Goal: Communication & Community: Answer question/provide support

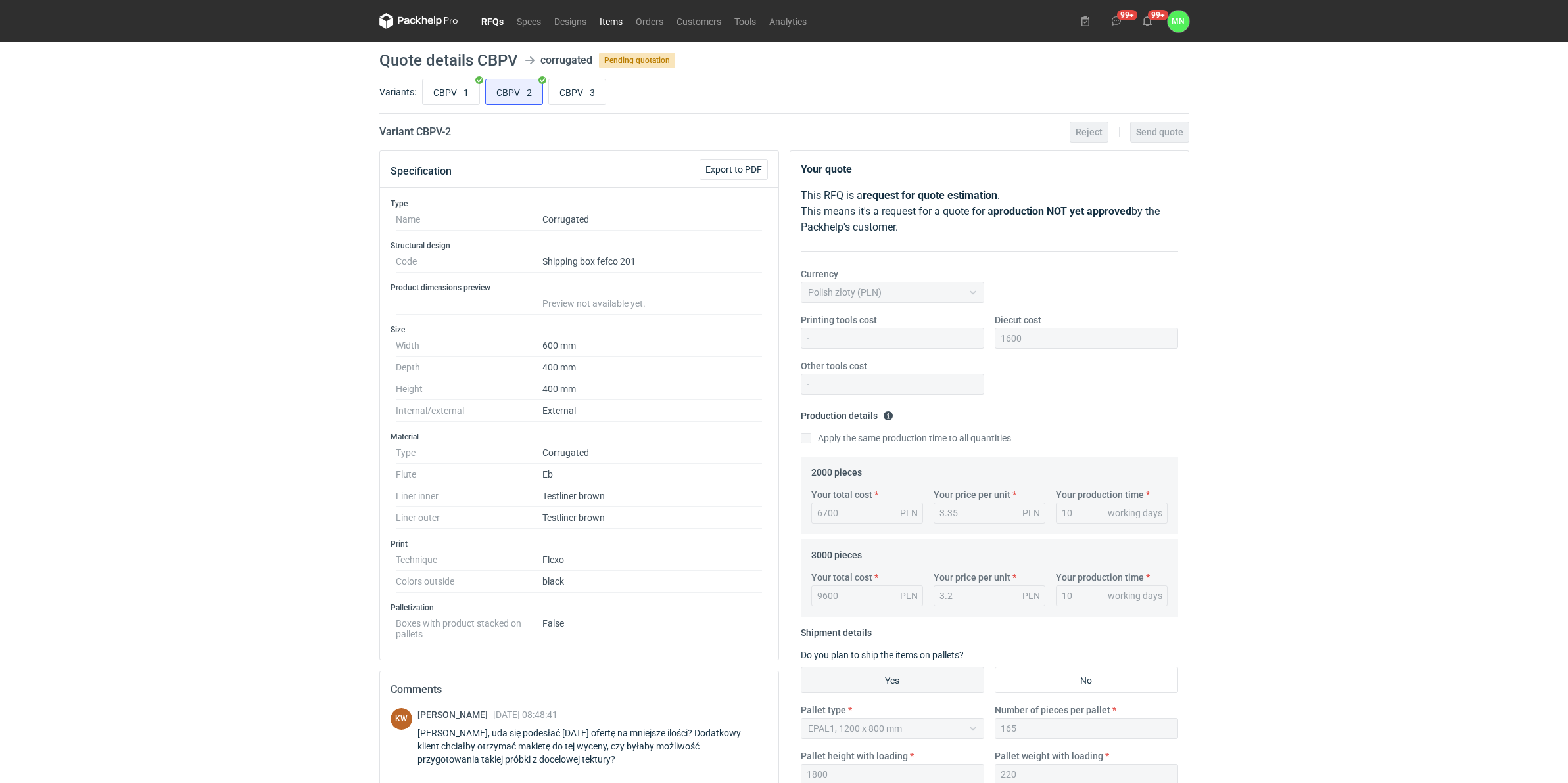
click at [624, 23] on link "Items" at bounding box center [610, 21] width 36 height 15
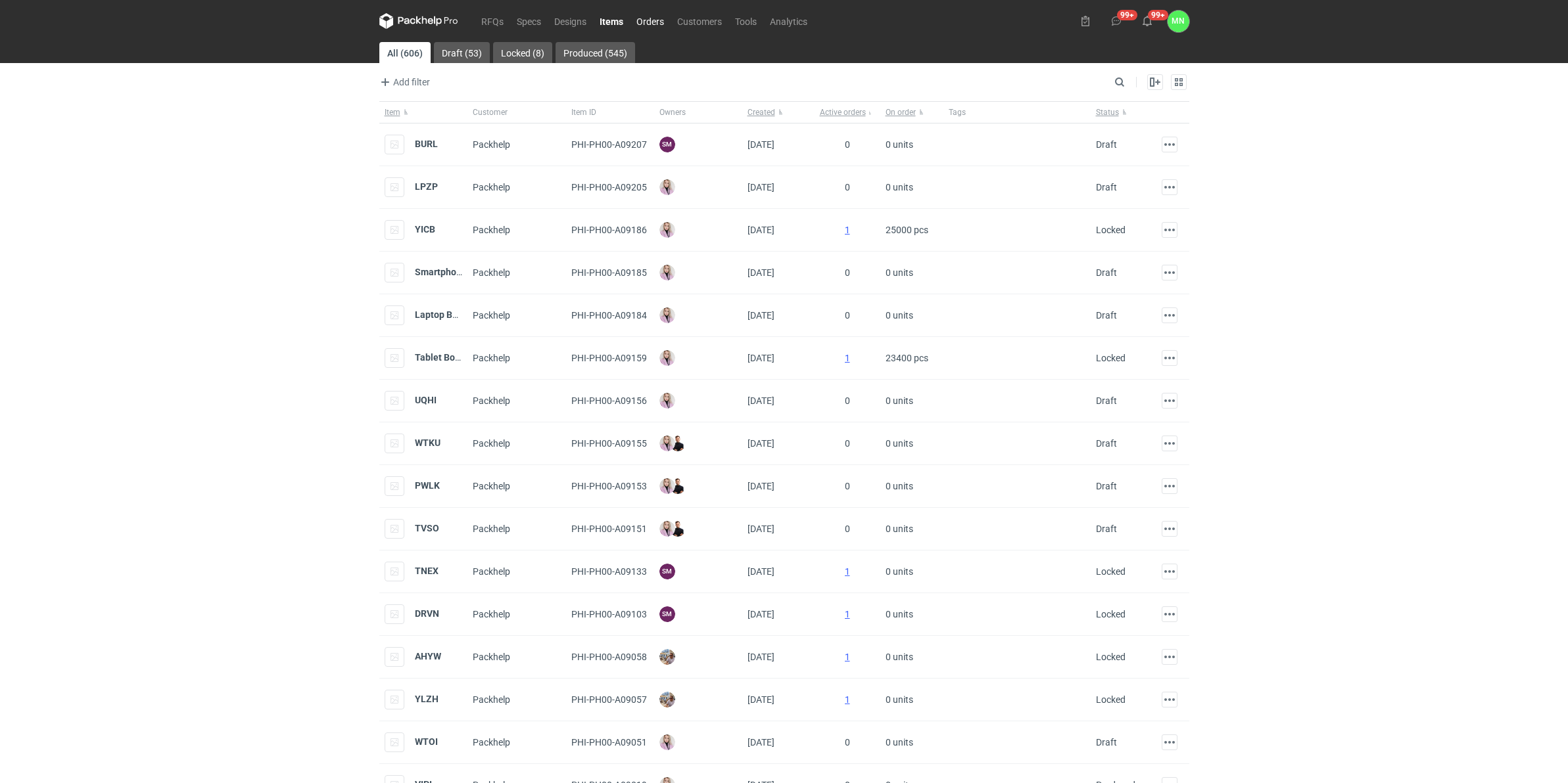
click at [651, 17] on link "Orders" at bounding box center [650, 21] width 41 height 15
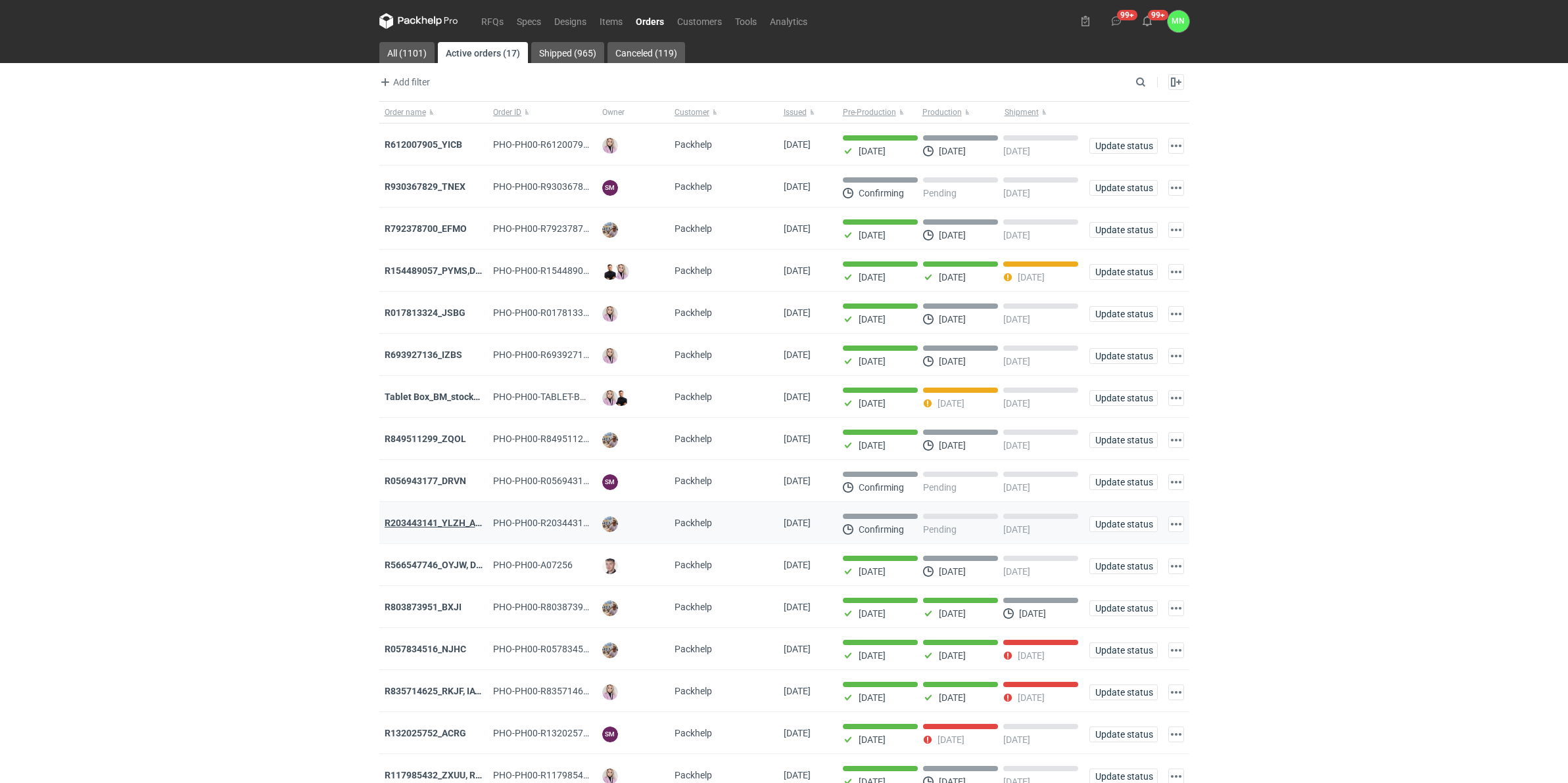
click at [448, 520] on strong "R203443141_YLZH_AHYW" at bounding box center [440, 523] width 111 height 11
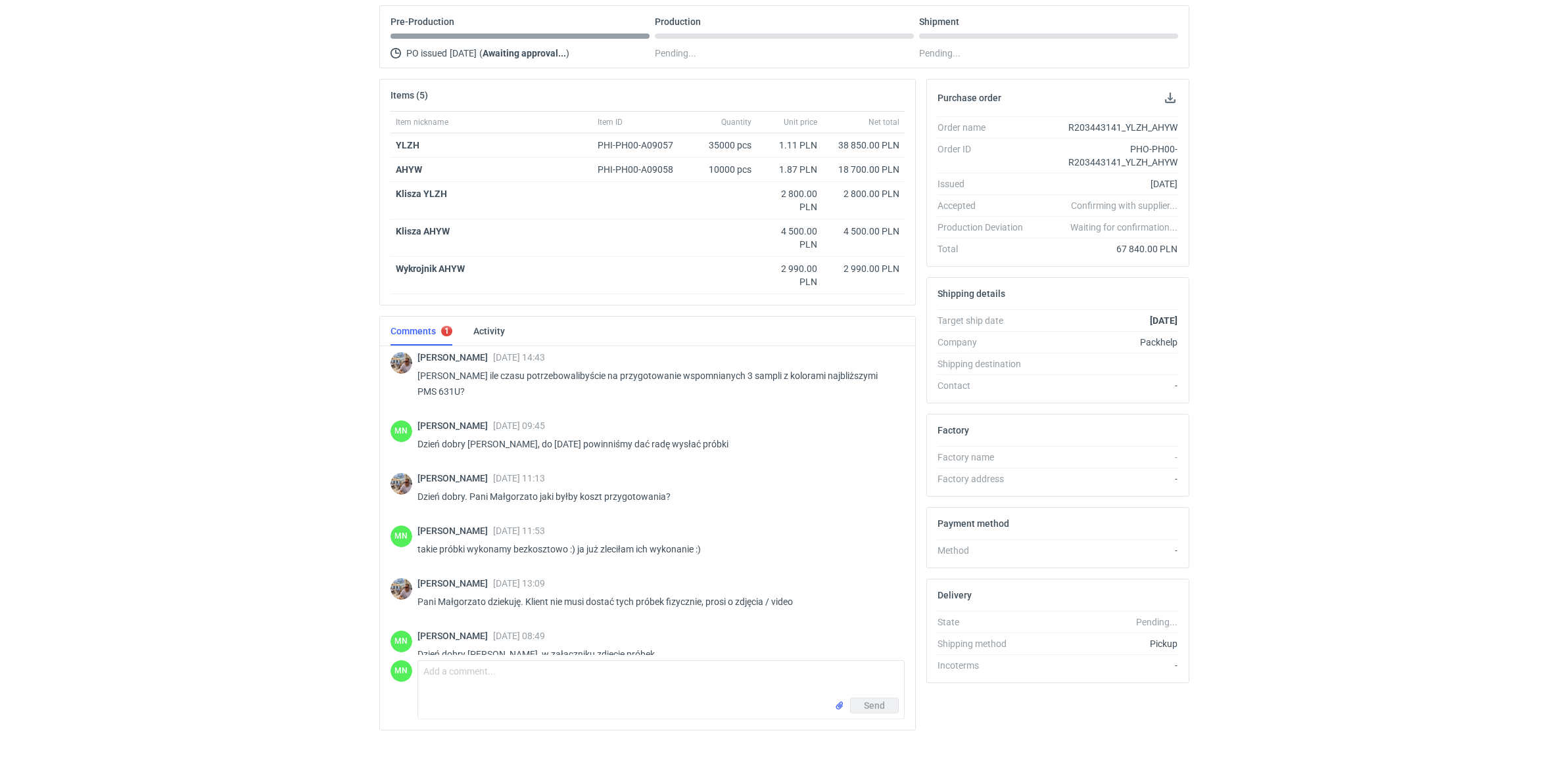
scroll to position [1409, 0]
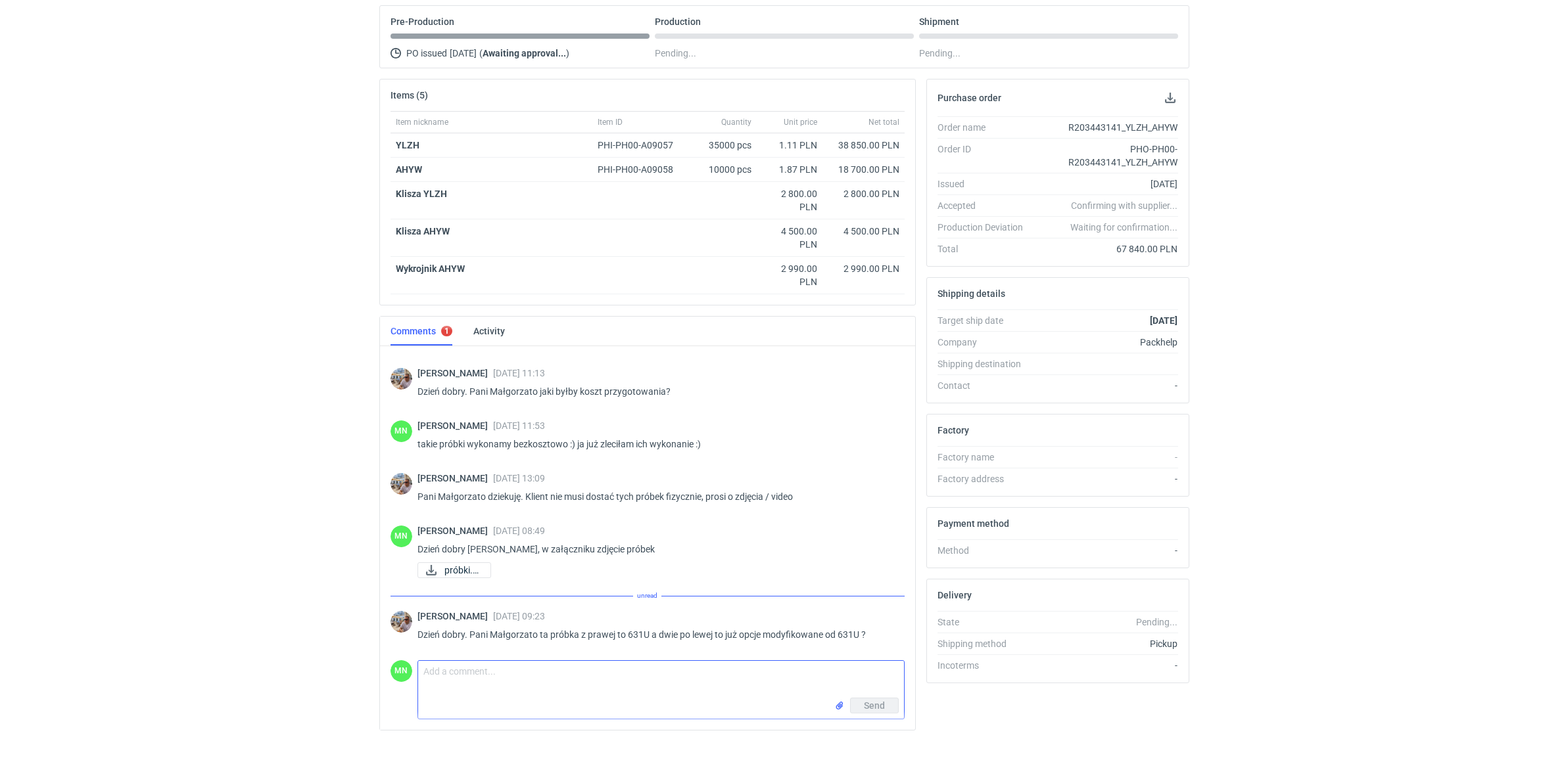
click at [547, 688] on textarea "Comment message" at bounding box center [661, 679] width 486 height 37
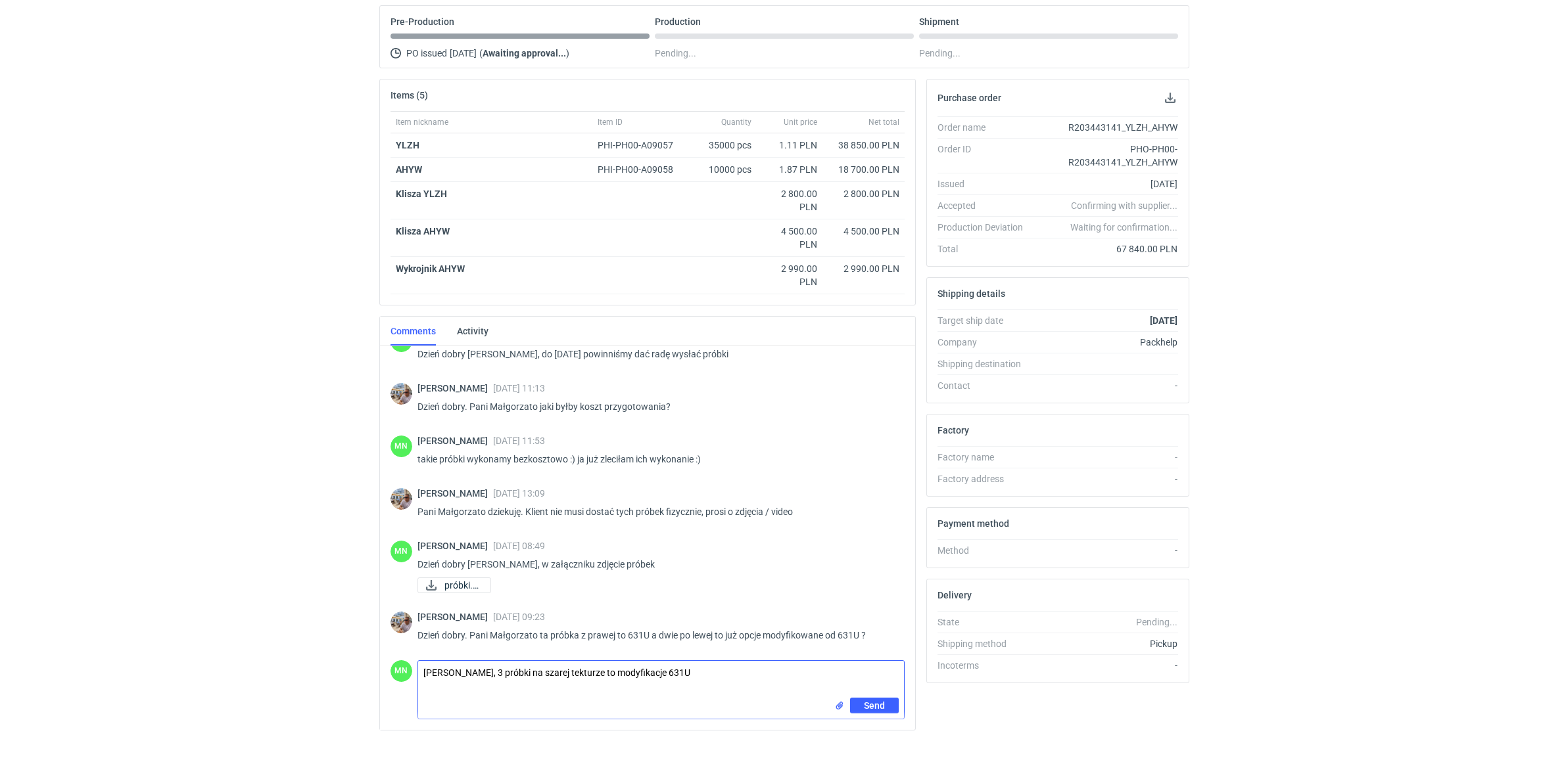
type textarea "Panie Michale, 3 próbki na szarej tekturze to modyfikacje 631U"
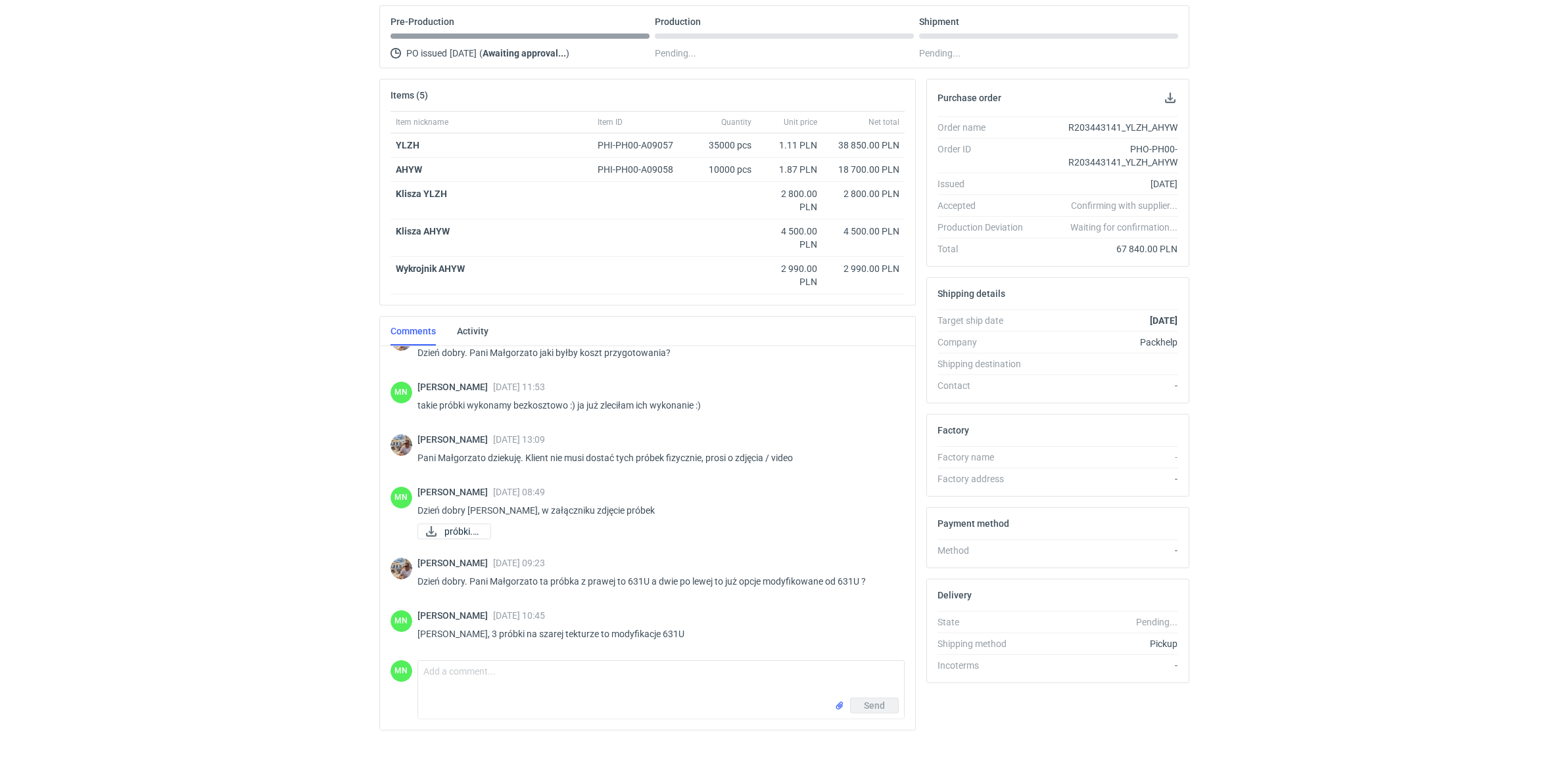
scroll to position [1447, 0]
click at [1345, 625] on div "RFQs Specs Designs Items Orders Customers Tools Analytics 99+ 99+ MN Małgorzata…" at bounding box center [784, 270] width 1568 height 783
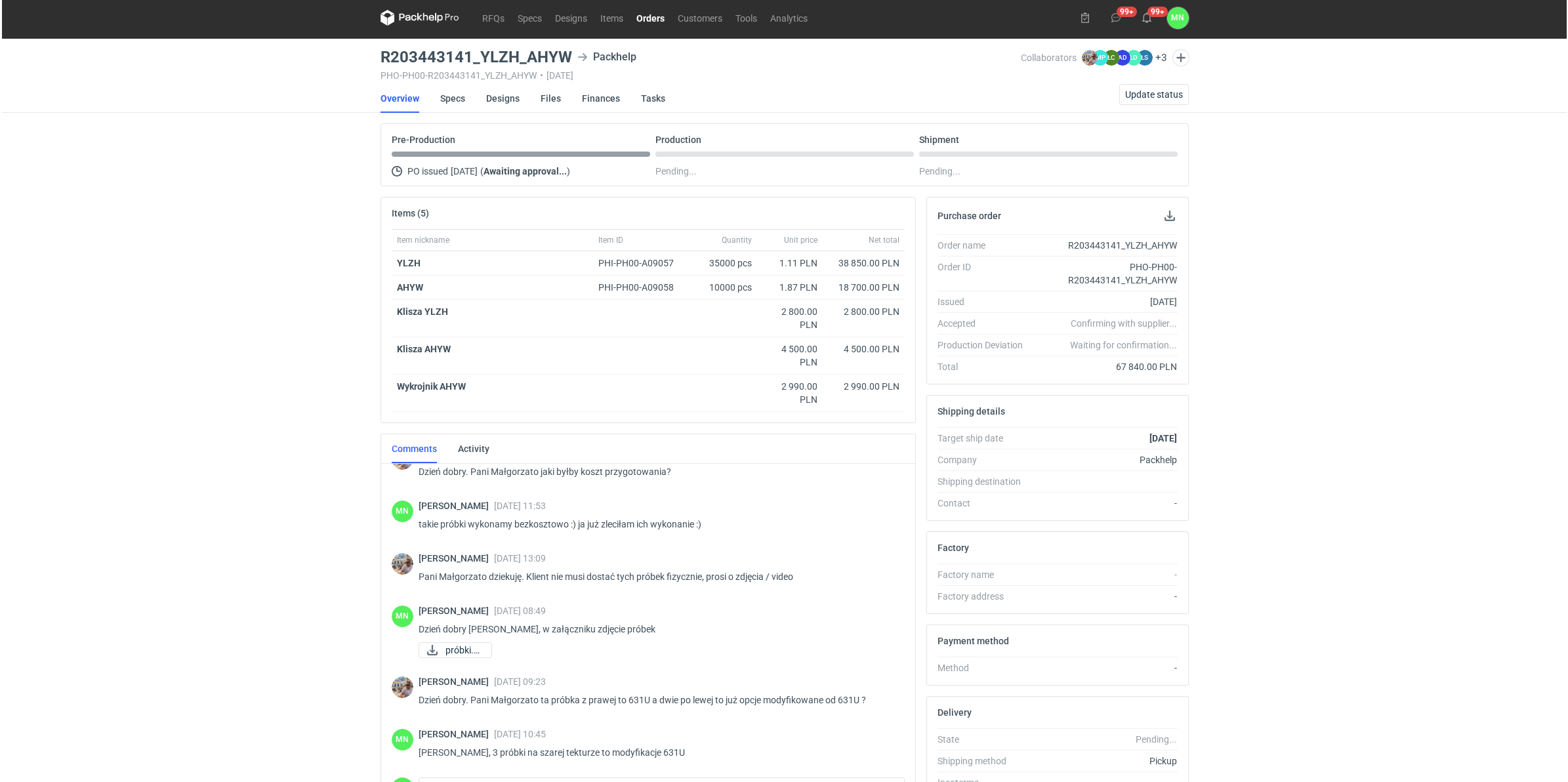
scroll to position [0, 0]
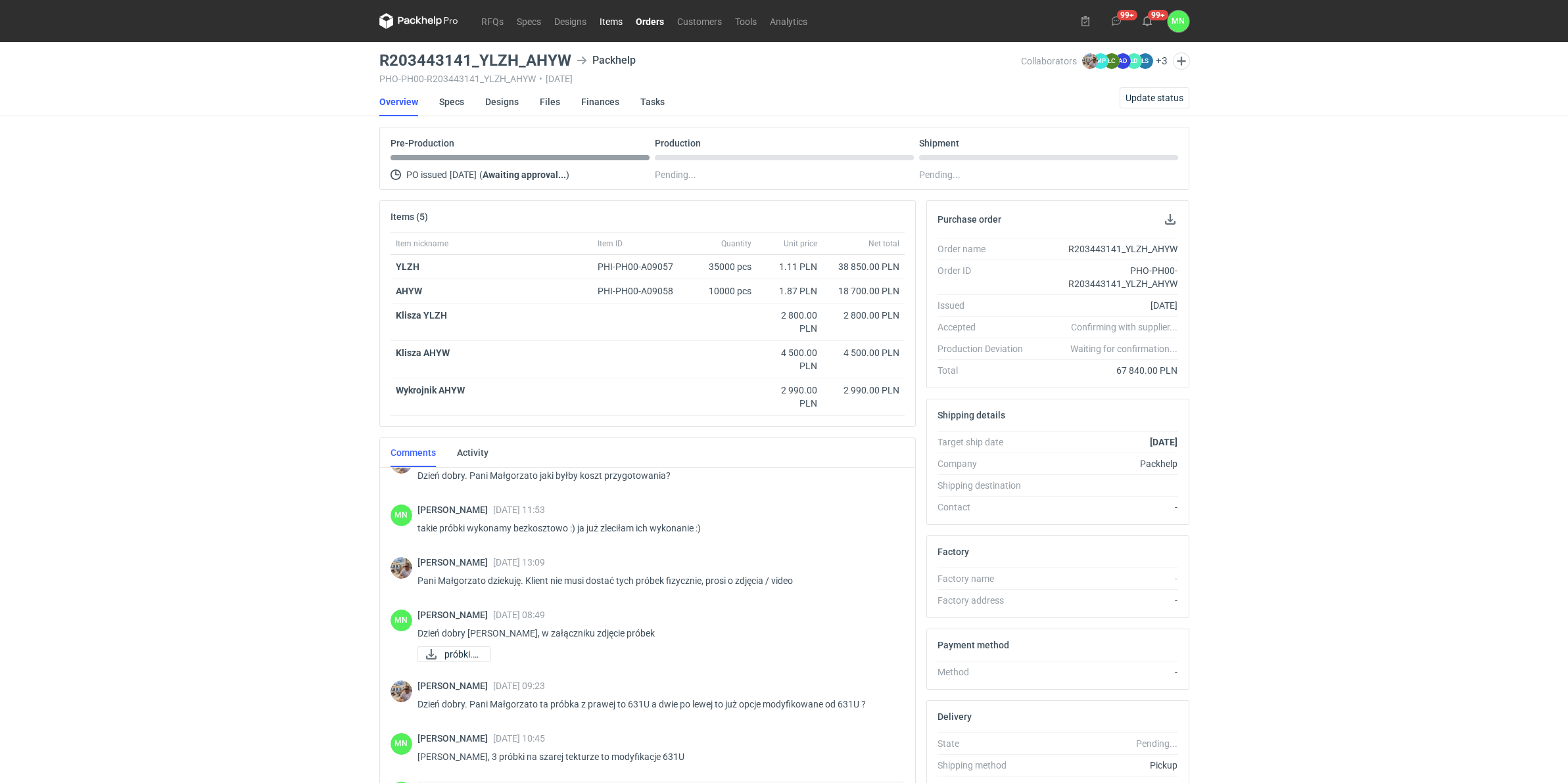
click at [620, 16] on link "Items" at bounding box center [610, 21] width 36 height 15
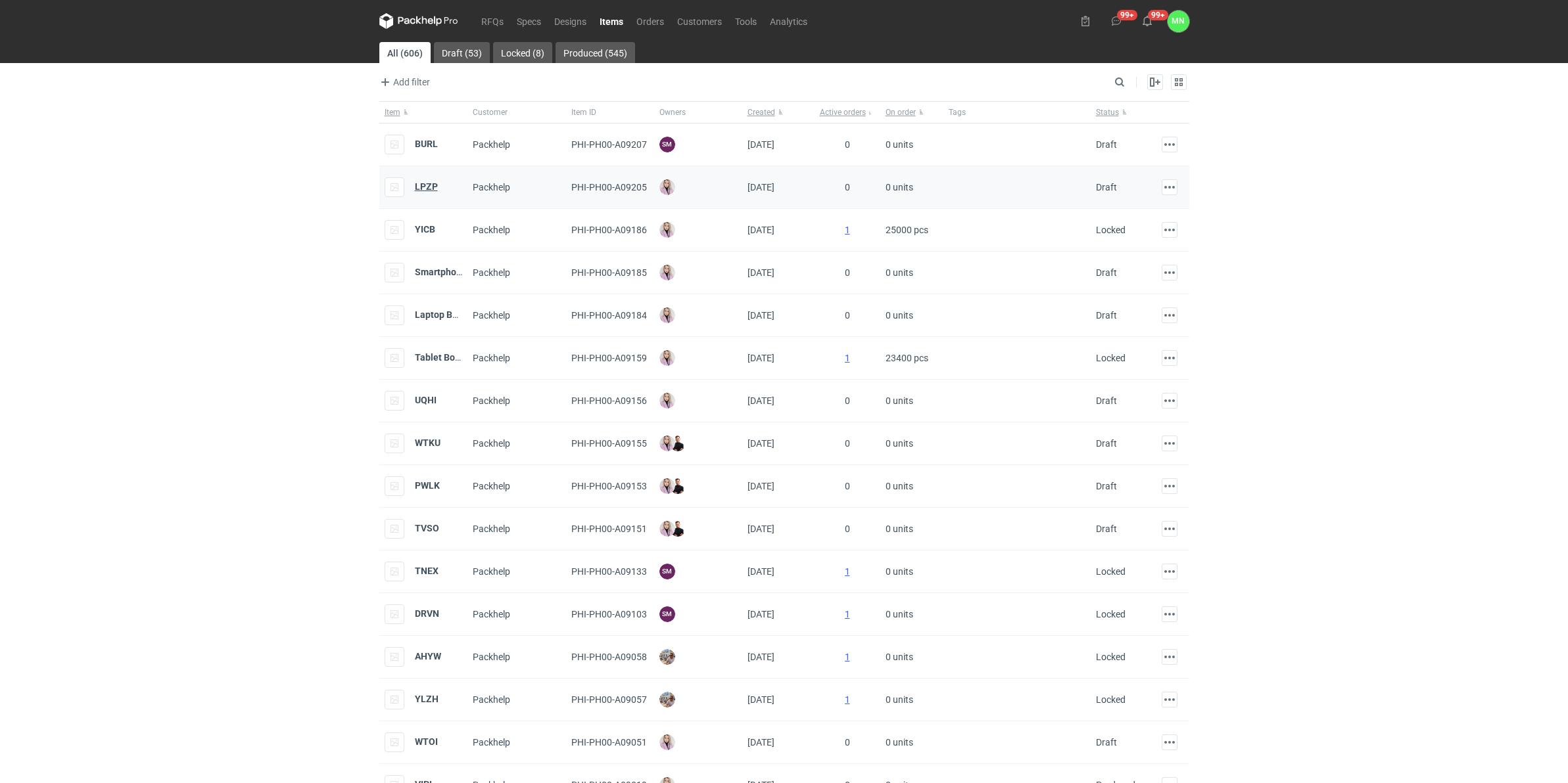
click at [425, 188] on strong "LPZP" at bounding box center [426, 186] width 23 height 11
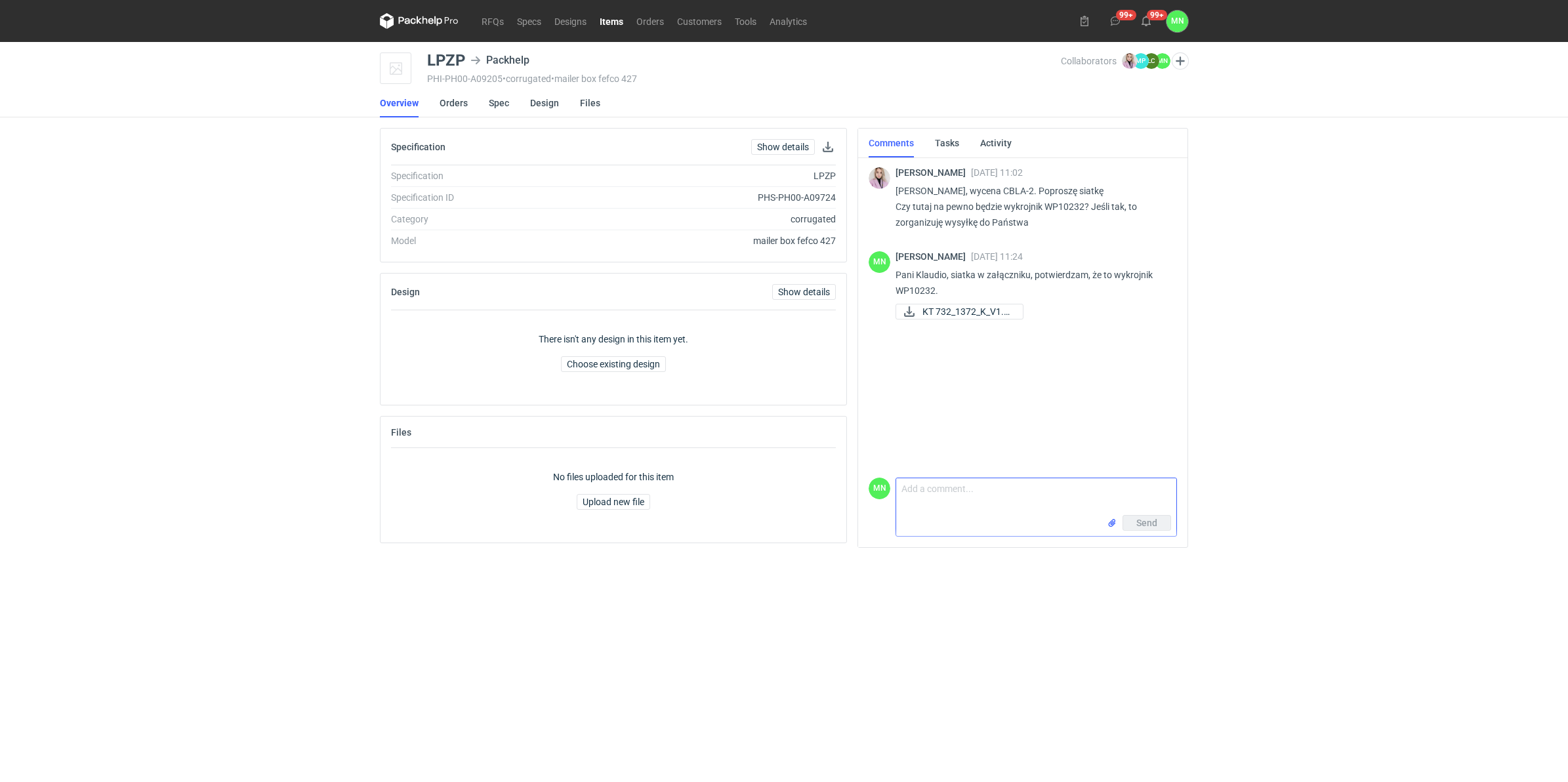
drag, startPoint x: 948, startPoint y: 507, endPoint x: 1066, endPoint y: 517, distance: 118.4
click at [948, 507] on textarea "Comment message" at bounding box center [1036, 497] width 280 height 37
click at [1113, 523] on input "file" at bounding box center [1112, 524] width 11 height 14
click at [1142, 523] on span "Send" at bounding box center [1147, 523] width 21 height 9
click at [943, 468] on textarea "Comment message" at bounding box center [1036, 468] width 280 height 37
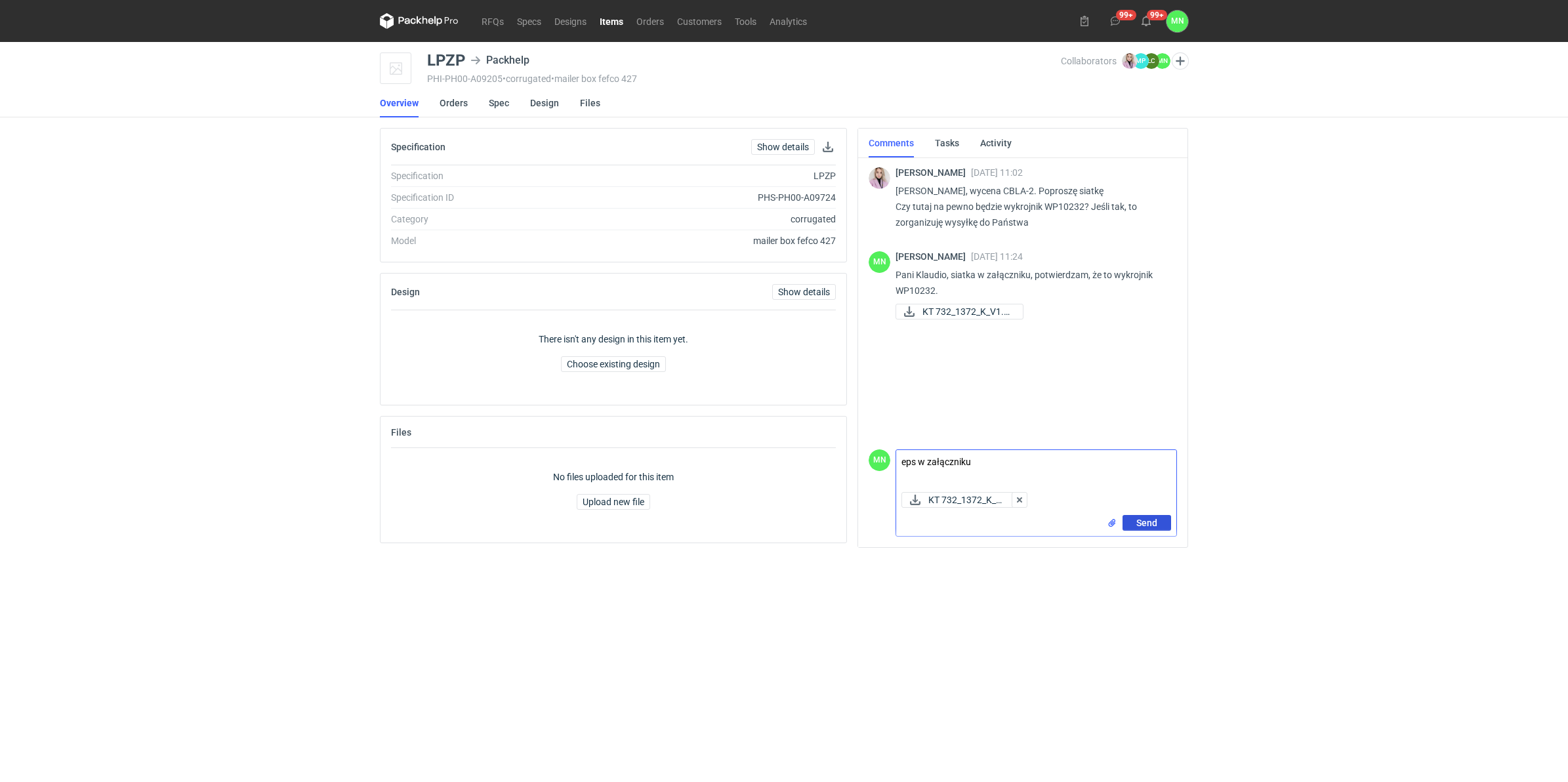
type textarea "eps w załączniku"
click at [1134, 526] on button "Send" at bounding box center [1147, 523] width 48 height 15
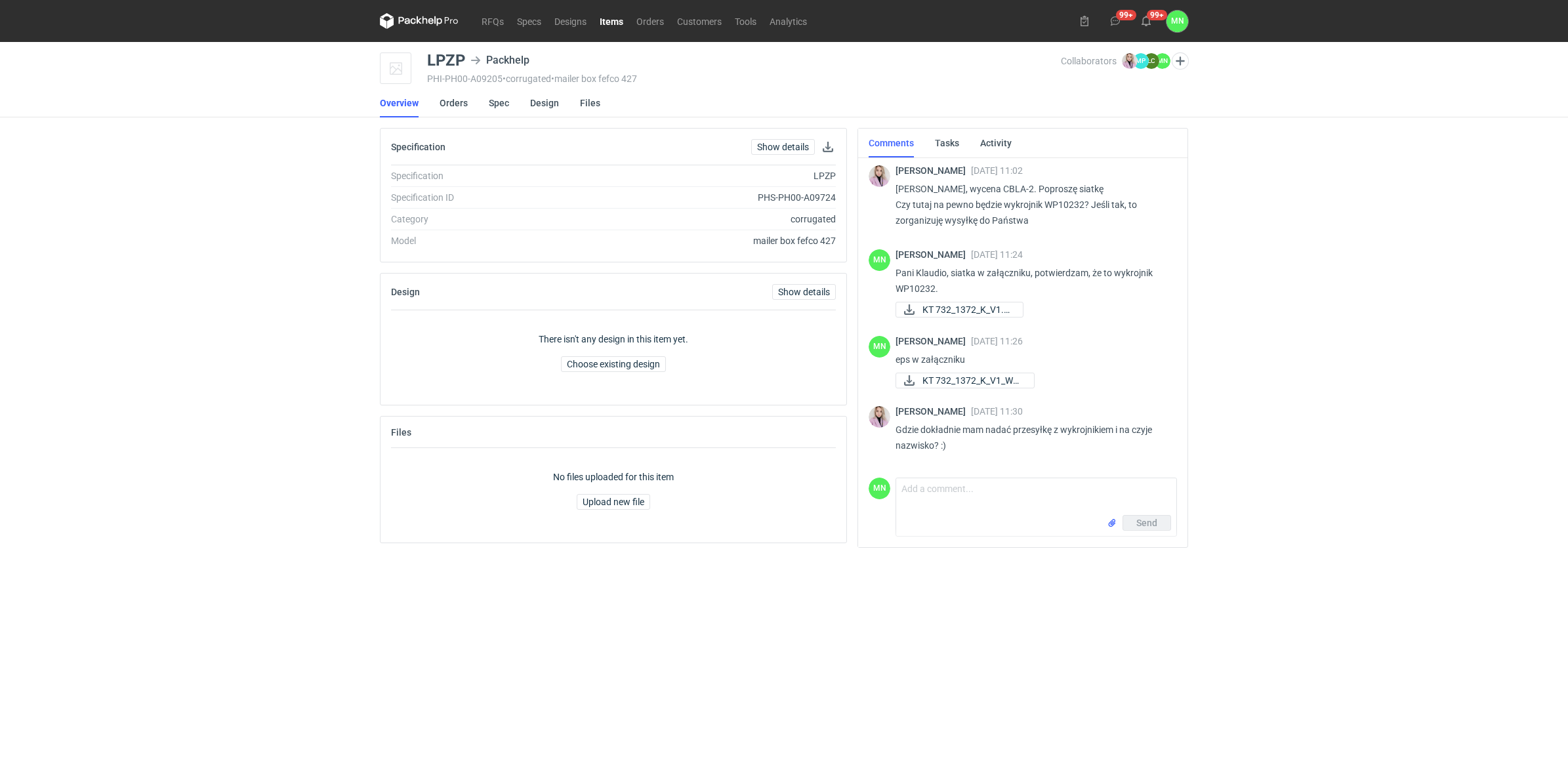
scroll to position [1, 0]
click at [618, 21] on link "Items" at bounding box center [611, 21] width 36 height 15
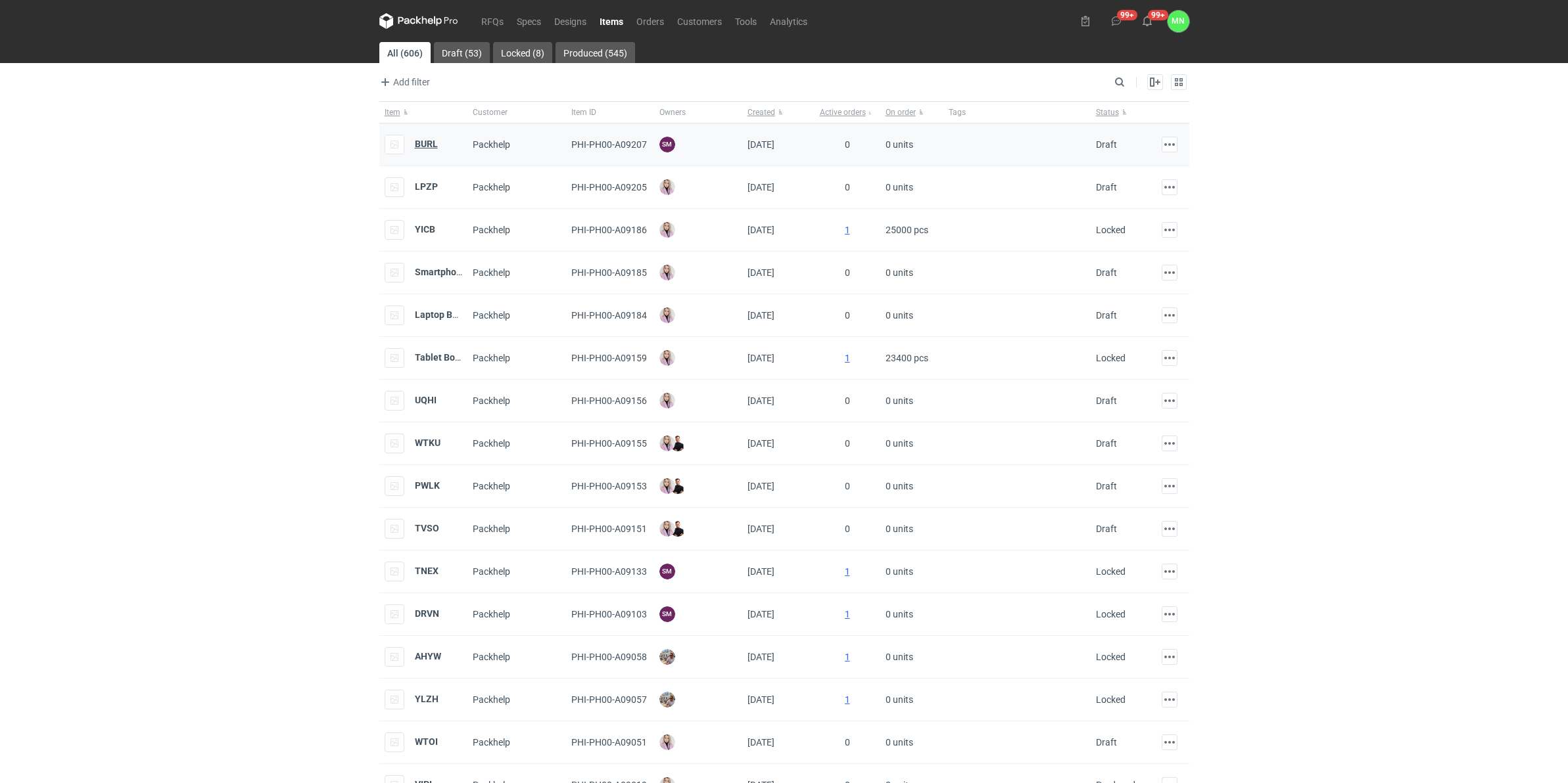
click at [430, 143] on strong "BURL" at bounding box center [426, 143] width 23 height 11
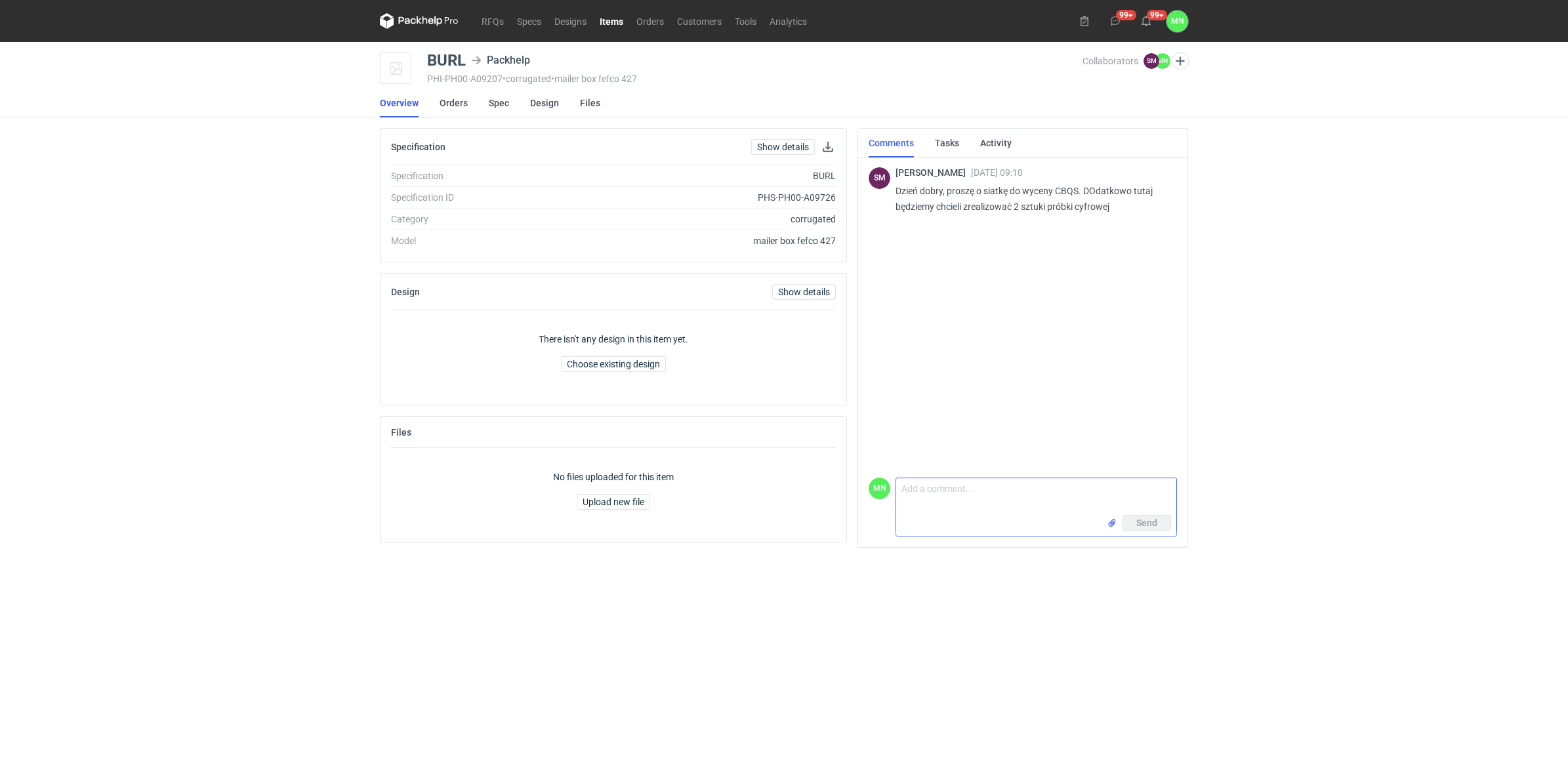
click at [942, 497] on textarea "Comment message" at bounding box center [1036, 497] width 280 height 37
type textarea "Panie Sebastianie, w załączniku siatki"
click at [1110, 522] on input "file" at bounding box center [1112, 524] width 11 height 14
click at [1160, 524] on button "Send" at bounding box center [1147, 523] width 48 height 15
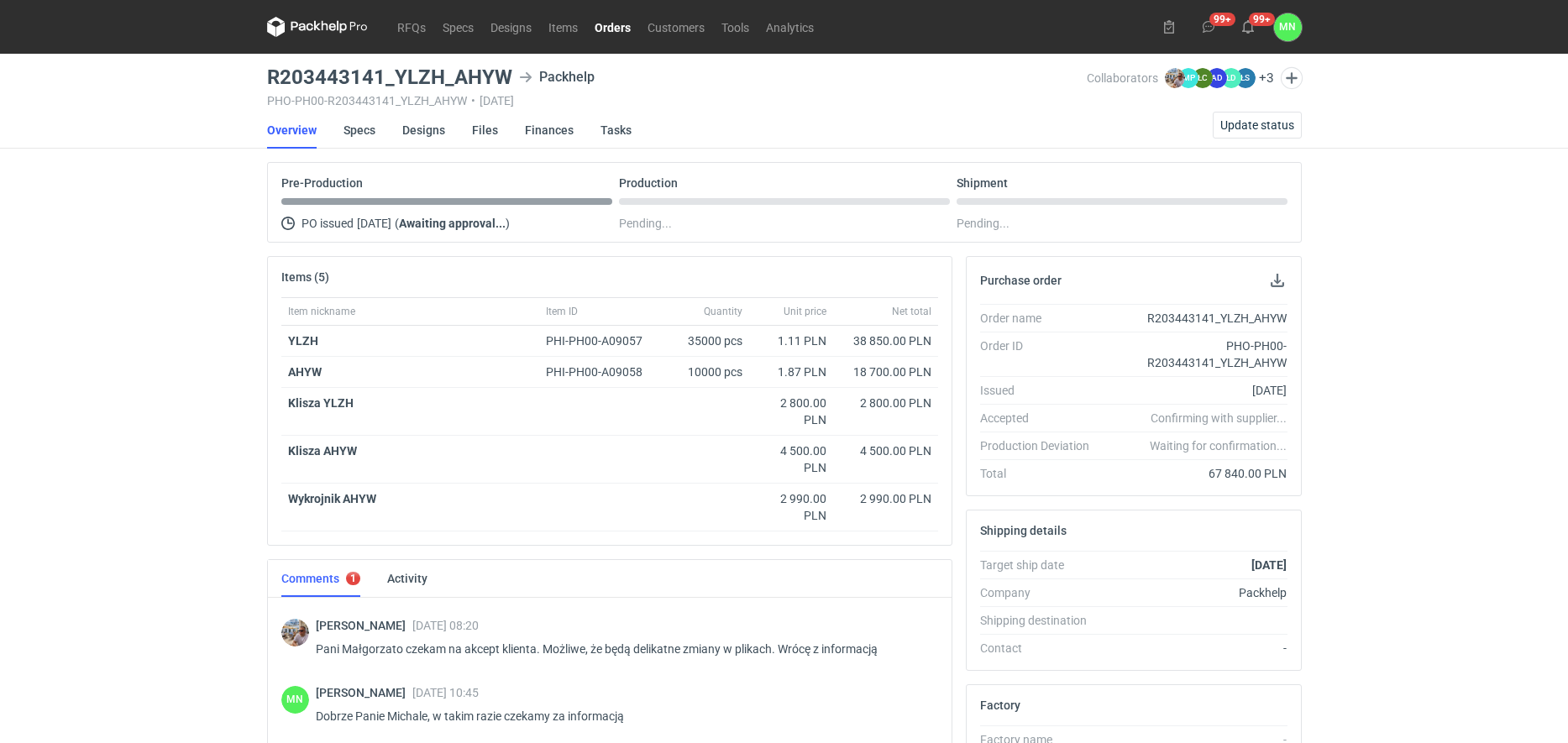
click at [604, 28] on link "Orders" at bounding box center [613, 27] width 53 height 20
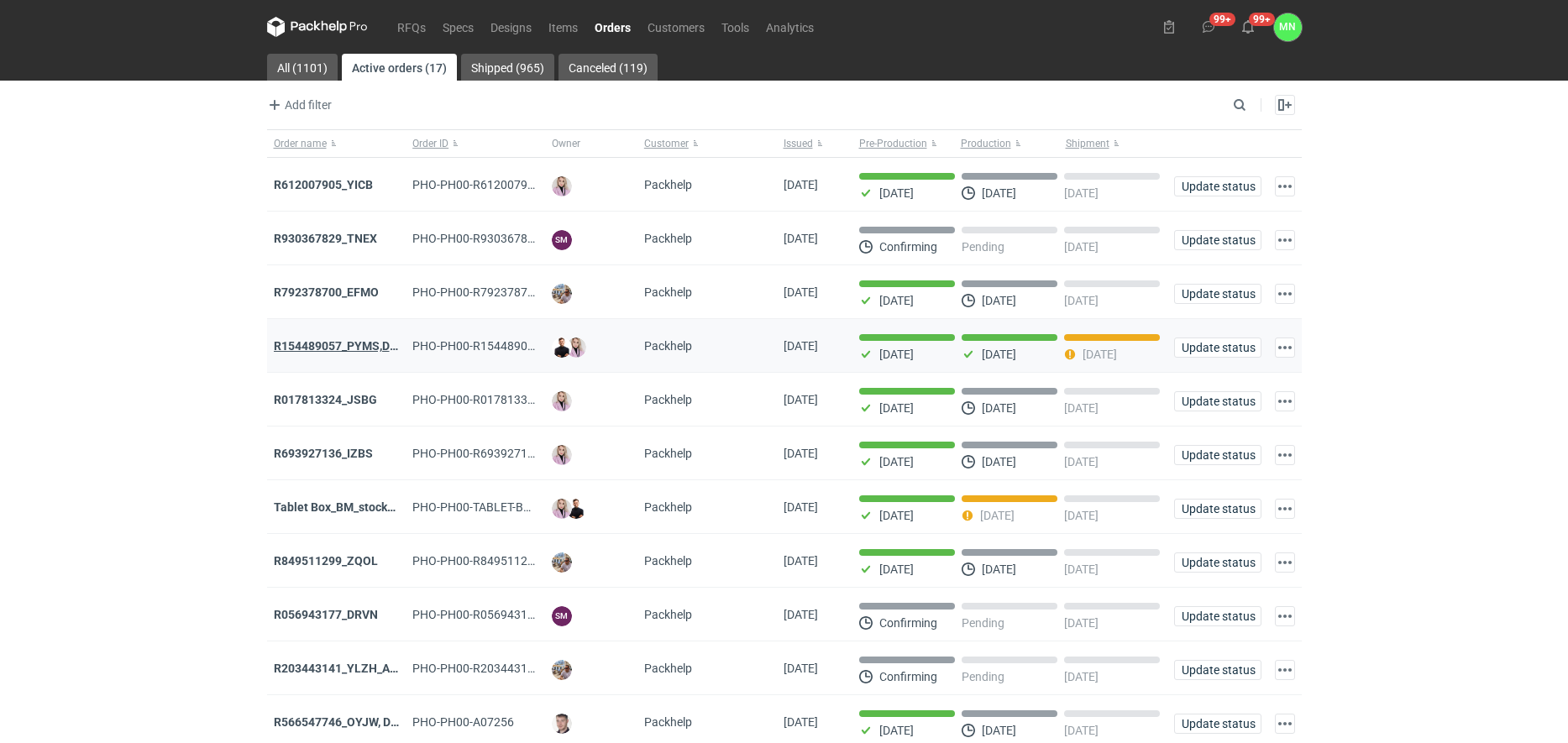
click at [340, 346] on strong "R154489057_PYMS,DEPJ,PVJP" at bounding box center [358, 346] width 168 height 13
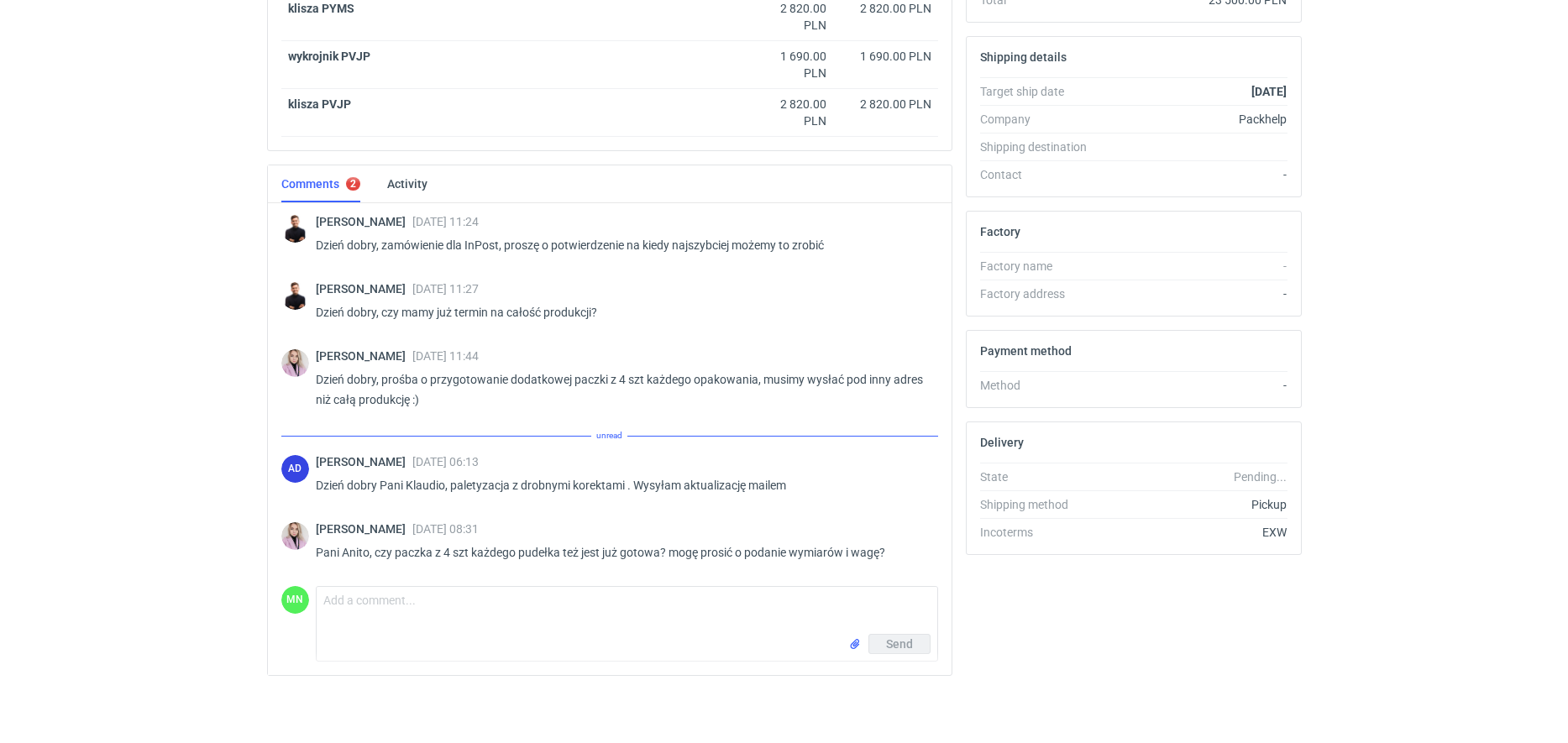
scroll to position [456, 0]
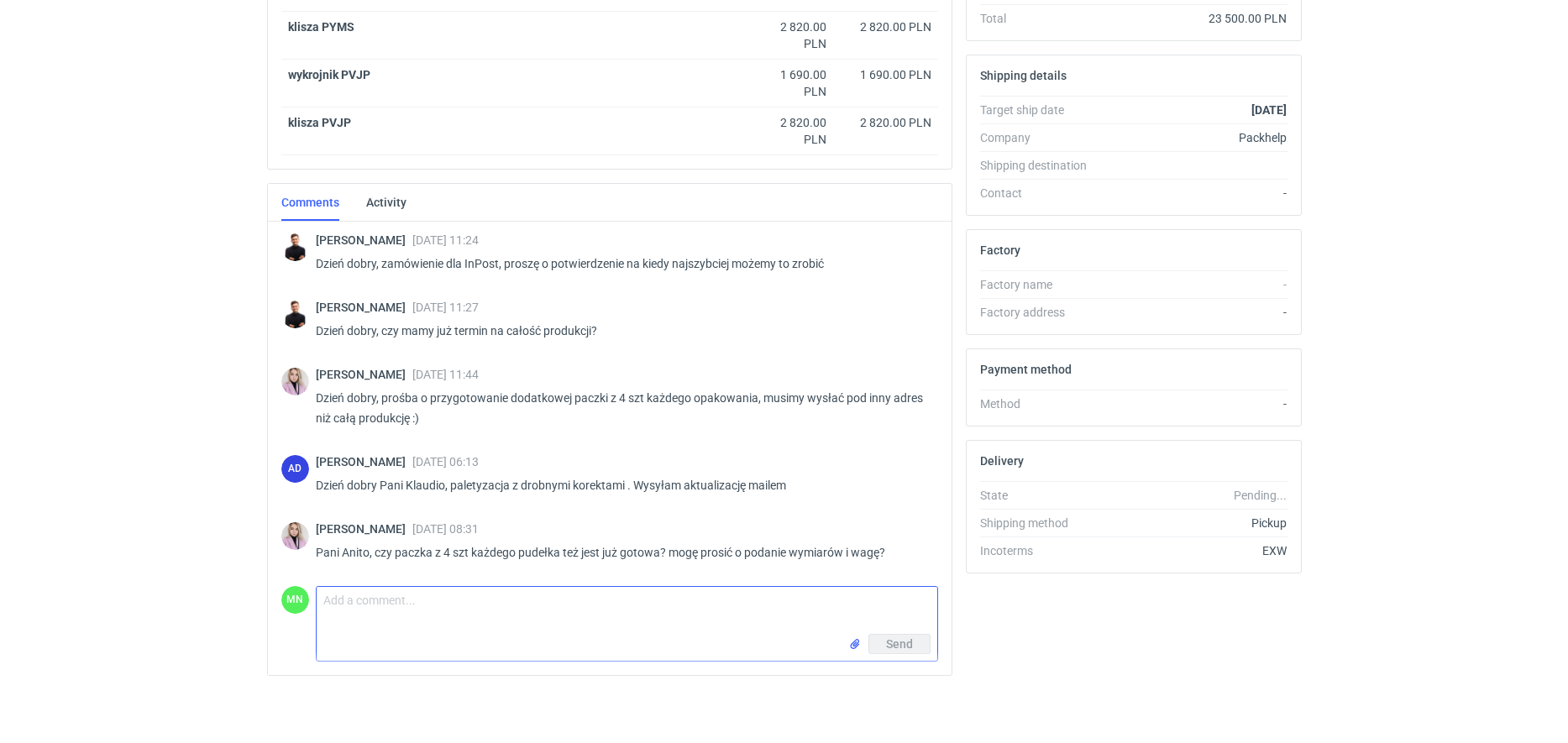
click at [462, 629] on textarea "Comment message" at bounding box center [626, 610] width 621 height 47
click at [452, 612] on textarea "Wszystkie opakowania zostały dostarczyłam do spakowania, czekam na informację o…" at bounding box center [626, 610] width 621 height 47
click at [453, 611] on textarea "Wszystkie opakowania zostały dostarczyłam do spakowania, czekam na informację o…" at bounding box center [626, 610] width 621 height 47
type textarea "Wszystkie opakowania dostarczyłam do spakowania, czekam na informację o wymiara…"
click at [910, 647] on span "Send" at bounding box center [899, 643] width 27 height 12
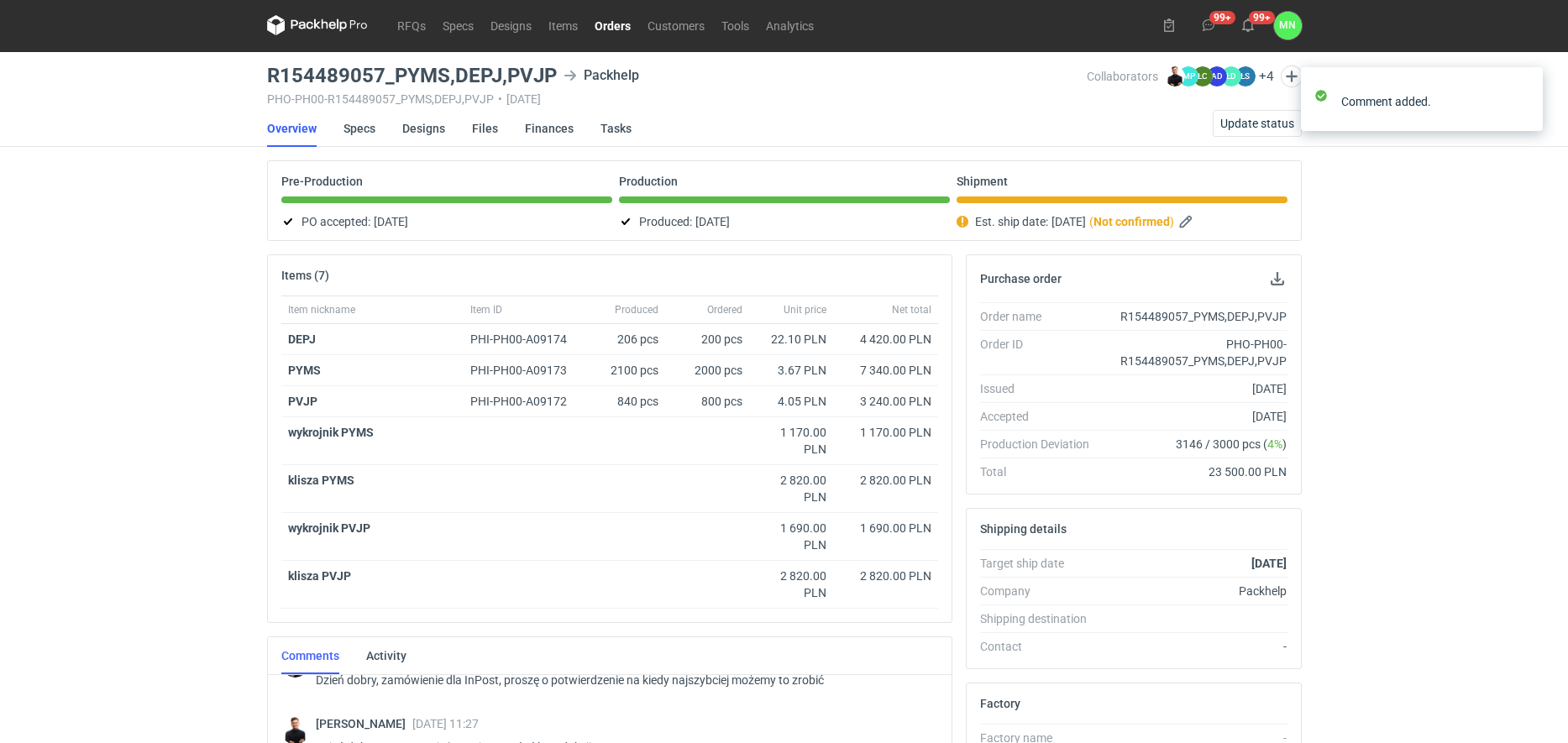
scroll to position [0, 0]
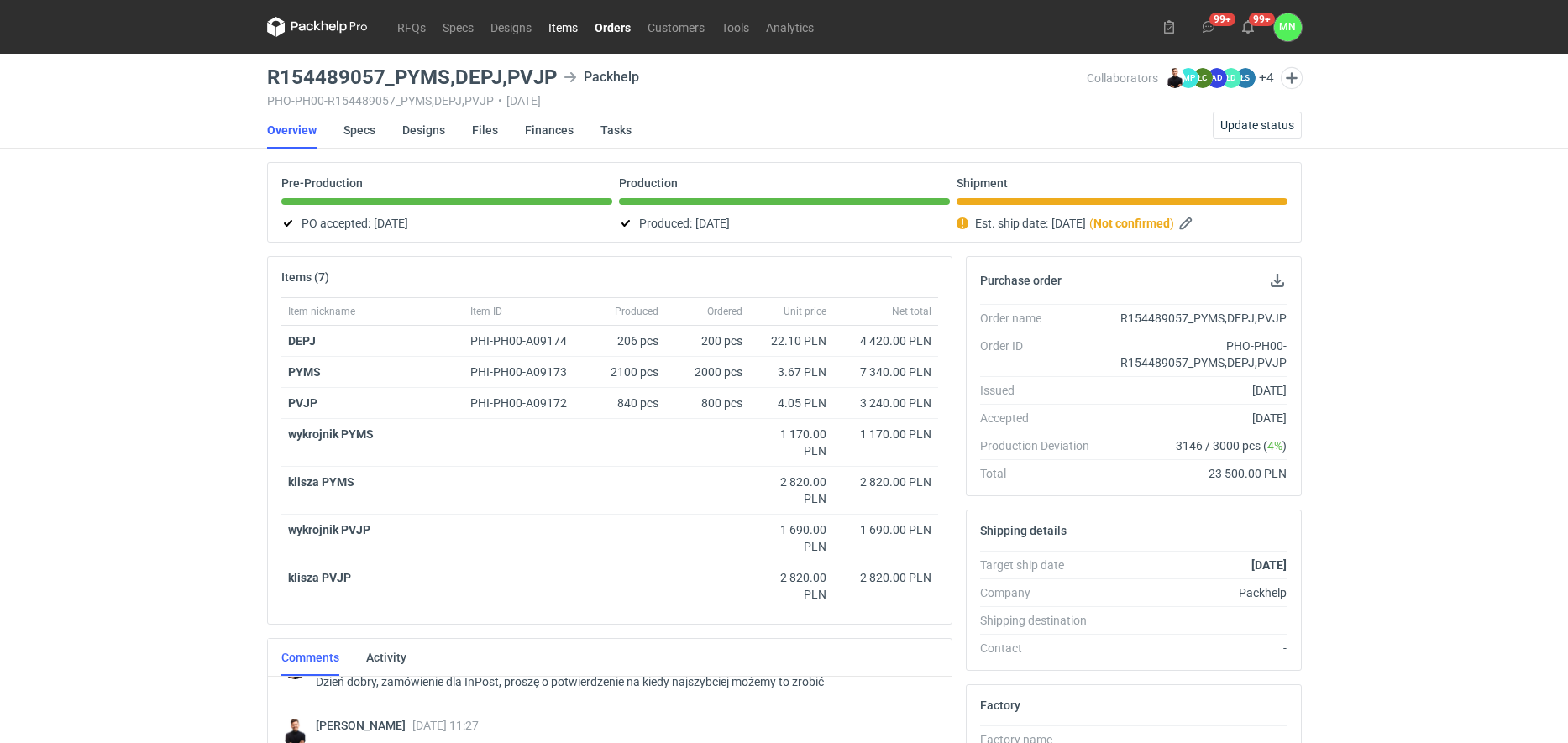
click at [569, 30] on link "Items" at bounding box center [563, 27] width 46 height 20
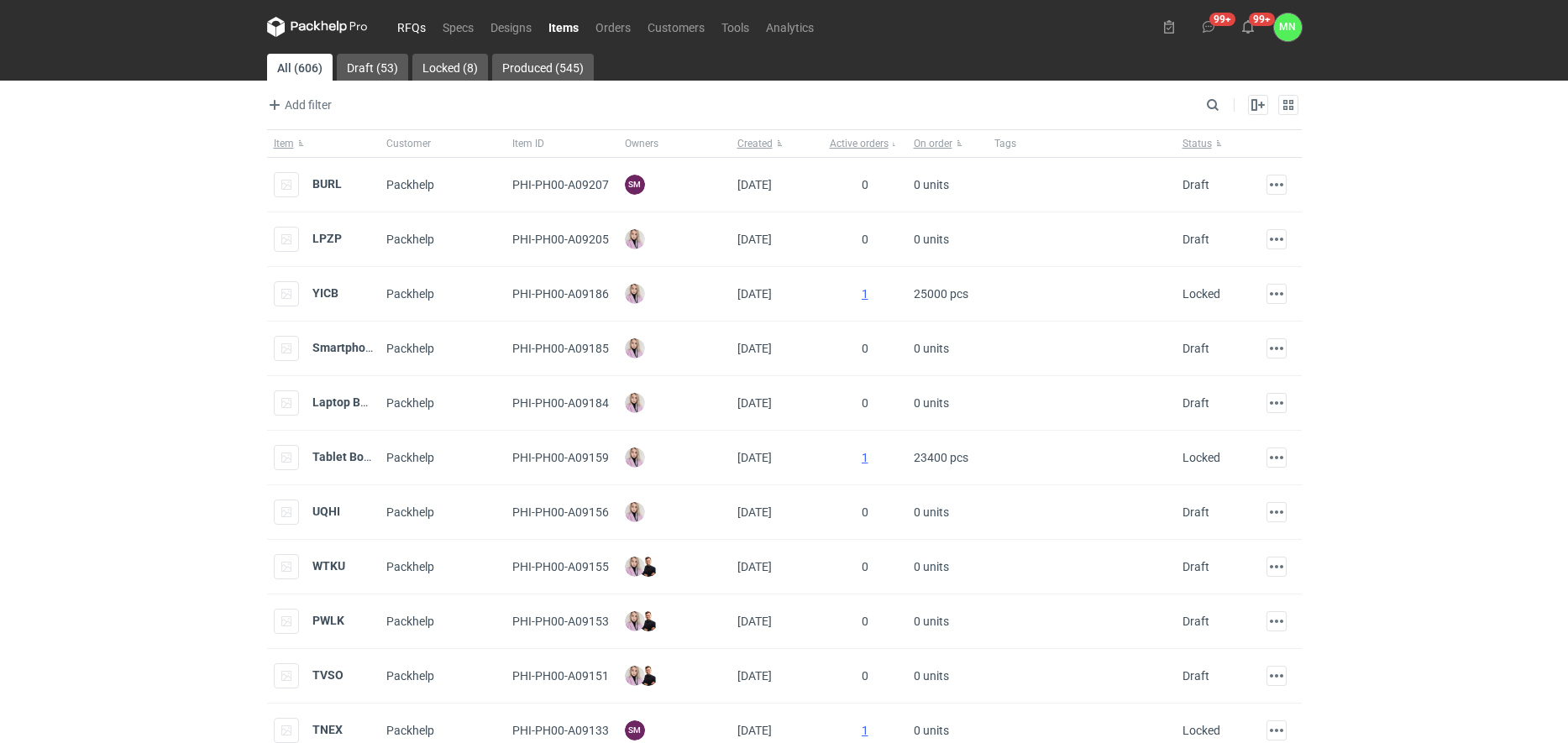
click at [407, 22] on link "RFQs" at bounding box center [412, 27] width 45 height 20
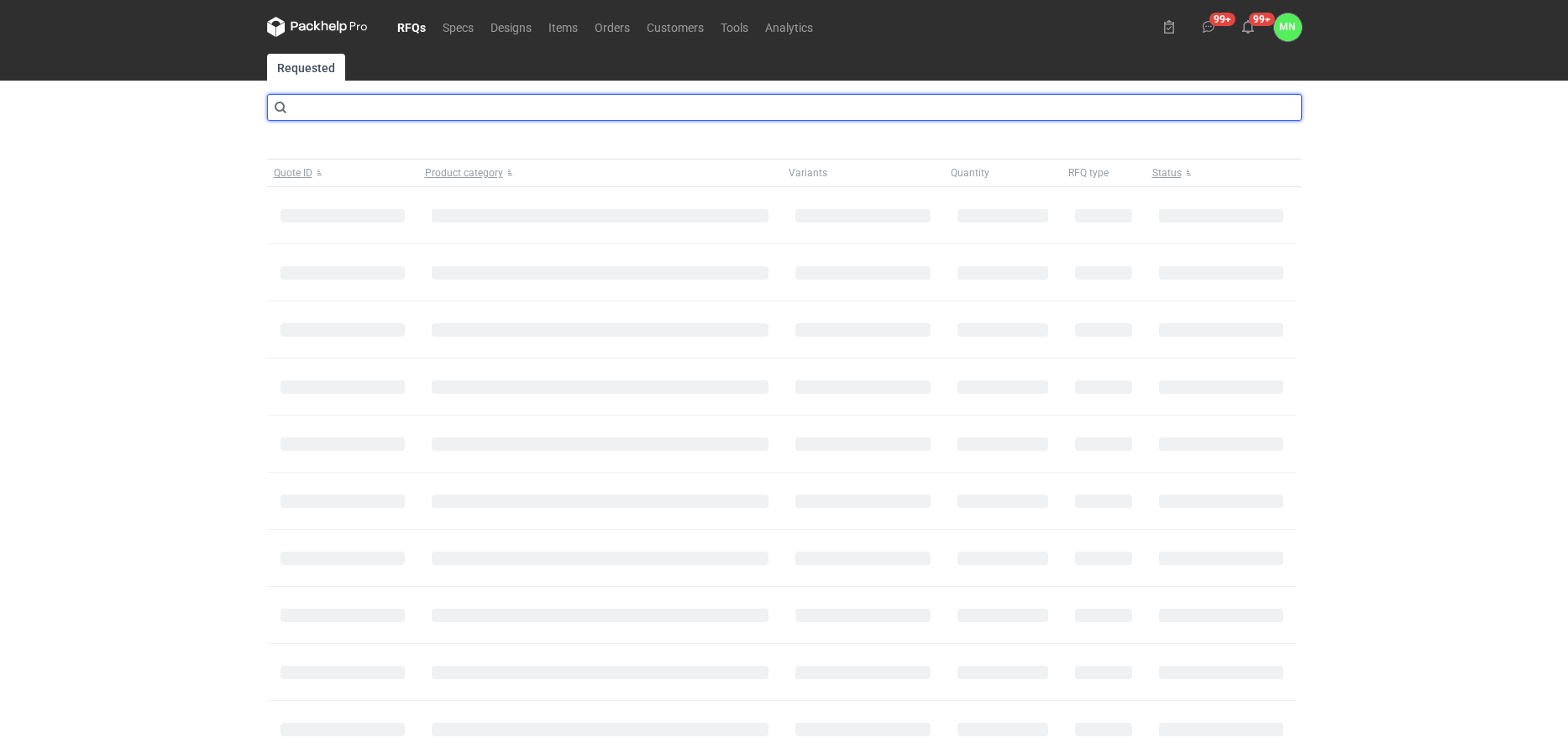
click at [407, 109] on input "text" at bounding box center [784, 108] width 1035 height 27
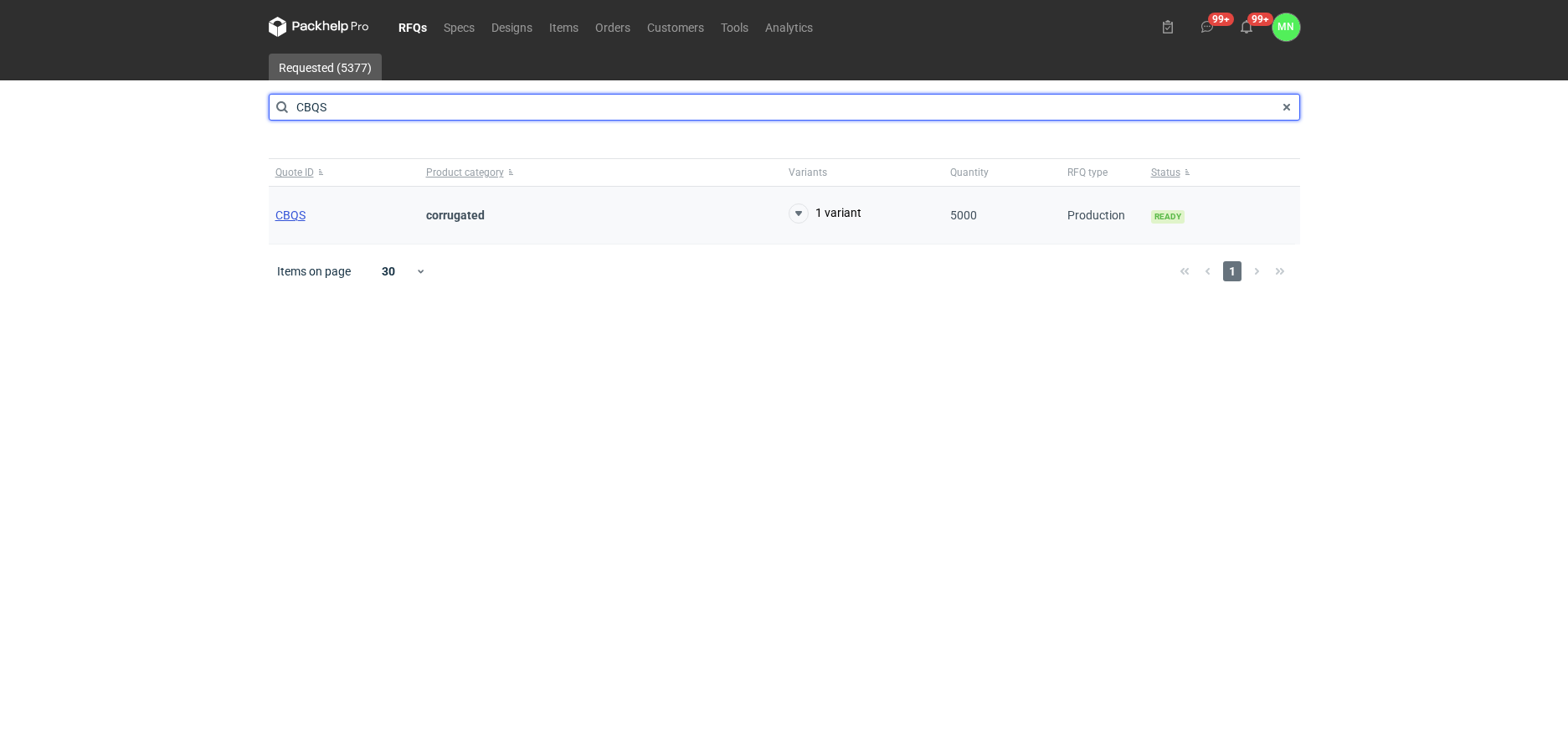
type input "CBQS"
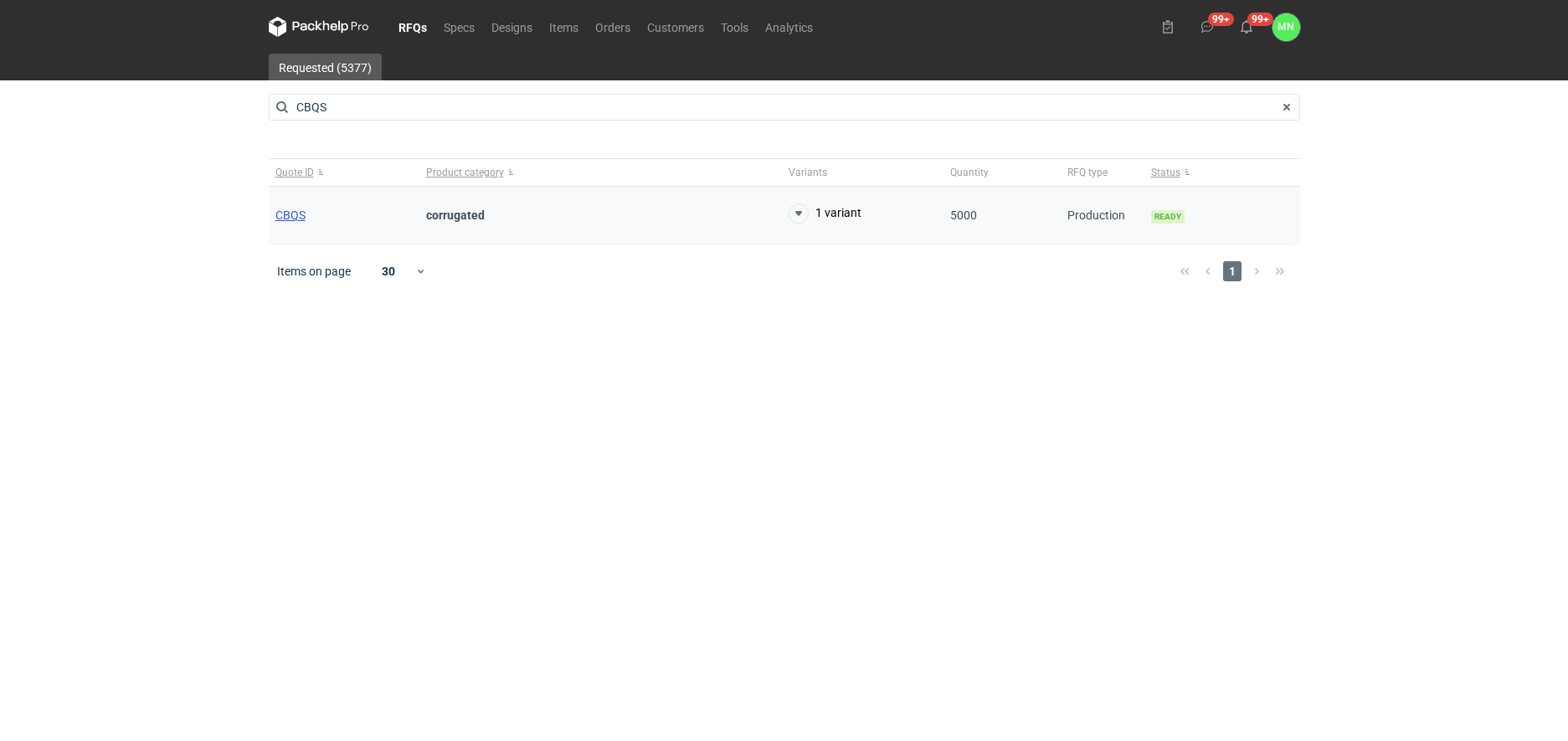
click at [298, 215] on span "CBQS" at bounding box center [291, 215] width 30 height 13
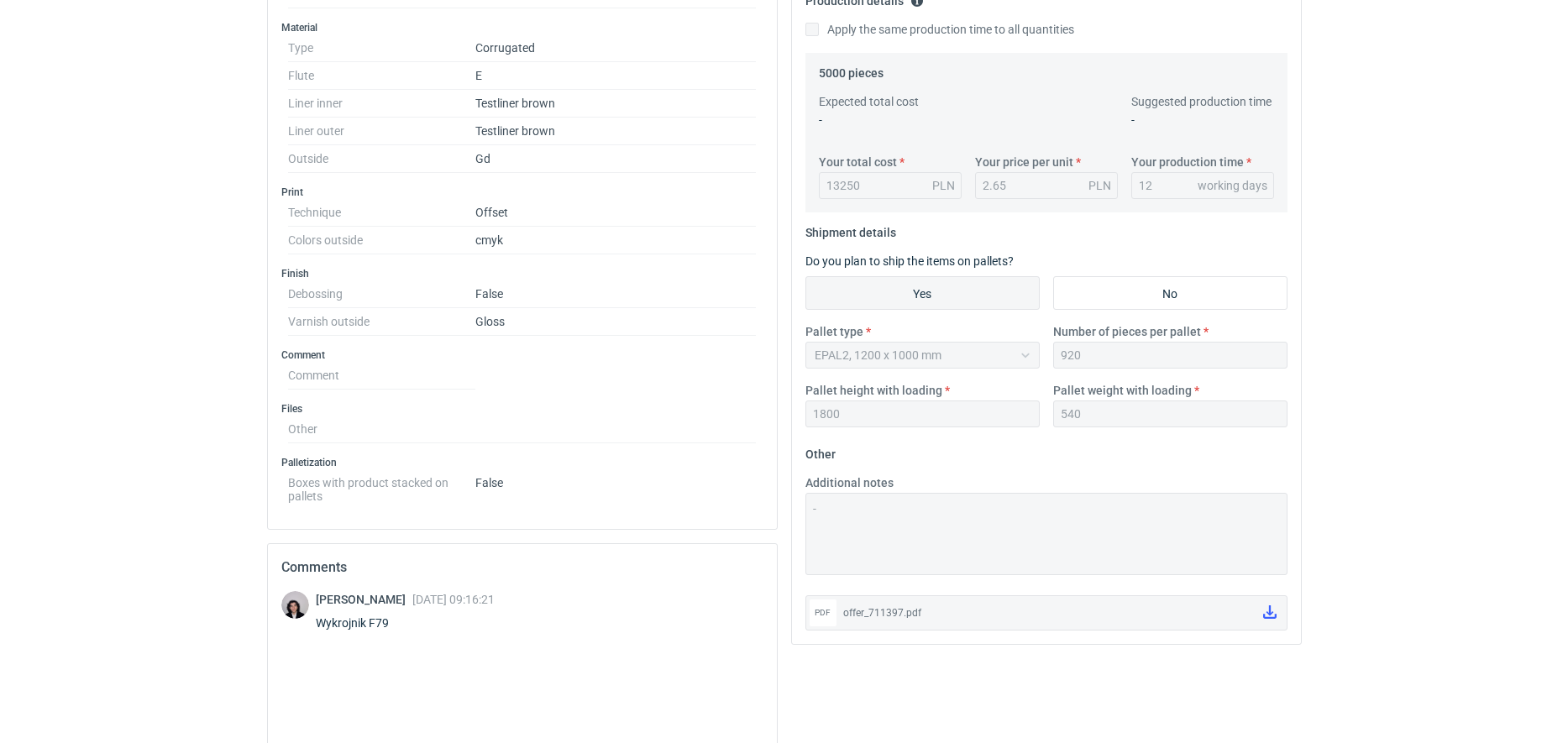
scroll to position [630, 0]
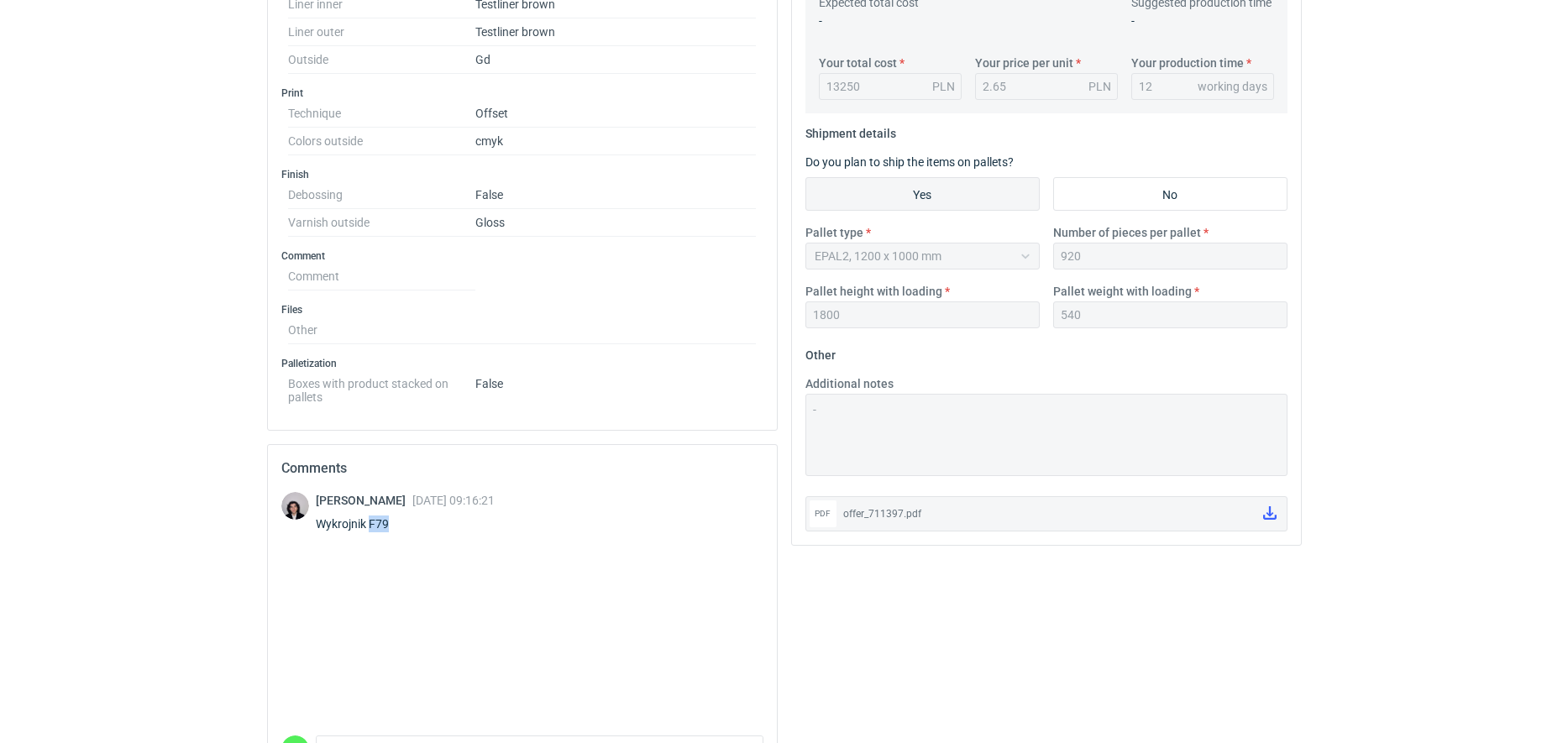
drag, startPoint x: 386, startPoint y: 522, endPoint x: 368, endPoint y: 522, distance: 18.0
click at [368, 522] on div "Wykrojnik F79" at bounding box center [405, 524] width 179 height 17
copy div "F79"
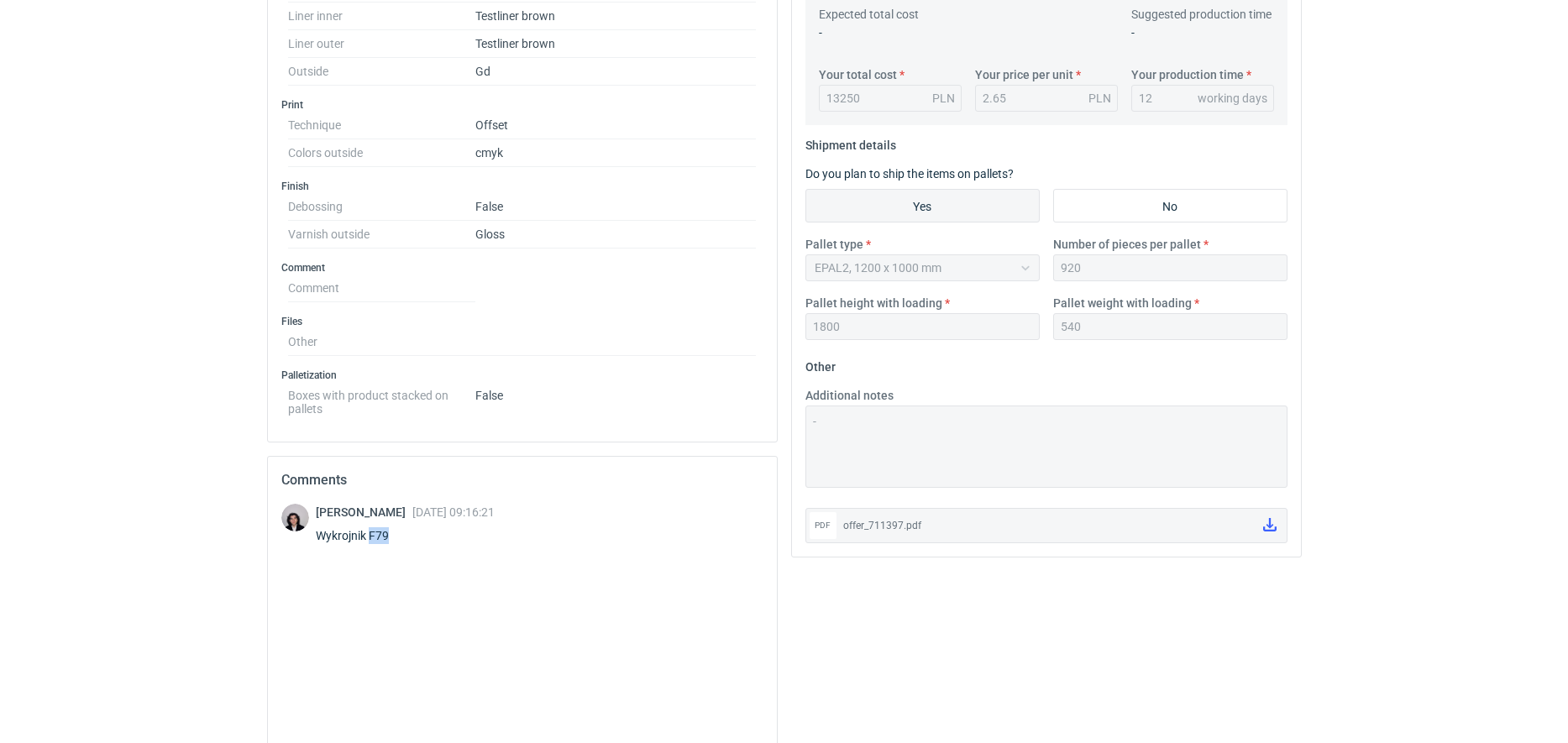
scroll to position [734, 0]
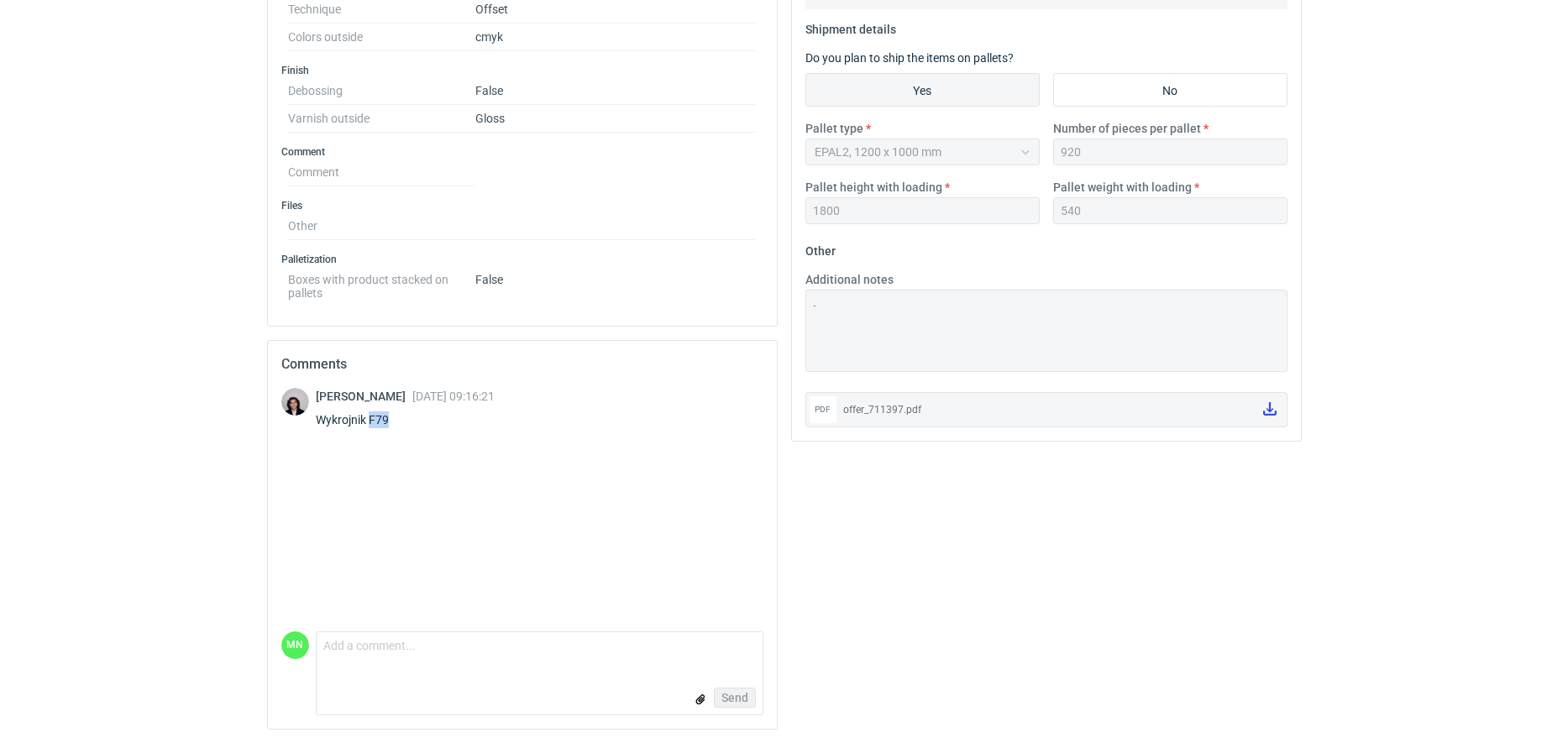
click at [1264, 408] on icon at bounding box center [1270, 409] width 13 height 13
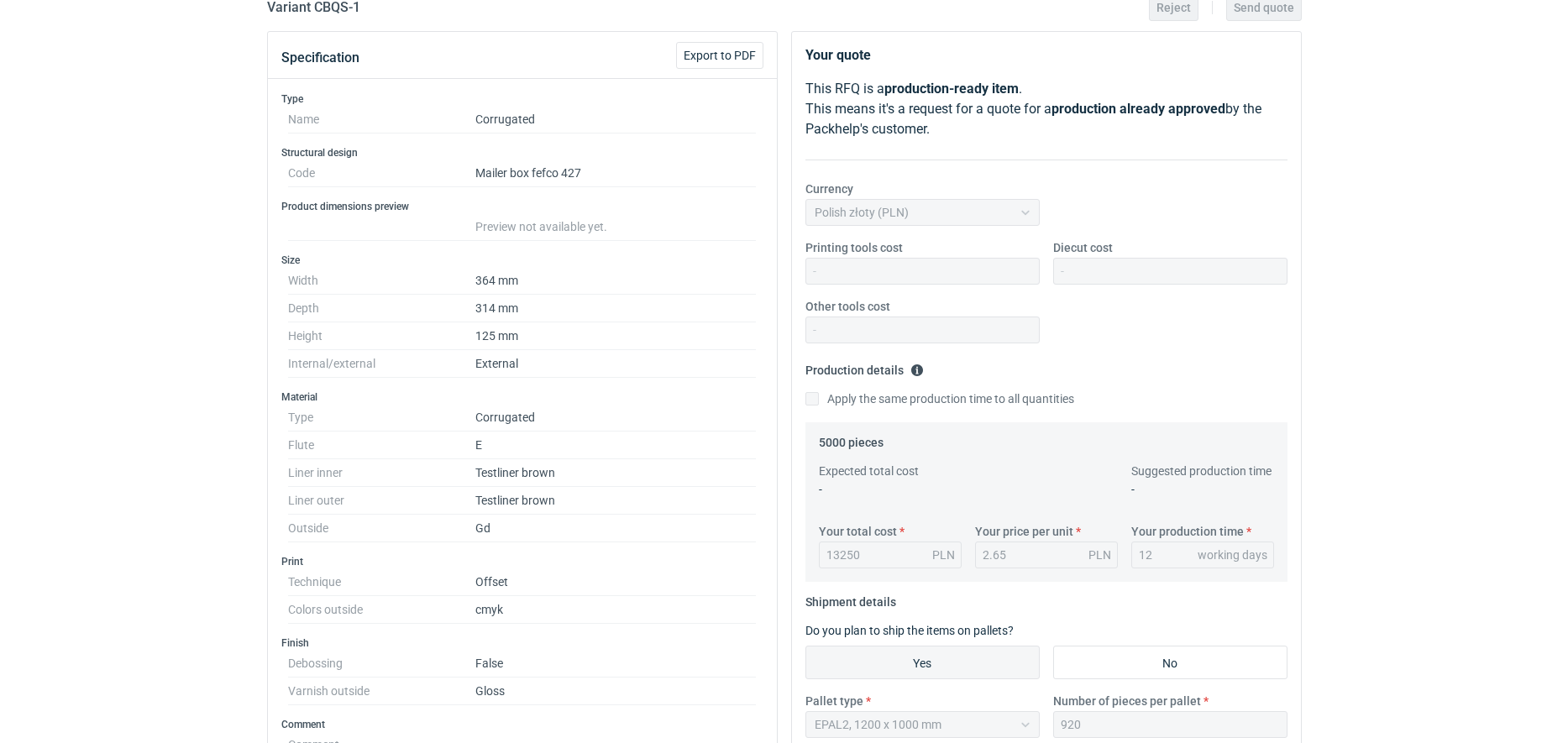
scroll to position [0, 0]
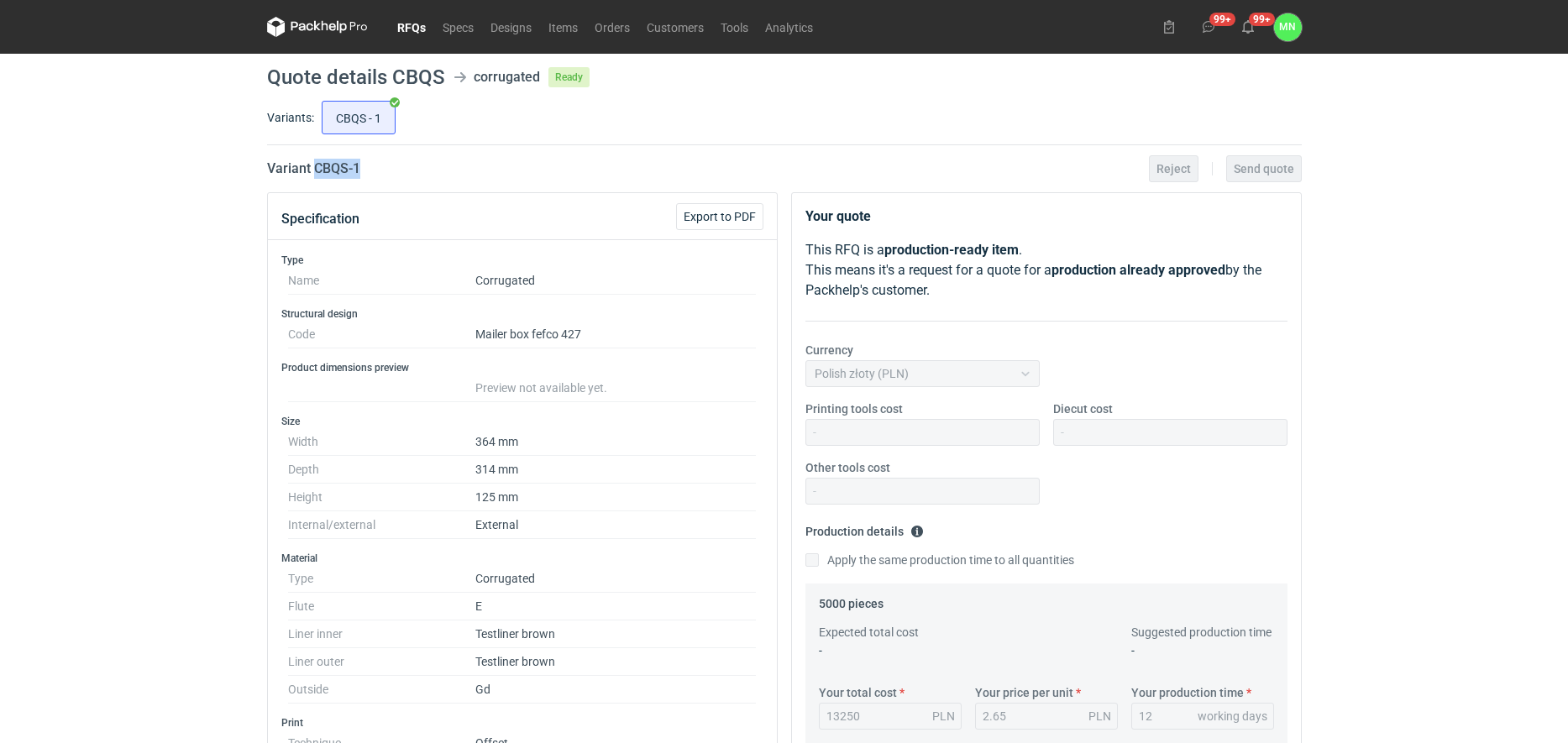
drag, startPoint x: 404, startPoint y: 173, endPoint x: 312, endPoint y: 166, distance: 92.3
click at [312, 166] on div "Variant CBQS - 1 Reject Send quote" at bounding box center [784, 169] width 1035 height 20
copy h2 "CBQS - 1"
click at [418, 25] on link "RFQs" at bounding box center [412, 27] width 45 height 20
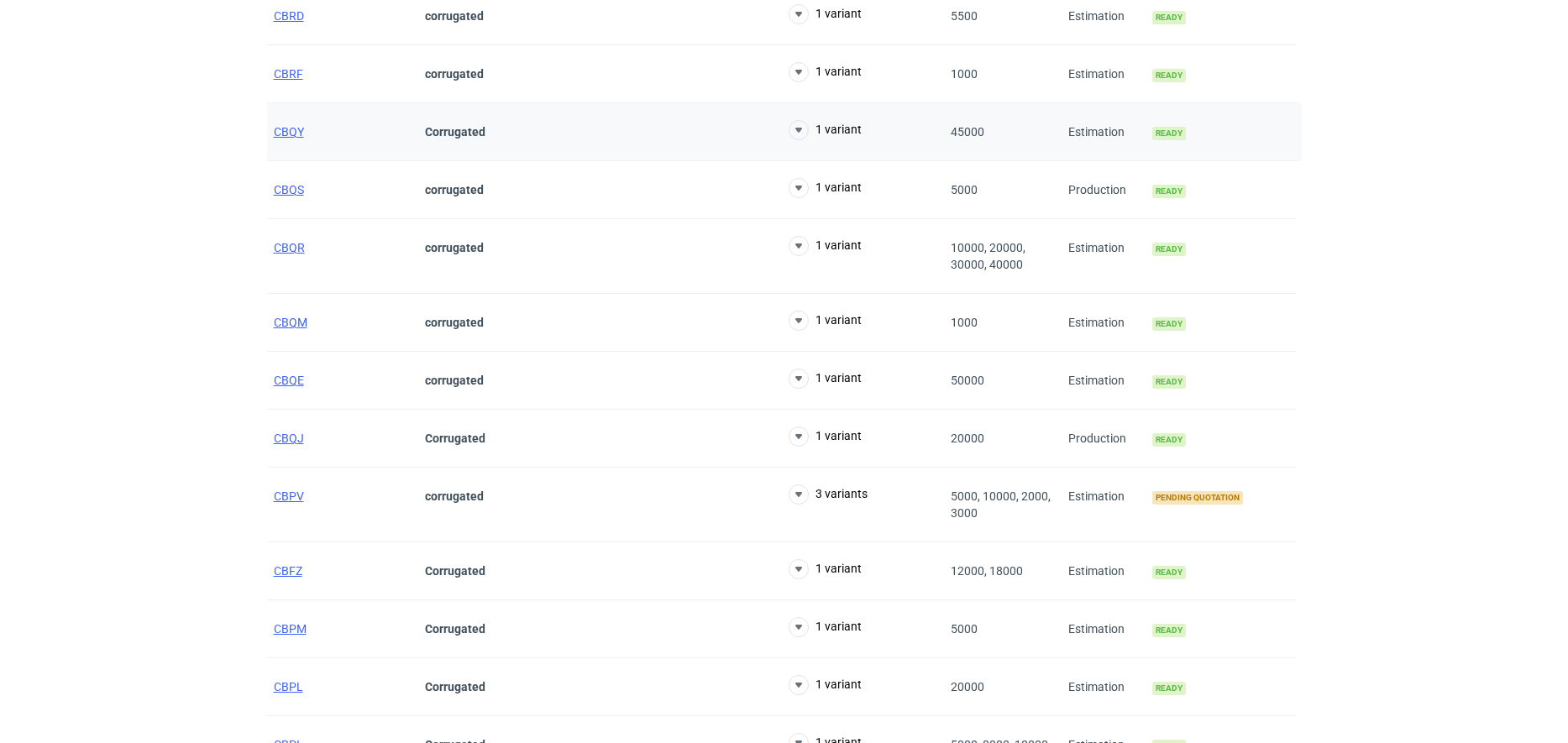
scroll to position [630, 0]
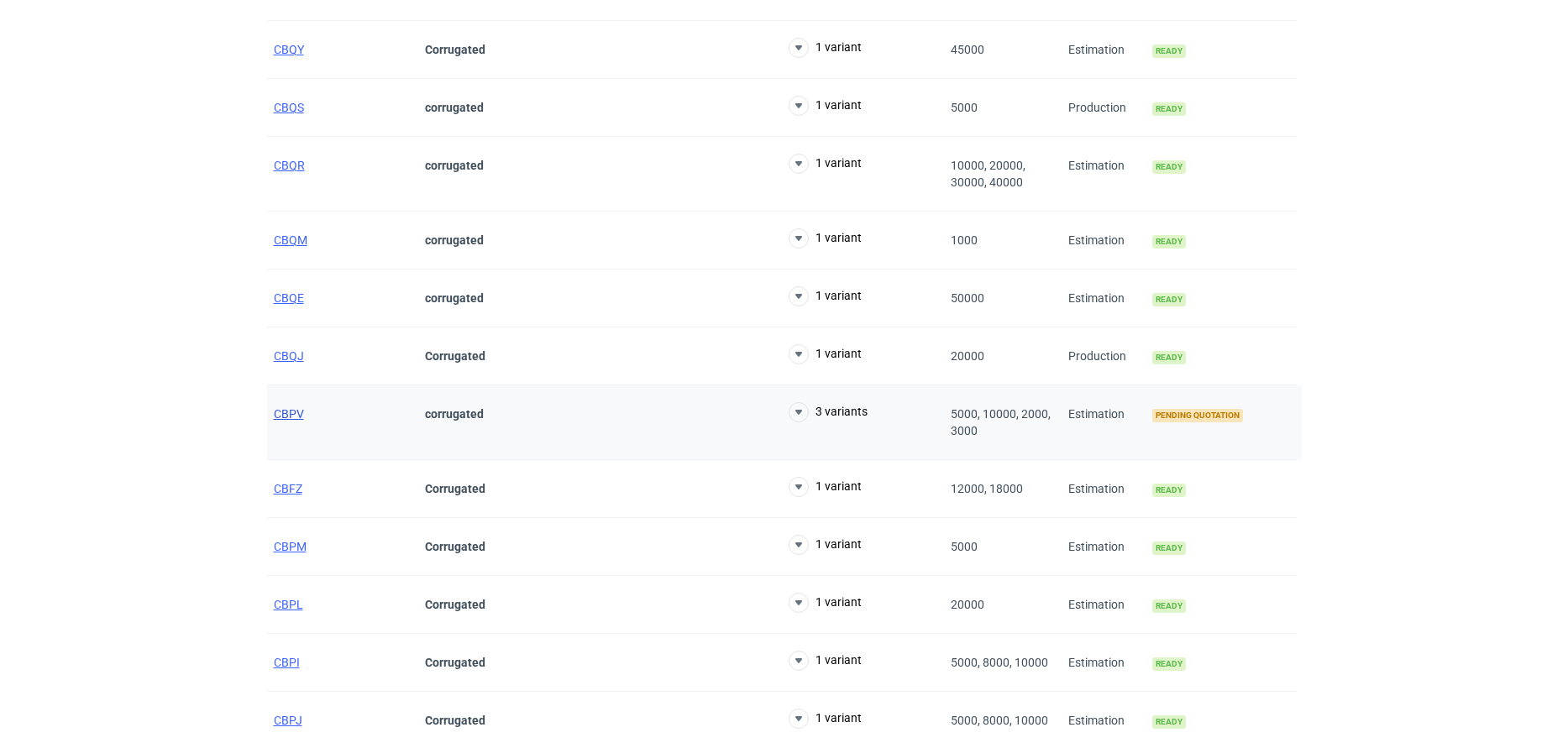
click at [289, 411] on span "CBPV" at bounding box center [289, 413] width 31 height 13
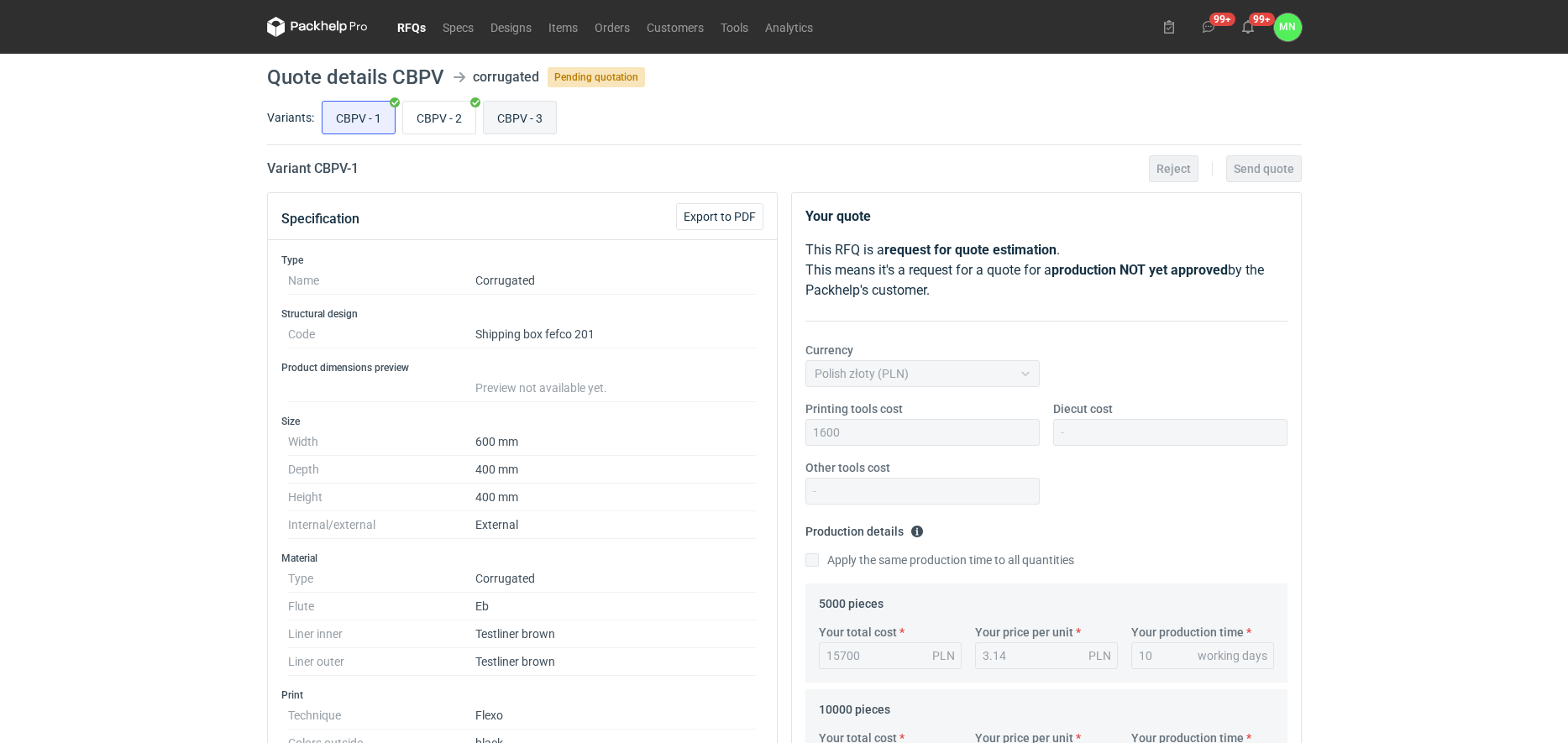
click at [521, 119] on input "CBPV - 3" at bounding box center [519, 118] width 72 height 32
radio input "true"
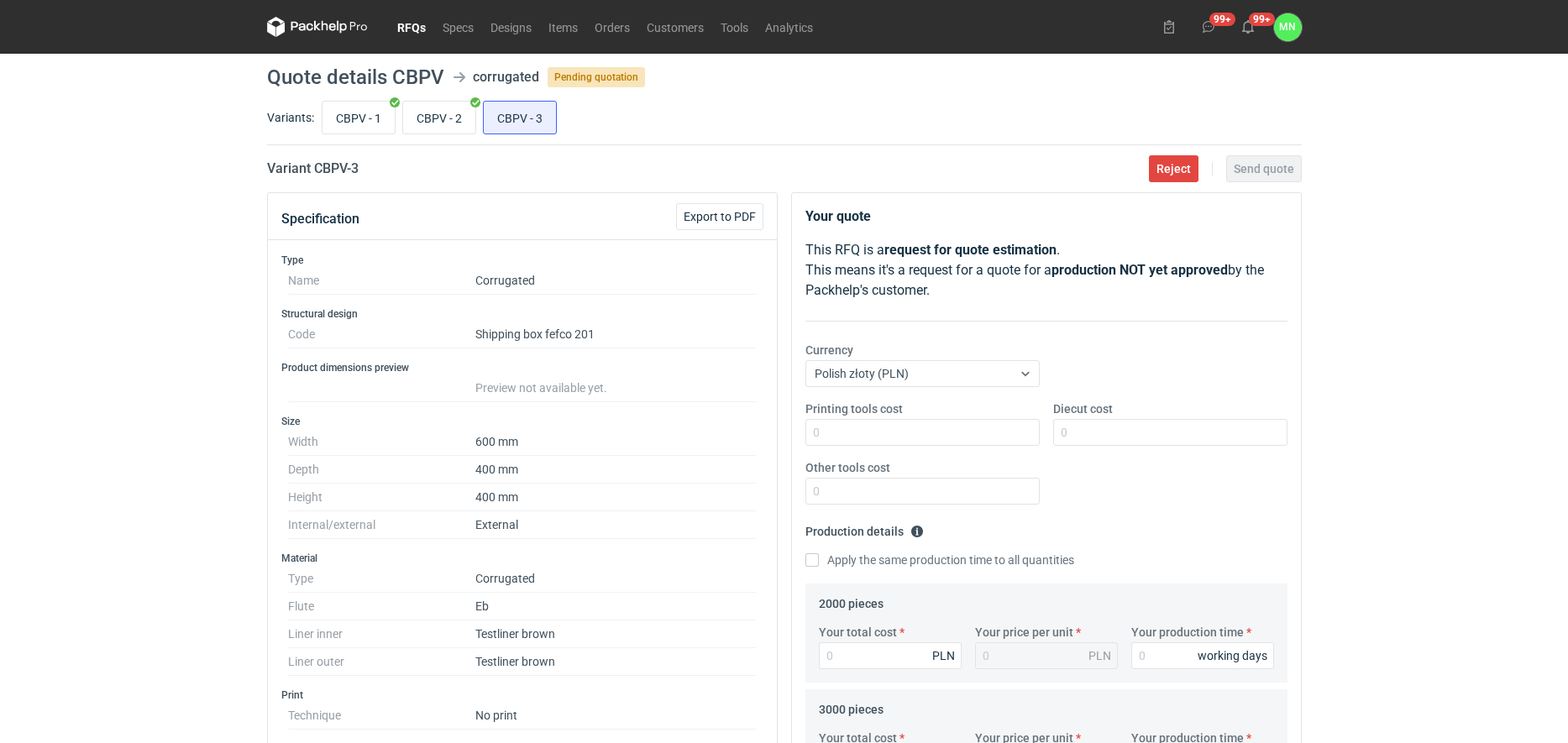
click at [329, 164] on h2 "Variant CBPV - 3" at bounding box center [313, 169] width 92 height 20
copy h2 "CBPV"
click at [447, 108] on input "CBPV - 2" at bounding box center [439, 118] width 72 height 32
radio input "true"
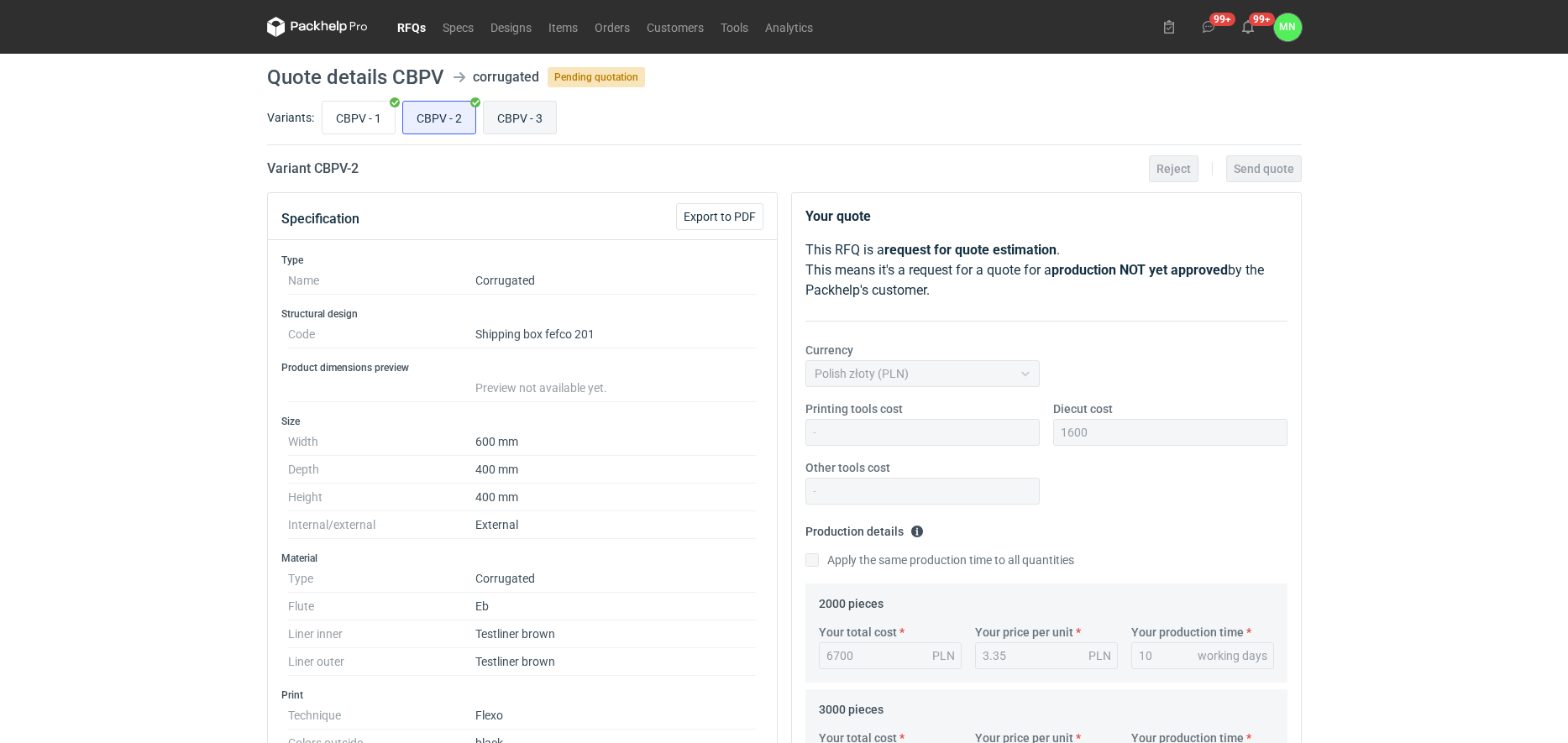
click at [524, 109] on input "CBPV - 3" at bounding box center [519, 118] width 72 height 32
radio input "true"
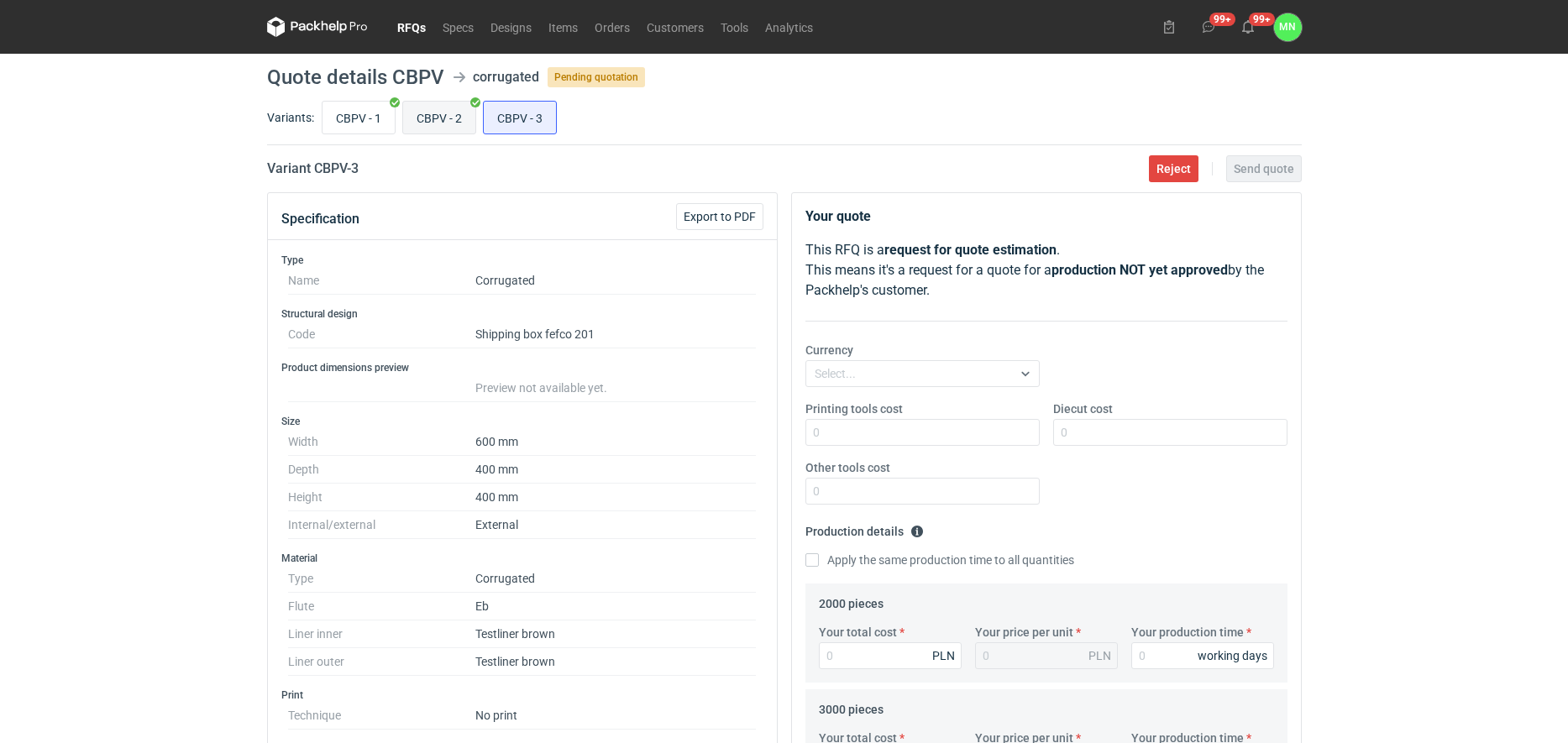
click at [465, 110] on input "CBPV - 2" at bounding box center [439, 118] width 72 height 32
radio input "true"
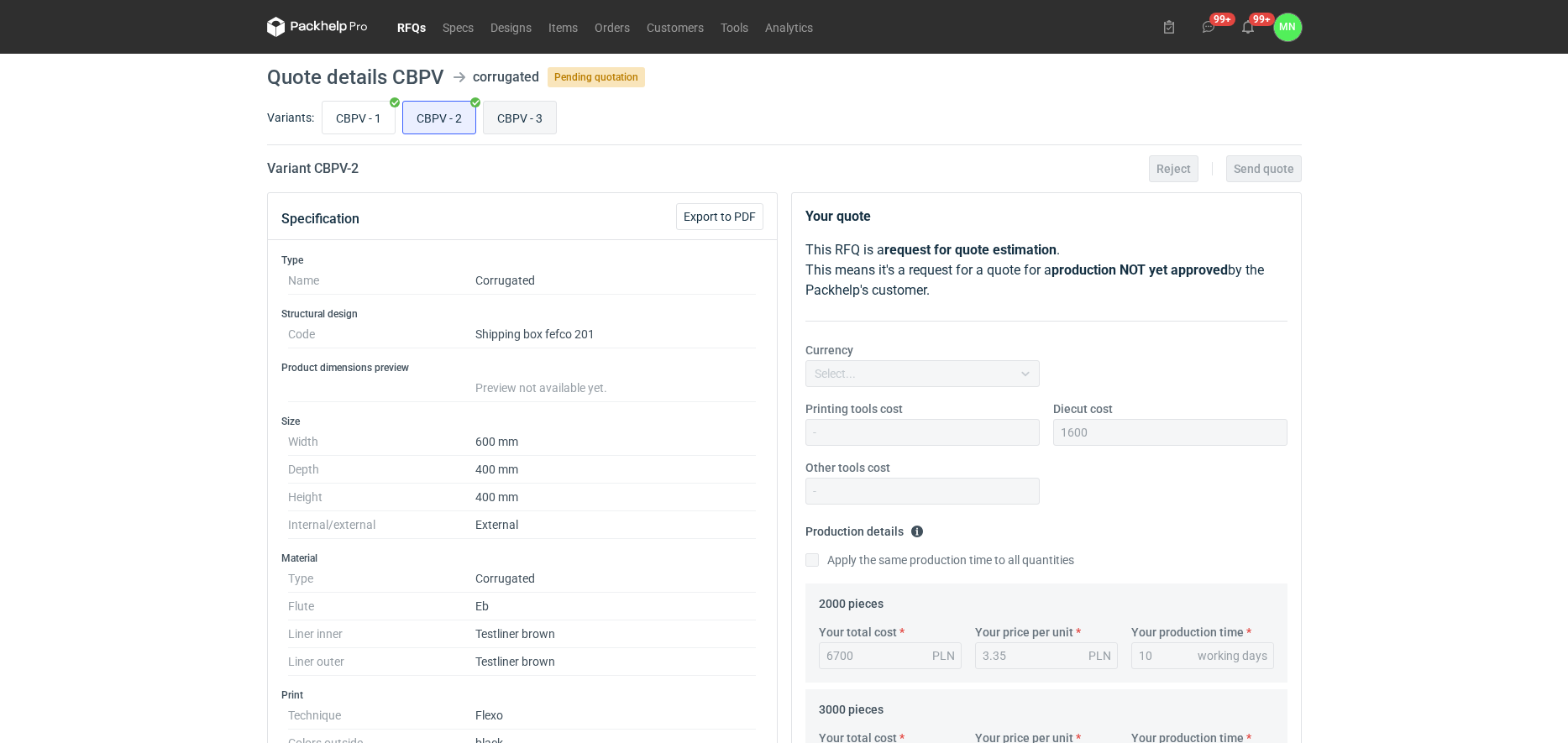
click at [537, 118] on input "CBPV - 3" at bounding box center [519, 118] width 72 height 32
radio input "true"
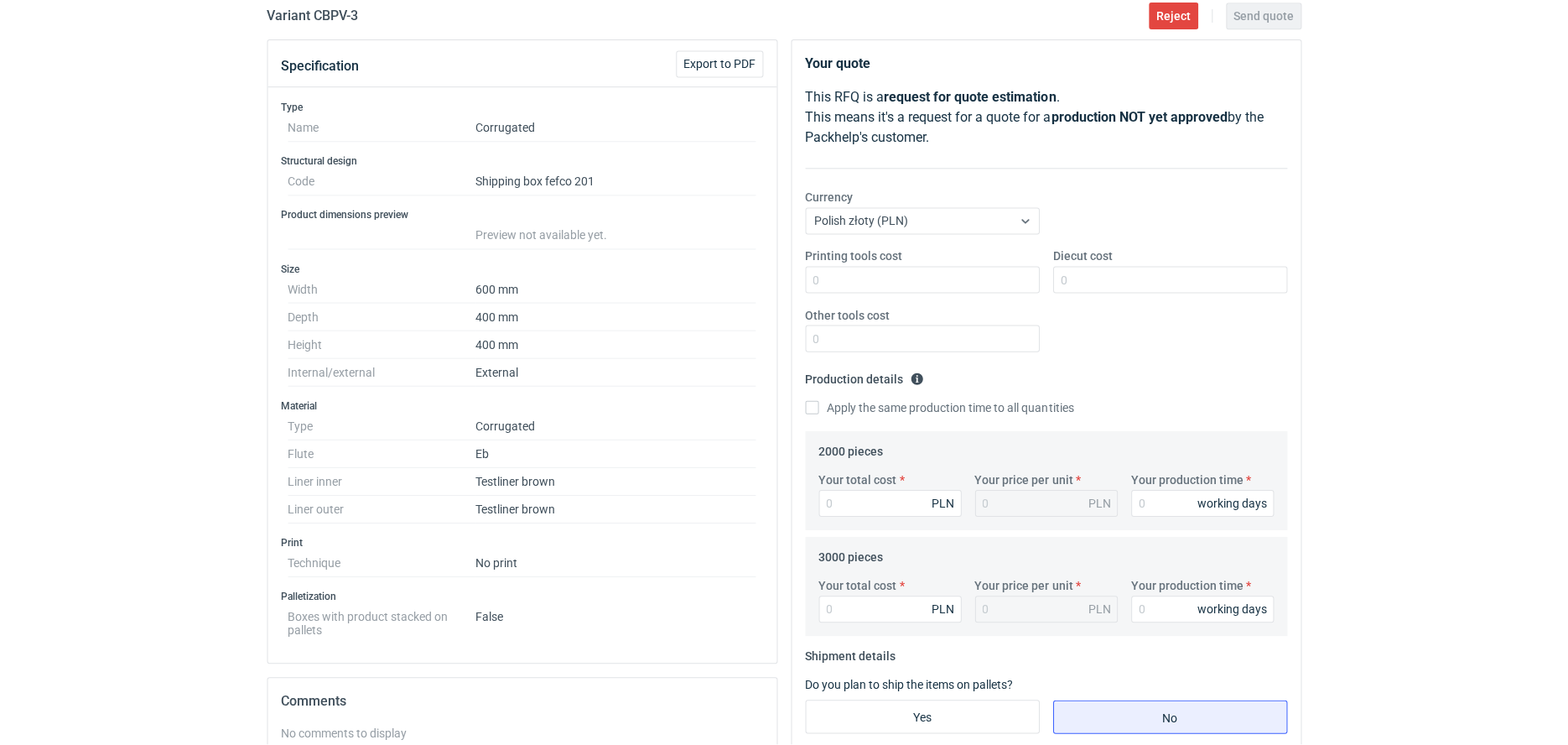
scroll to position [210, 0]
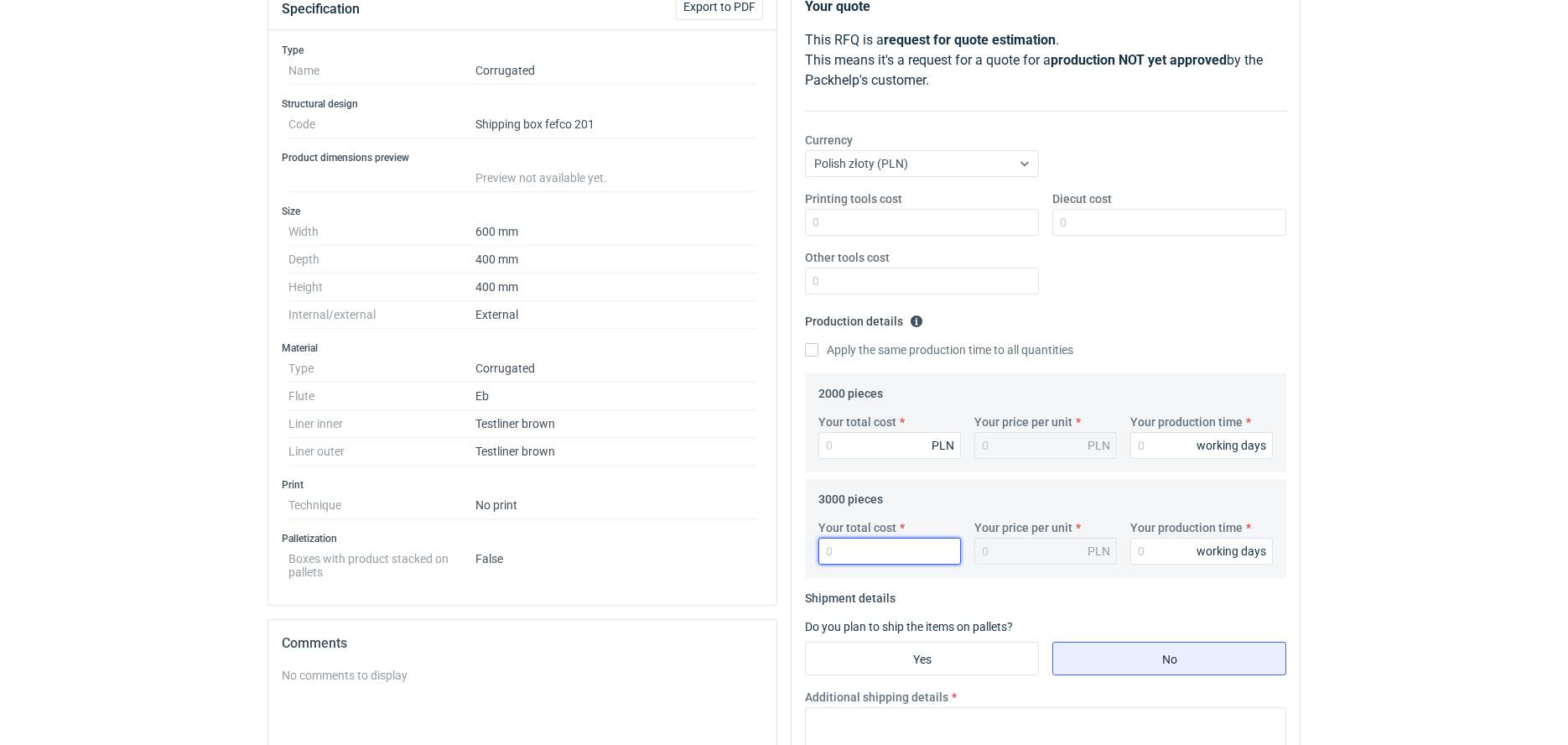
click at [878, 554] on input "Your total cost" at bounding box center [889, 551] width 143 height 27
type input "9210"
type input "3.07"
type input "9210"
click at [1155, 460] on div "Your total cost PLN Your price per unit PLN Your production time working days" at bounding box center [1046, 443] width 468 height 58
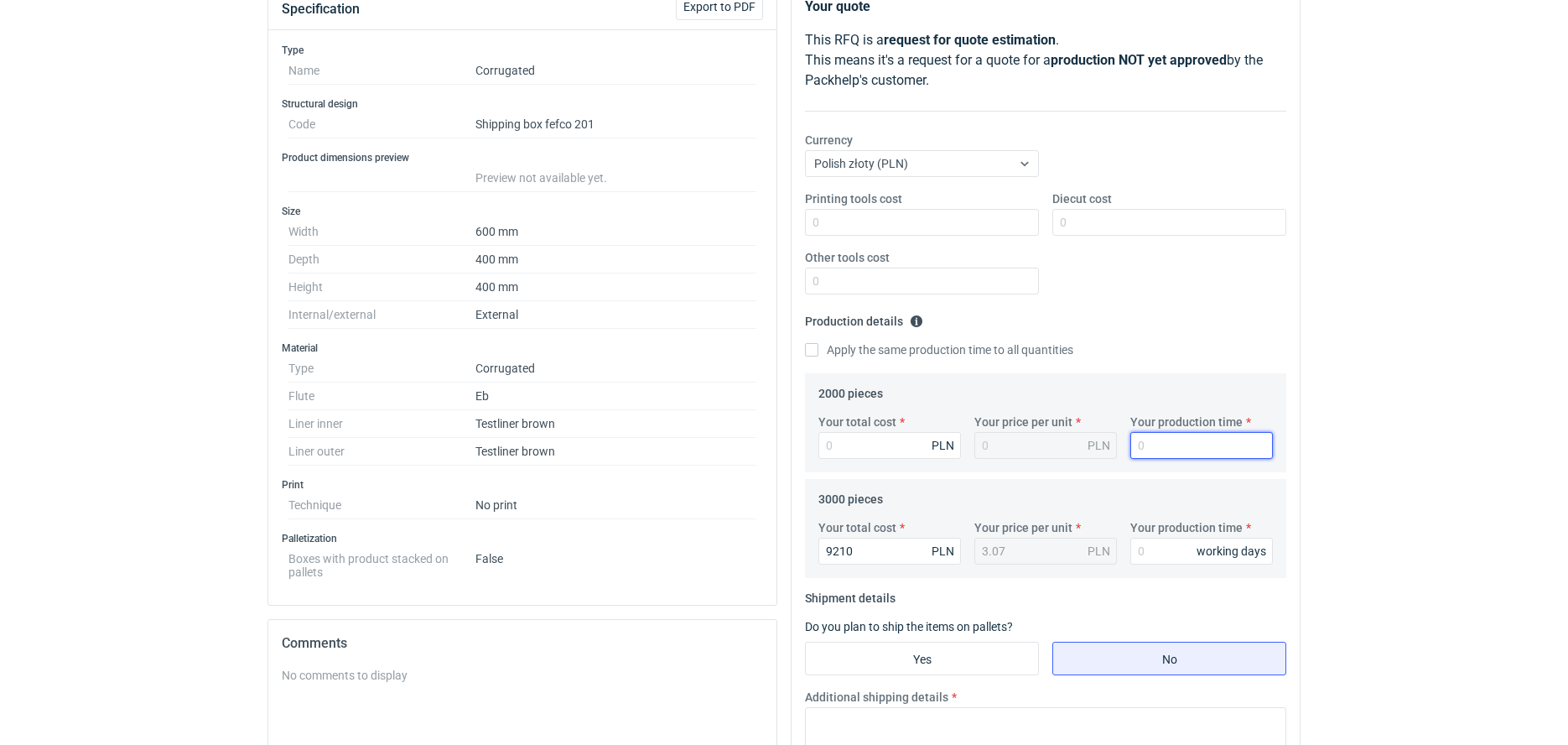
click at [1155, 459] on input "Your production time" at bounding box center [1201, 445] width 143 height 27
type input "10"
click at [857, 446] on input "Your total cost" at bounding box center [889, 445] width 143 height 27
type input "6360"
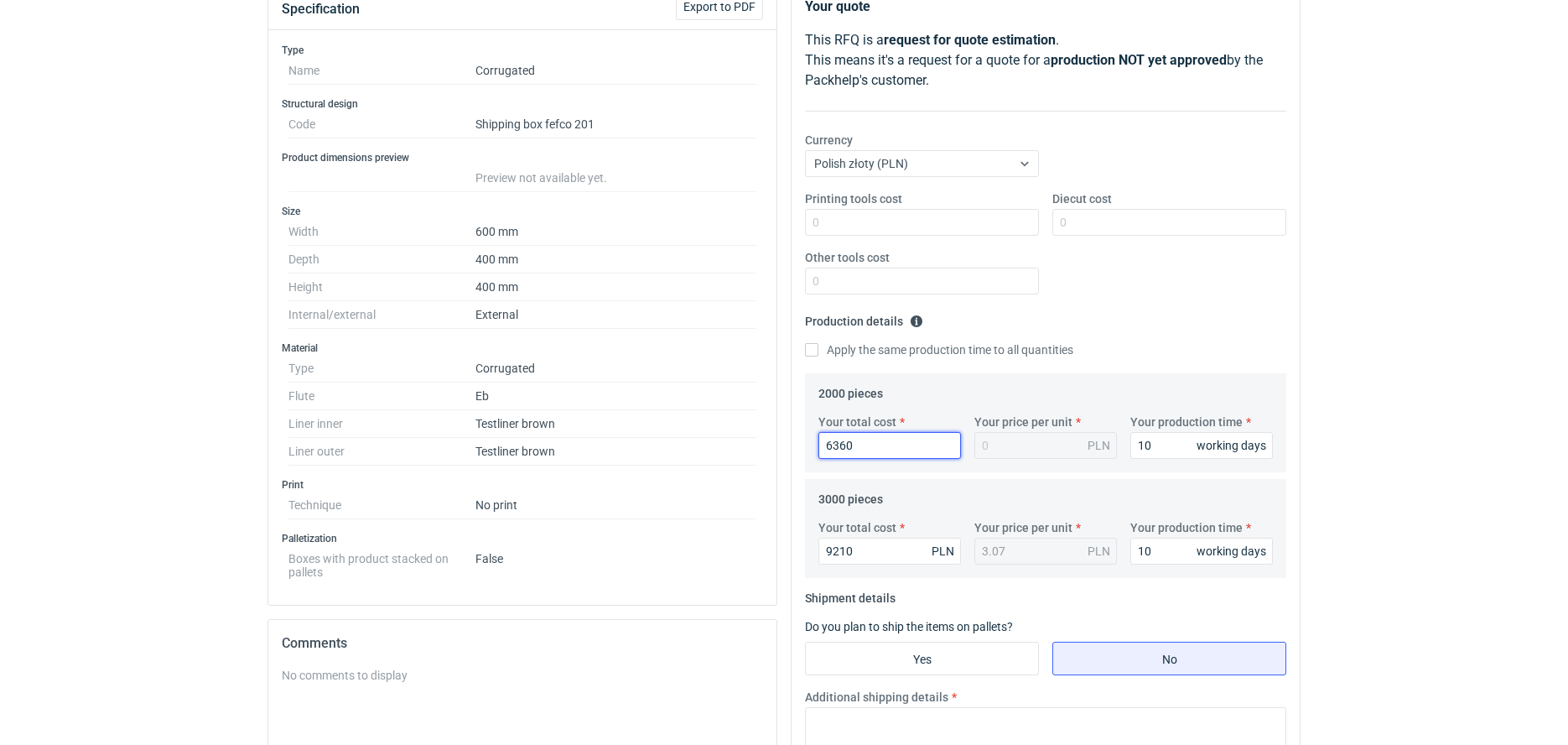
type input "3.18"
type input "6360"
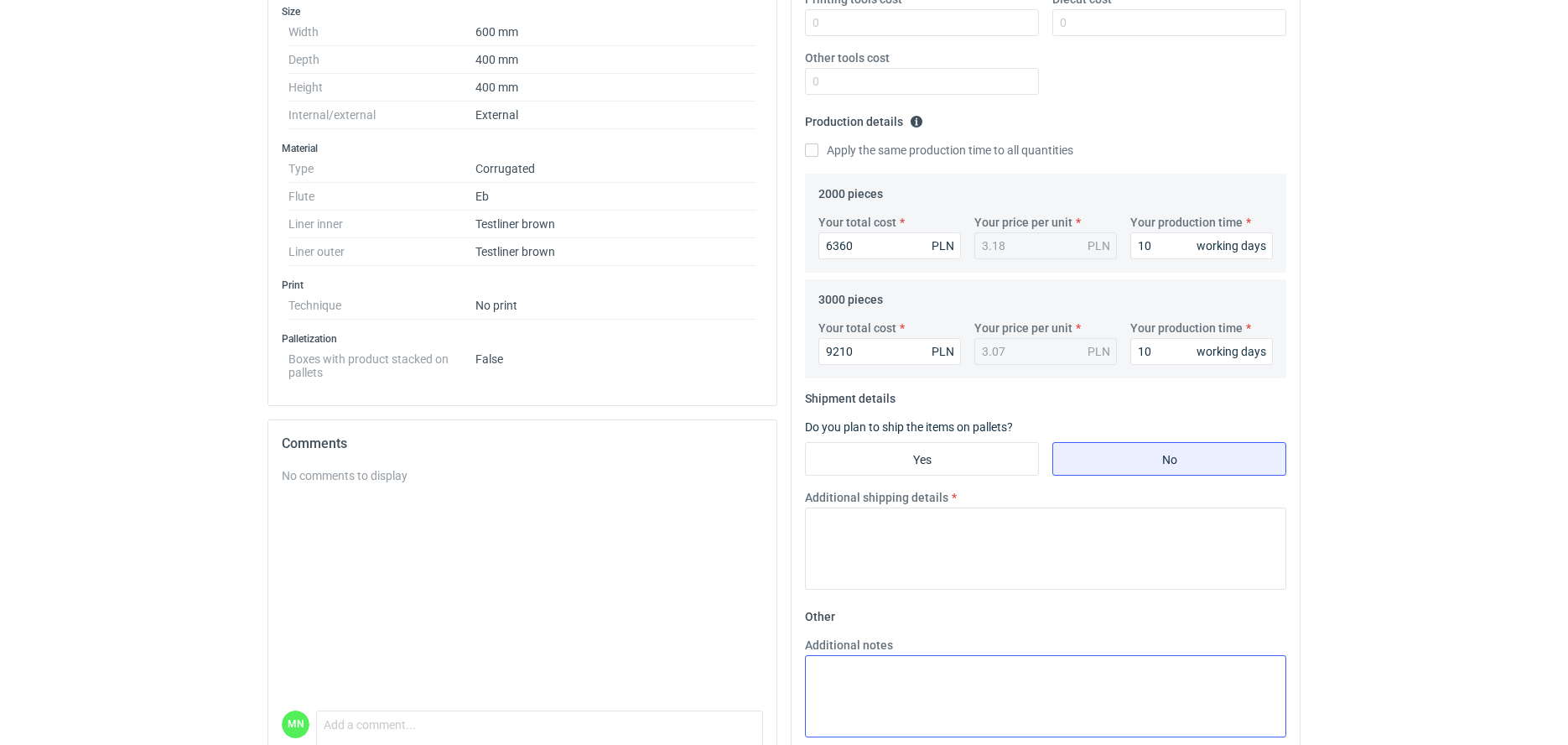
scroll to position [524, 0]
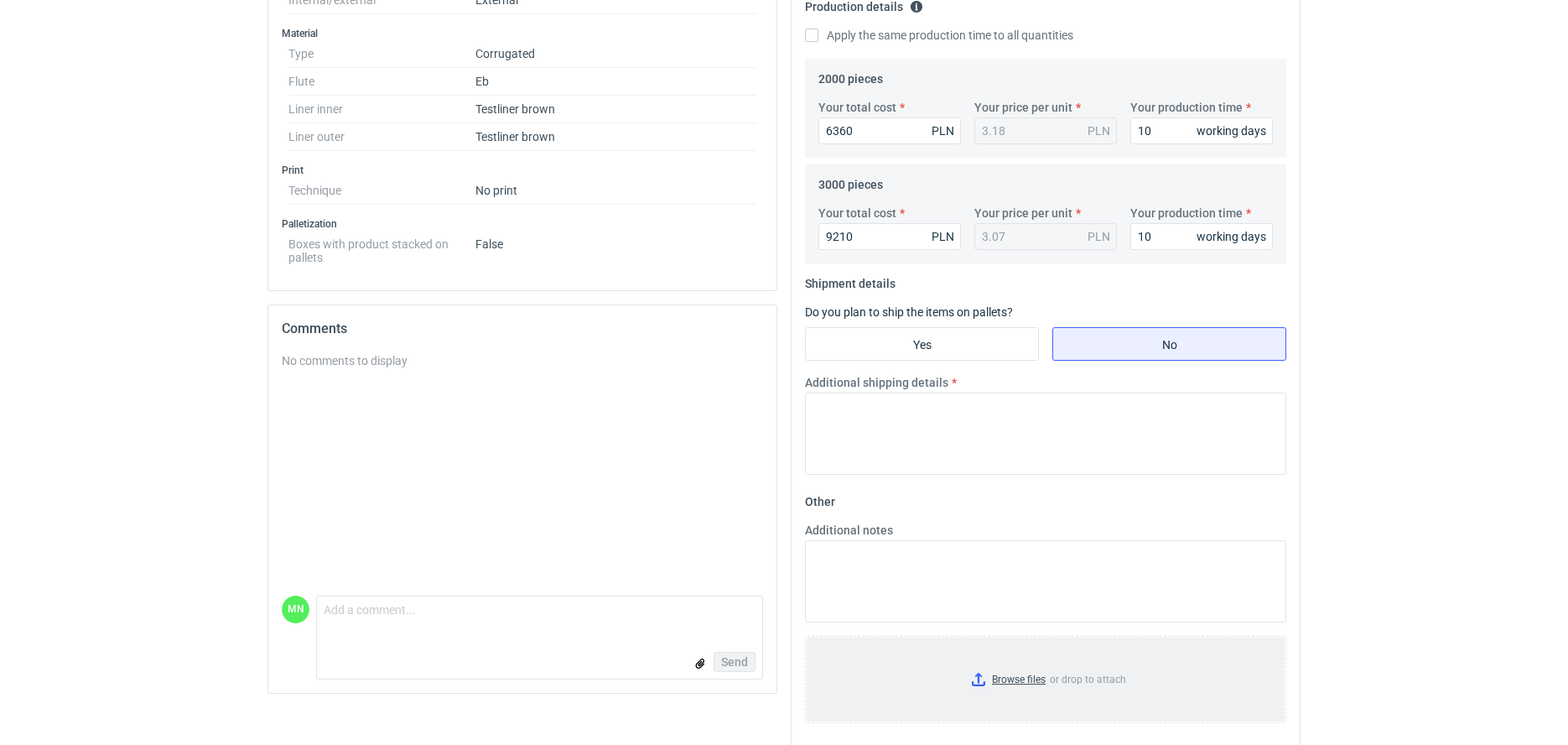
click at [1000, 685] on input "Browse files or drop to attach" at bounding box center [1045, 679] width 478 height 83
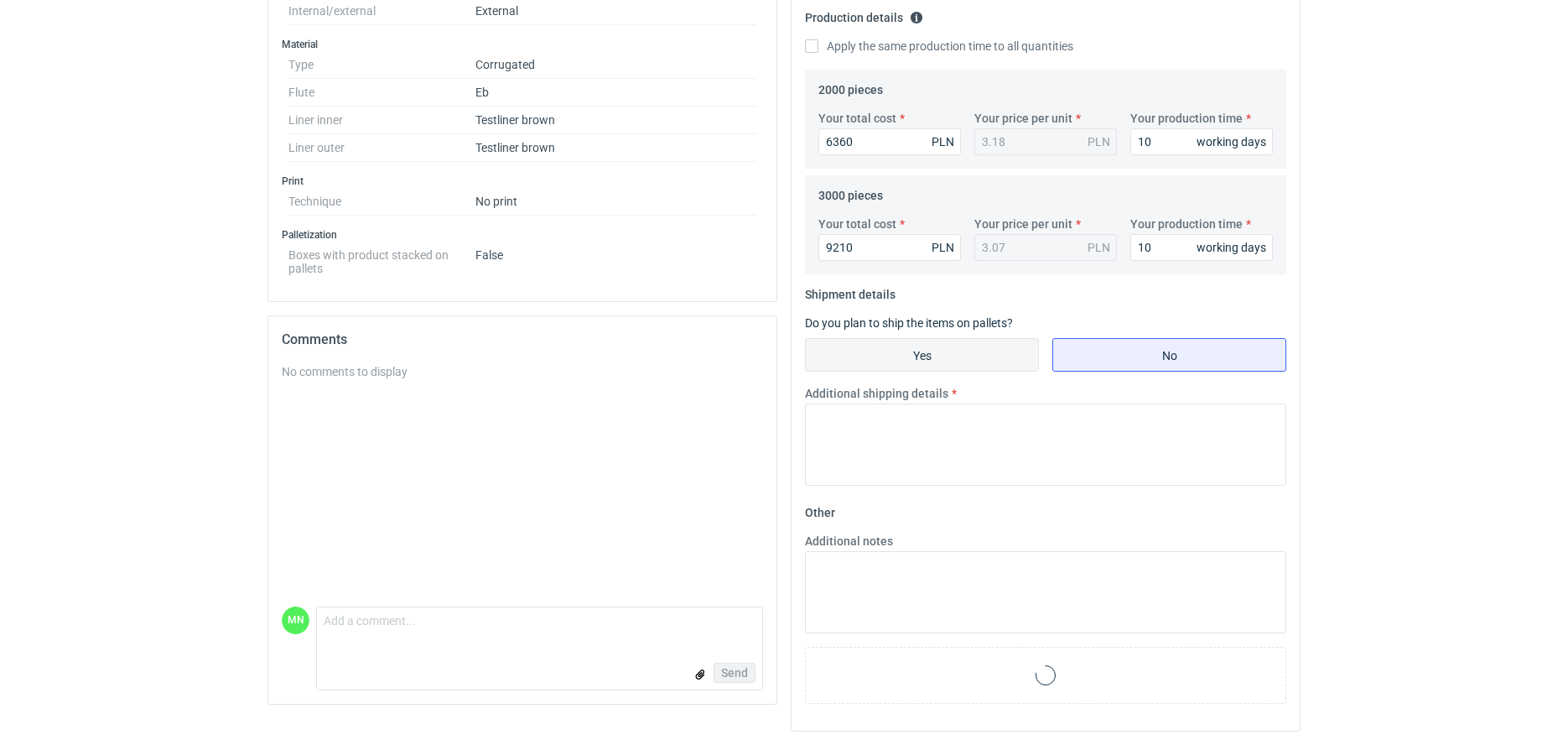
click at [865, 339] on input "Yes" at bounding box center [921, 355] width 232 height 32
radio input "true"
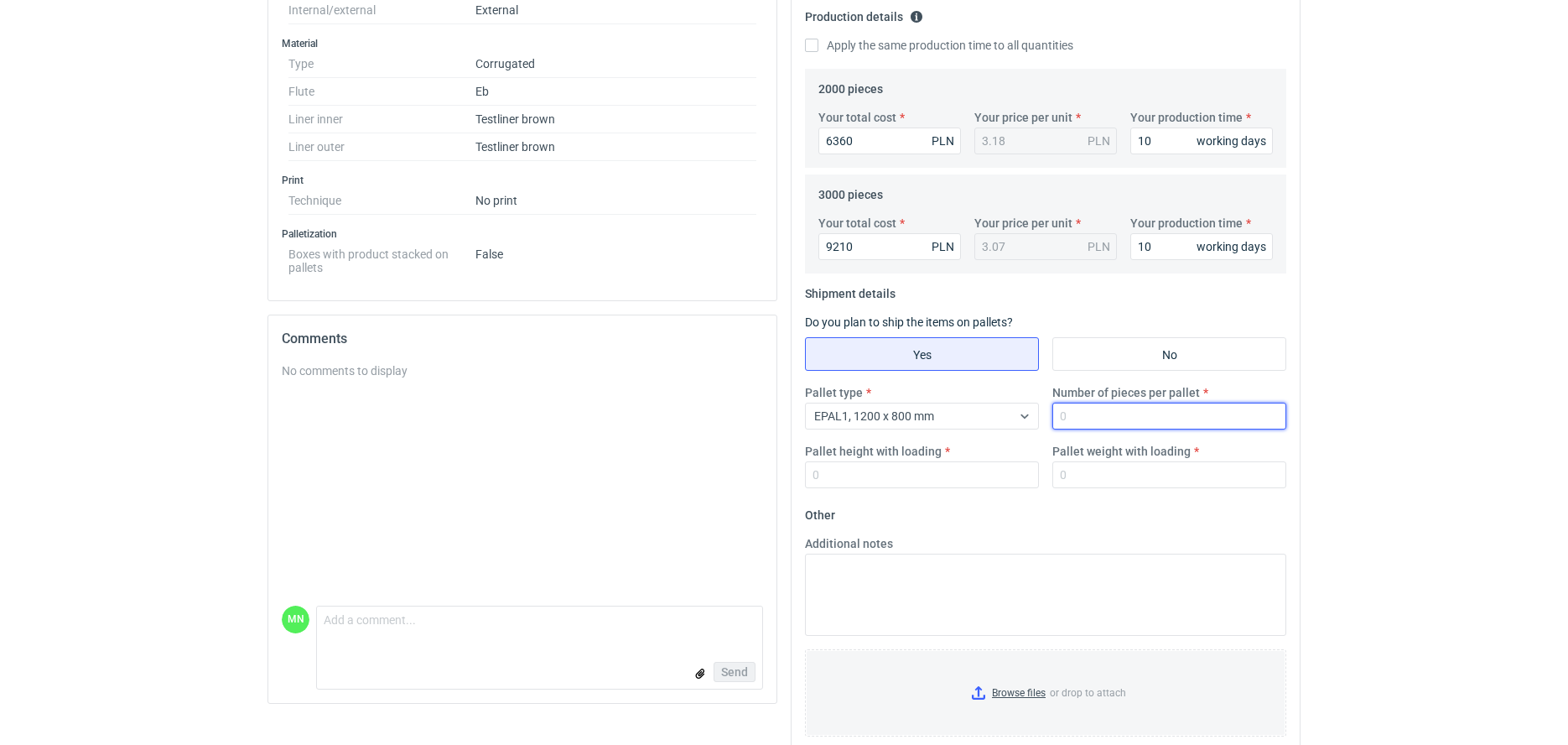
click at [1130, 408] on input "Number of pieces per pallet" at bounding box center [1169, 416] width 234 height 27
type input "165"
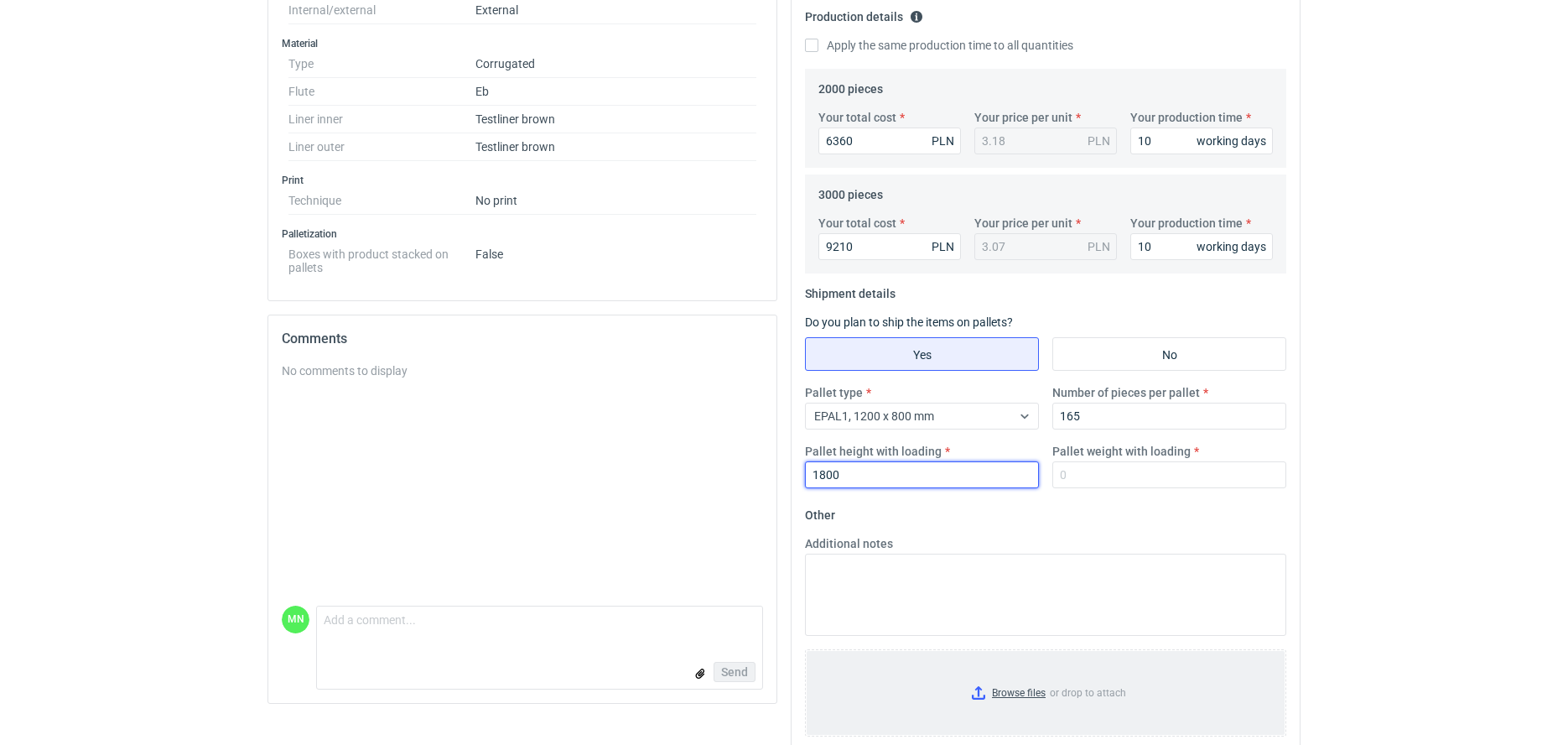
type input "1800"
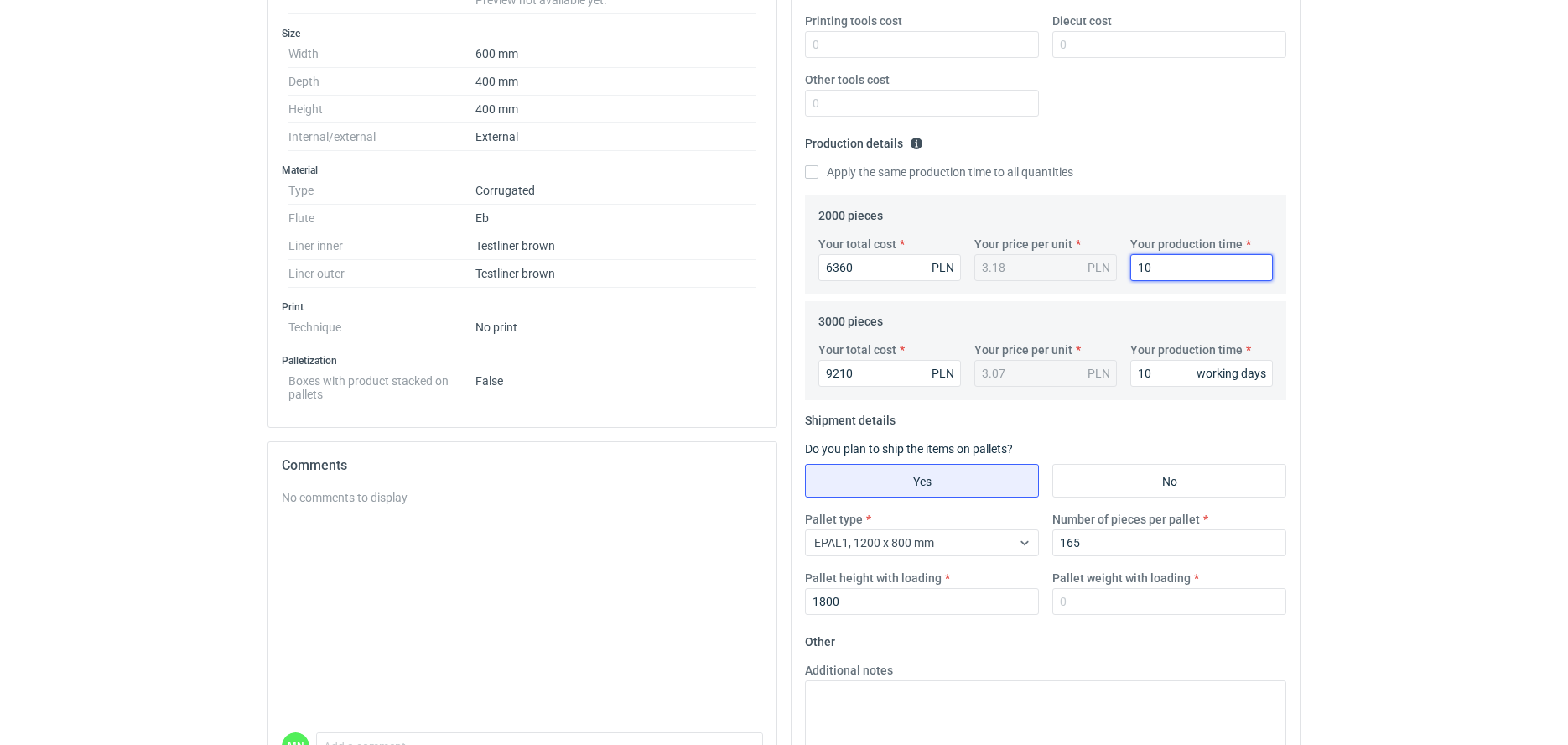
scroll to position [0, 0]
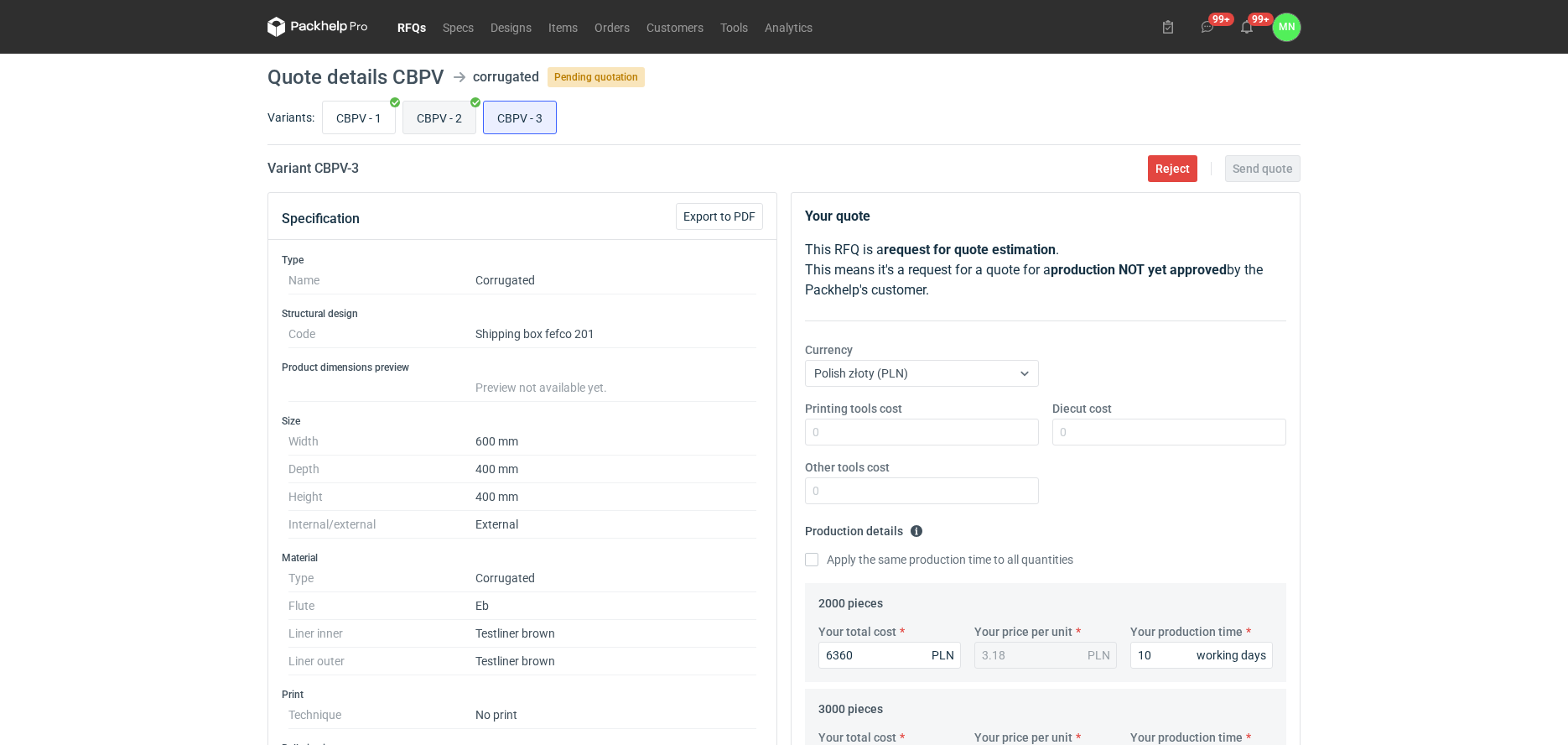
click at [457, 120] on input "CBPV - 2" at bounding box center [440, 118] width 72 height 32
radio input "true"
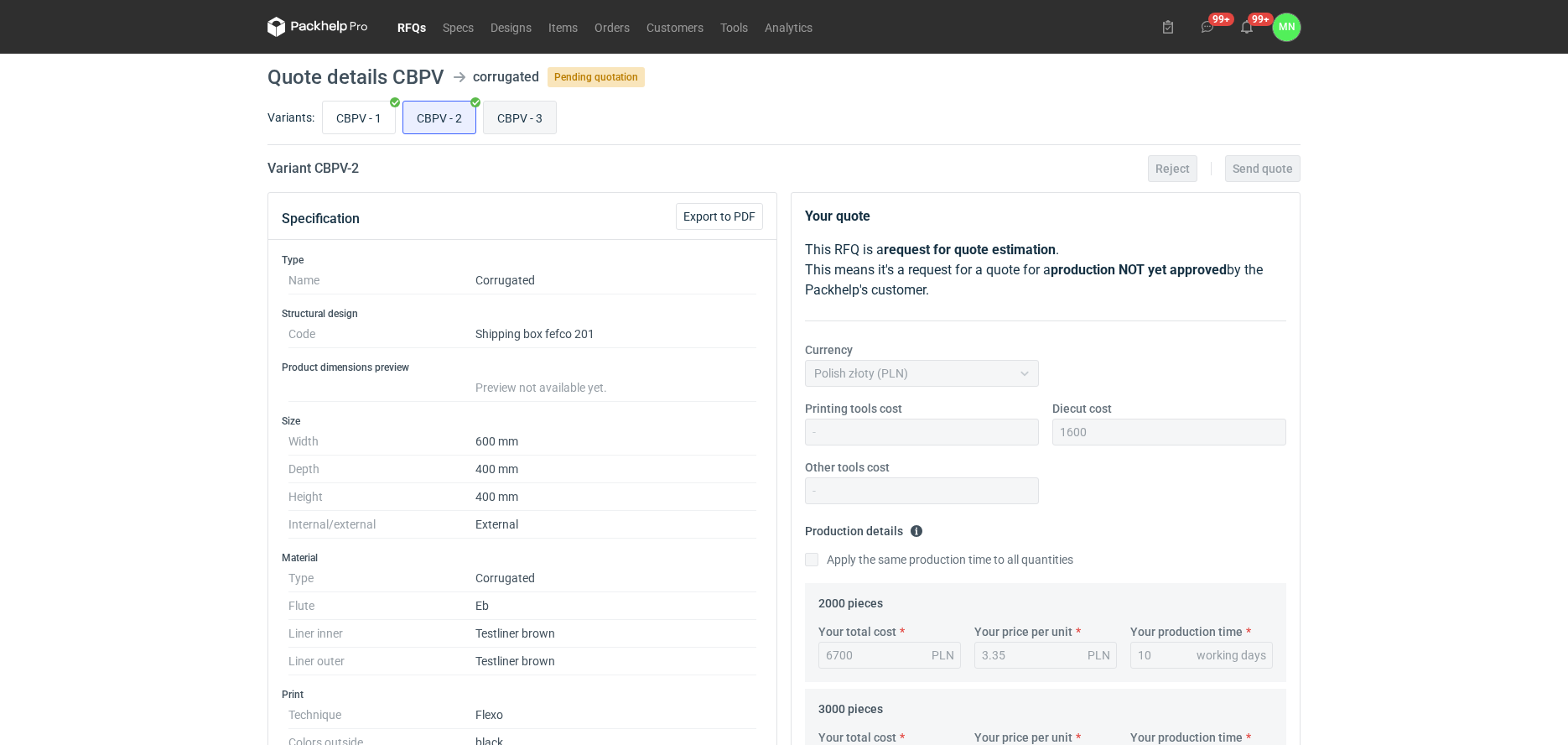
click at [513, 116] on input "CBPV - 3" at bounding box center [519, 118] width 72 height 32
radio input "true"
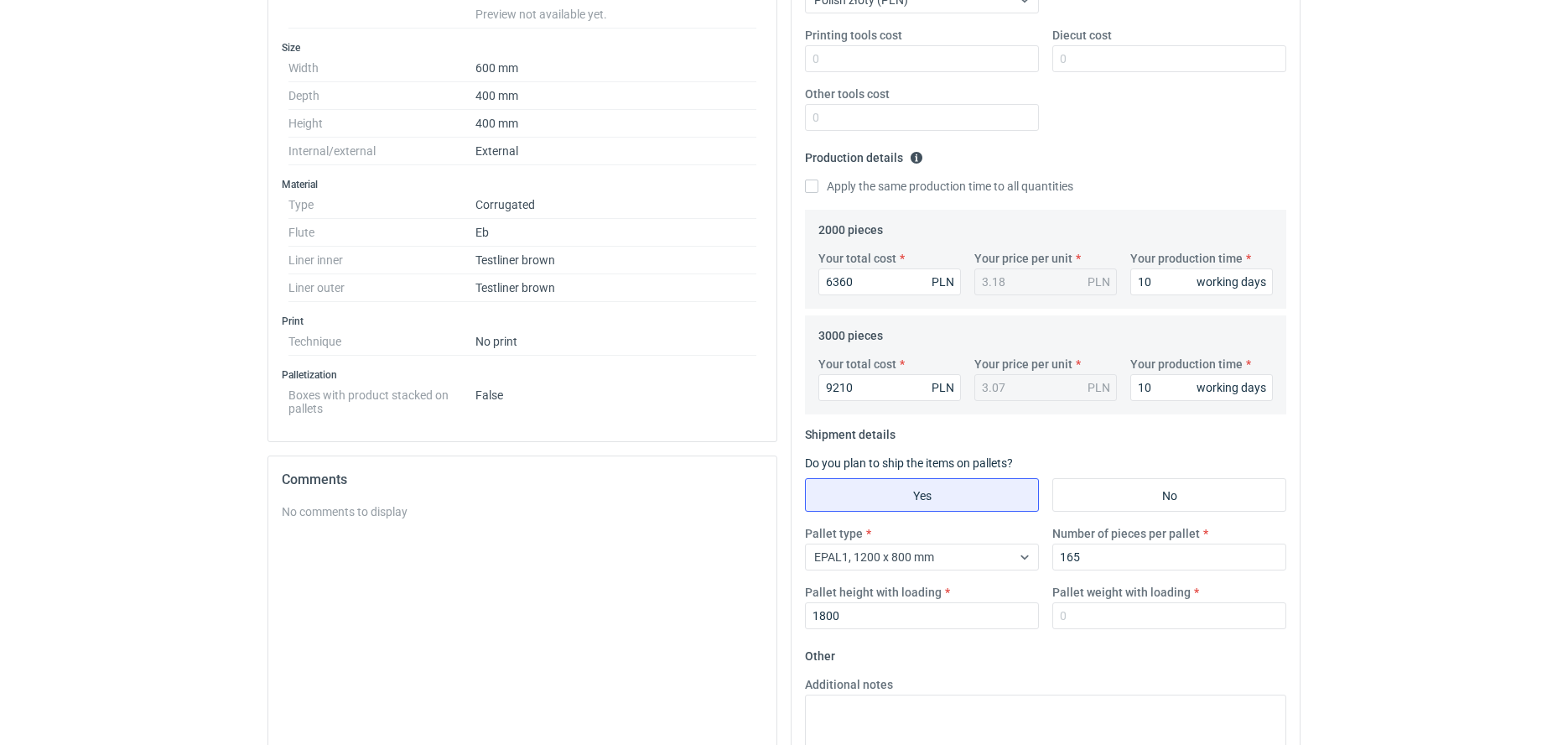
scroll to position [419, 0]
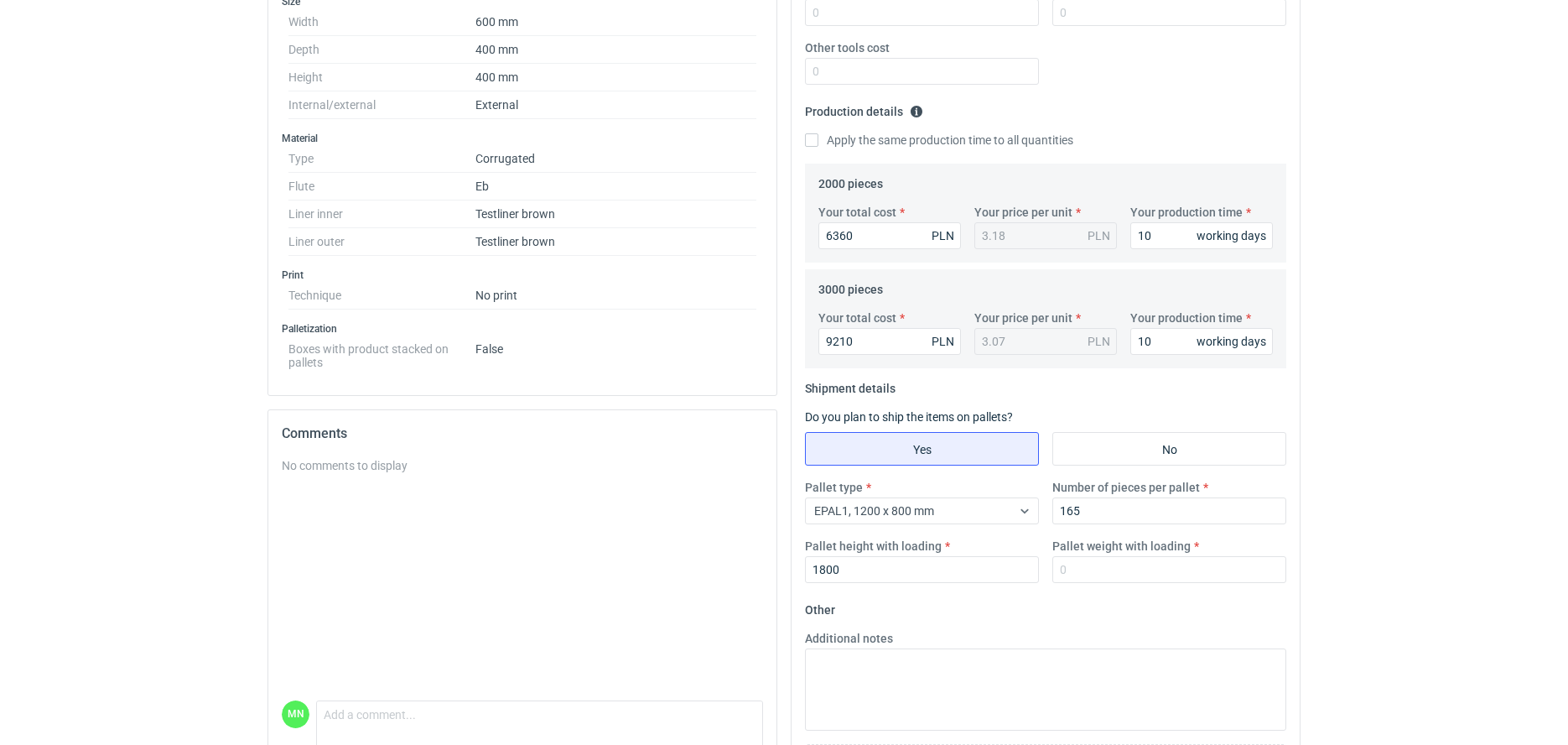
click at [1134, 587] on div "Pallet type EPAL1, 1200 x 800 mm Number of pieces per pallet 165 Pallet height …" at bounding box center [1046, 538] width 495 height 118
click at [1132, 573] on input "Pallet weight with loading" at bounding box center [1169, 570] width 234 height 27
type input "220"
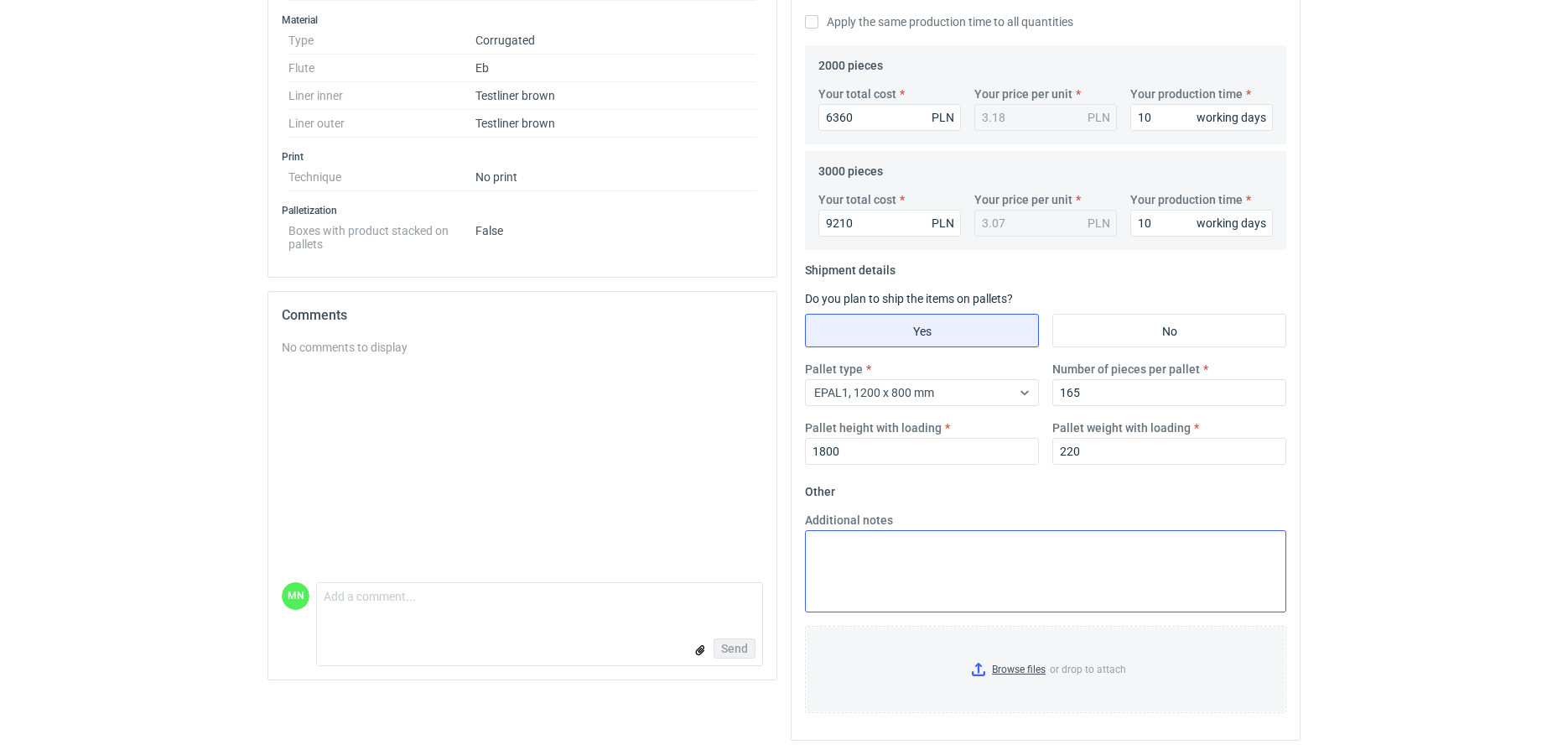
scroll to position [549, 0]
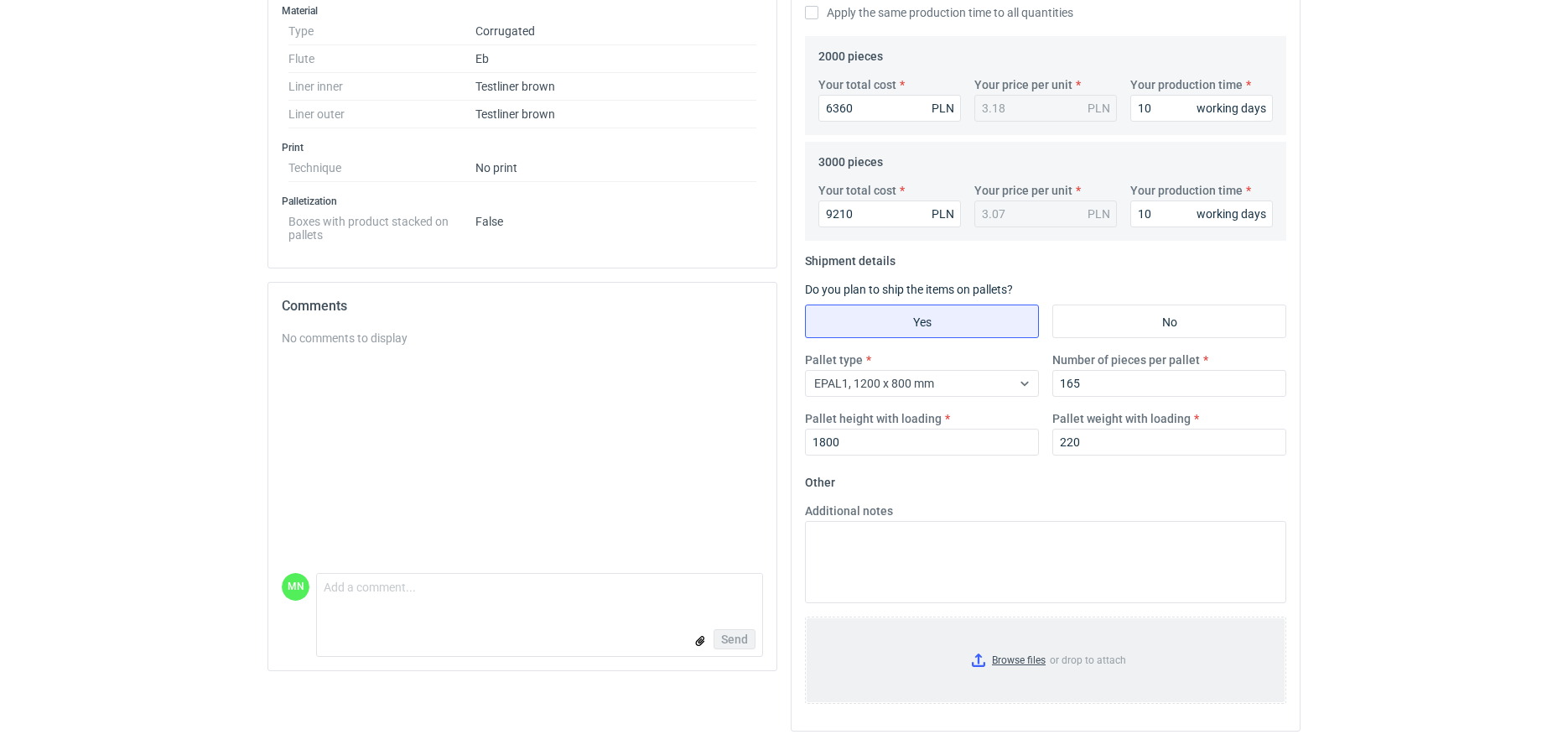
click at [990, 667] on input "Browse files or drop to attach" at bounding box center [1045, 660] width 478 height 83
drag, startPoint x: 990, startPoint y: 667, endPoint x: 373, endPoint y: 307, distance: 714.3
click at [373, 307] on div "Comments No comments to display MN Comment message Send" at bounding box center [522, 477] width 510 height 390
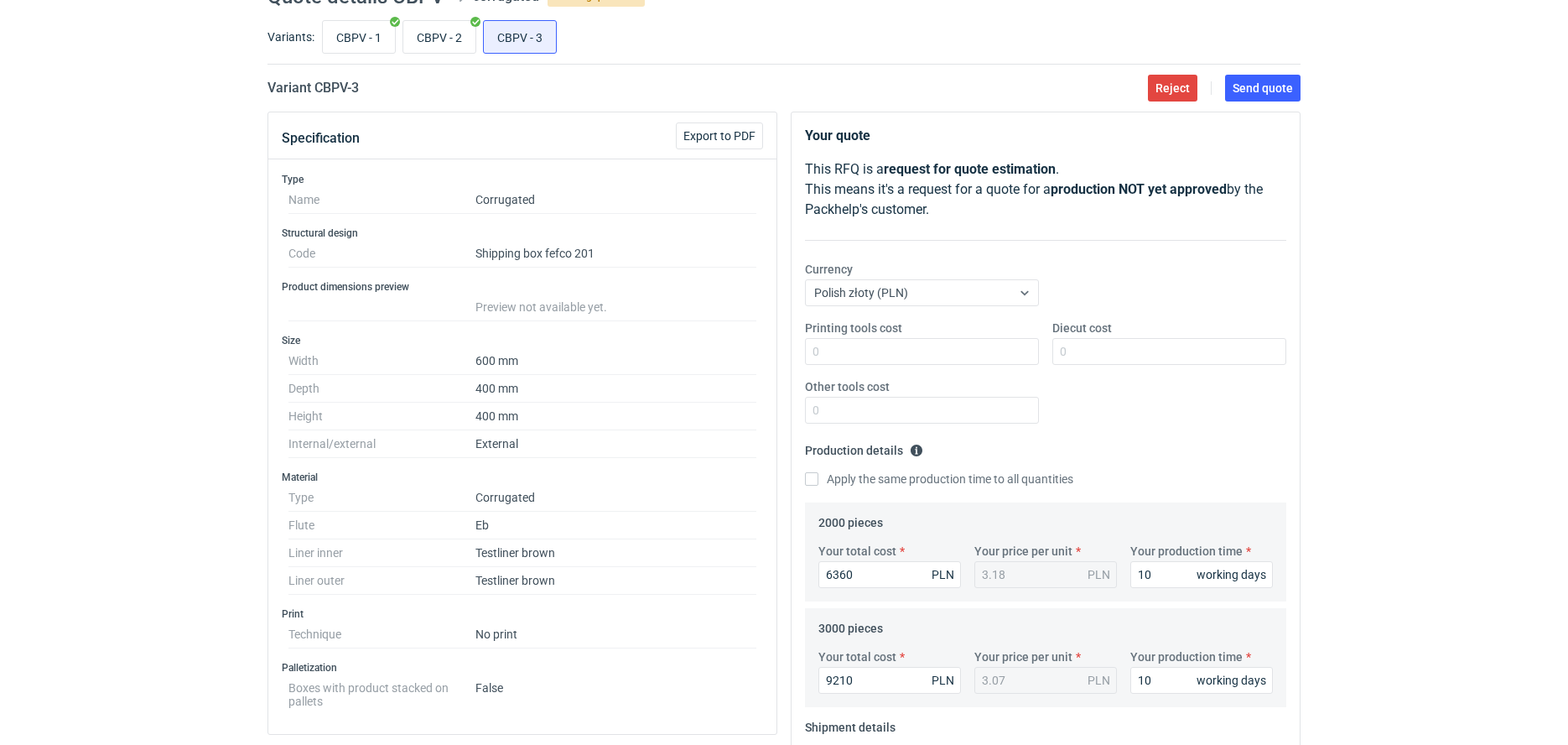
scroll to position [0, 0]
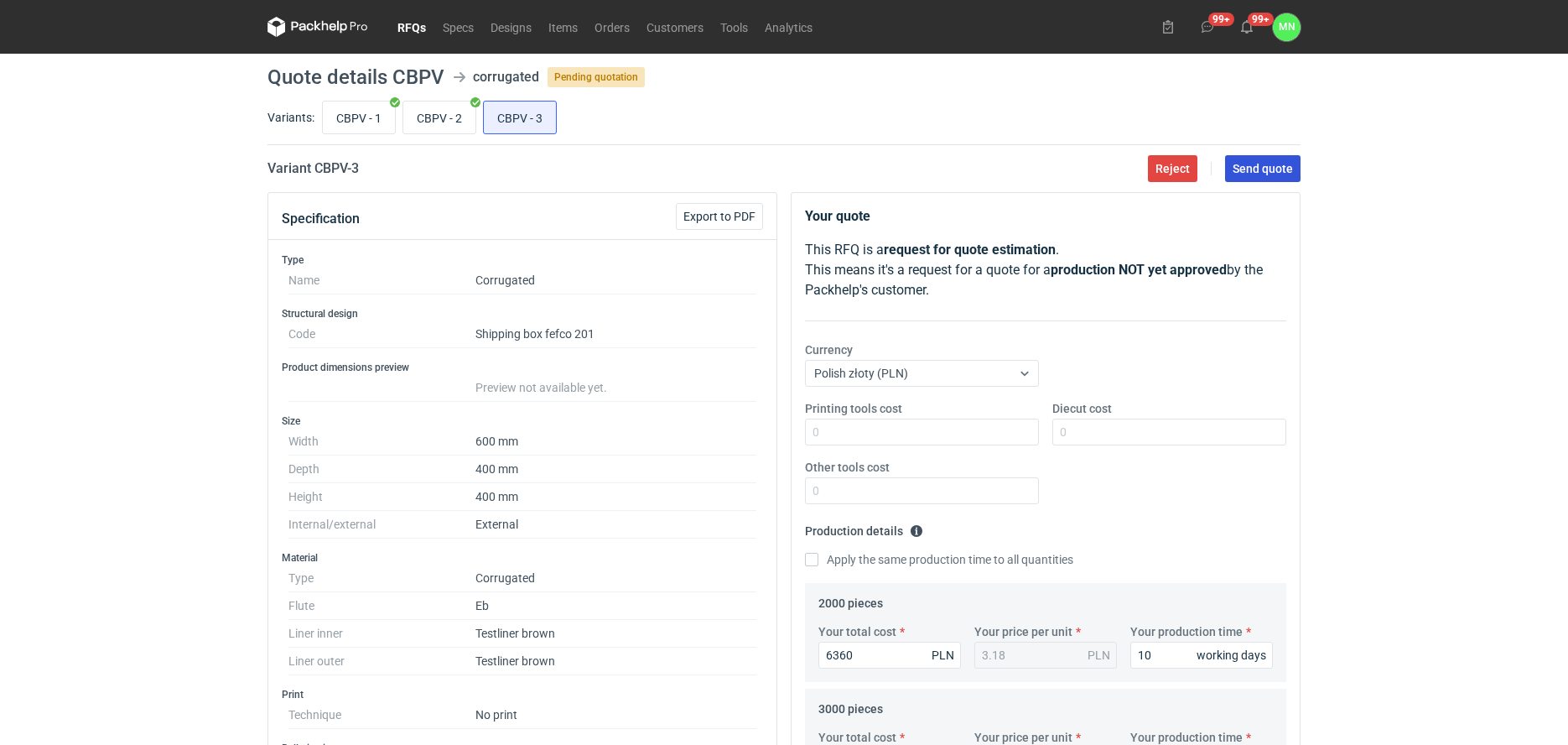
click at [1246, 181] on button "Send quote" at bounding box center [1263, 169] width 75 height 27
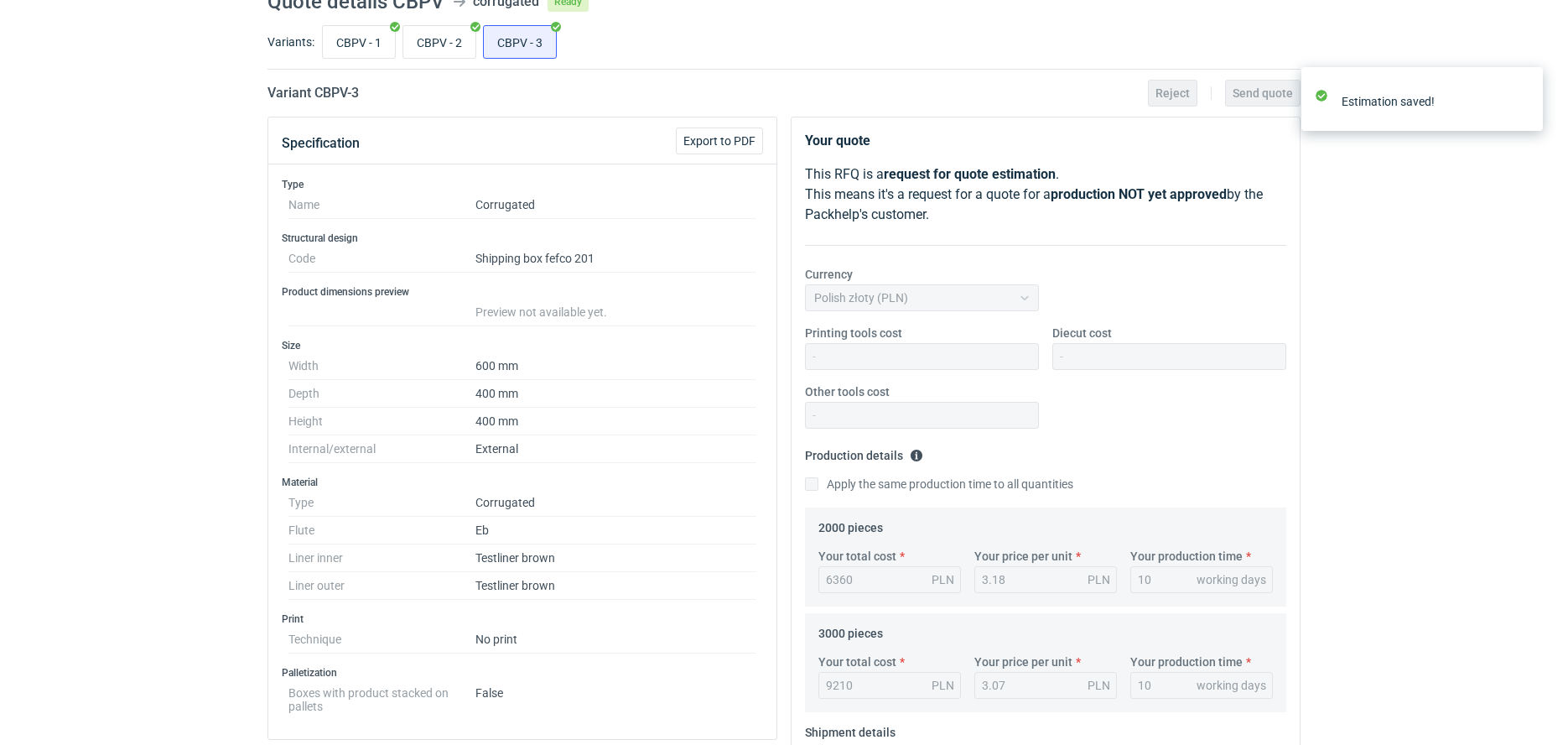
scroll to position [105, 0]
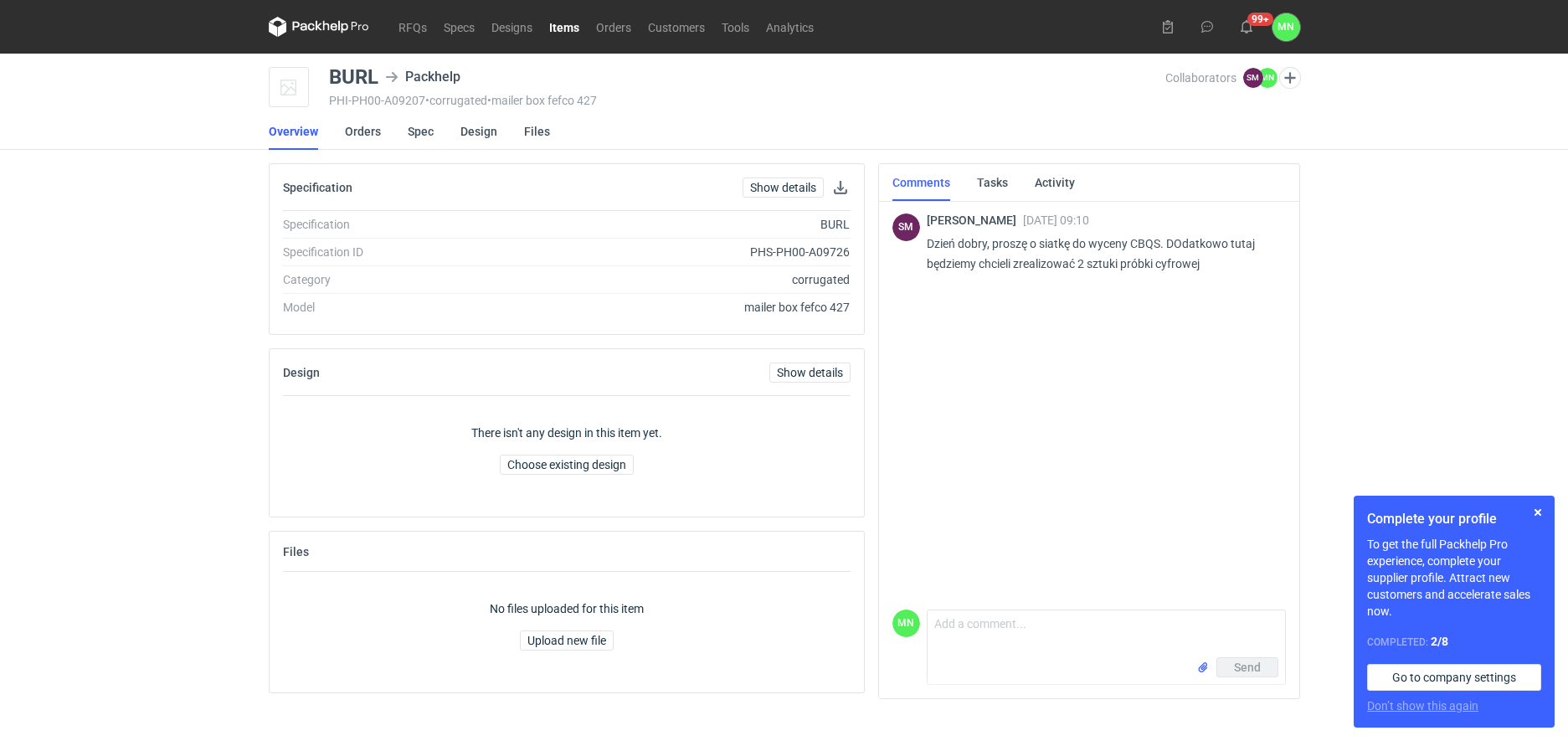
click at [1137, 238] on p "Dzień dobry, proszę o siatkę do wyceny CBQS. DOdatkowo tutaj będziemy chcieli z…" at bounding box center [1100, 254] width 346 height 40
copy p "CBQS"
click at [409, 124] on link "Spec" at bounding box center [420, 131] width 26 height 37
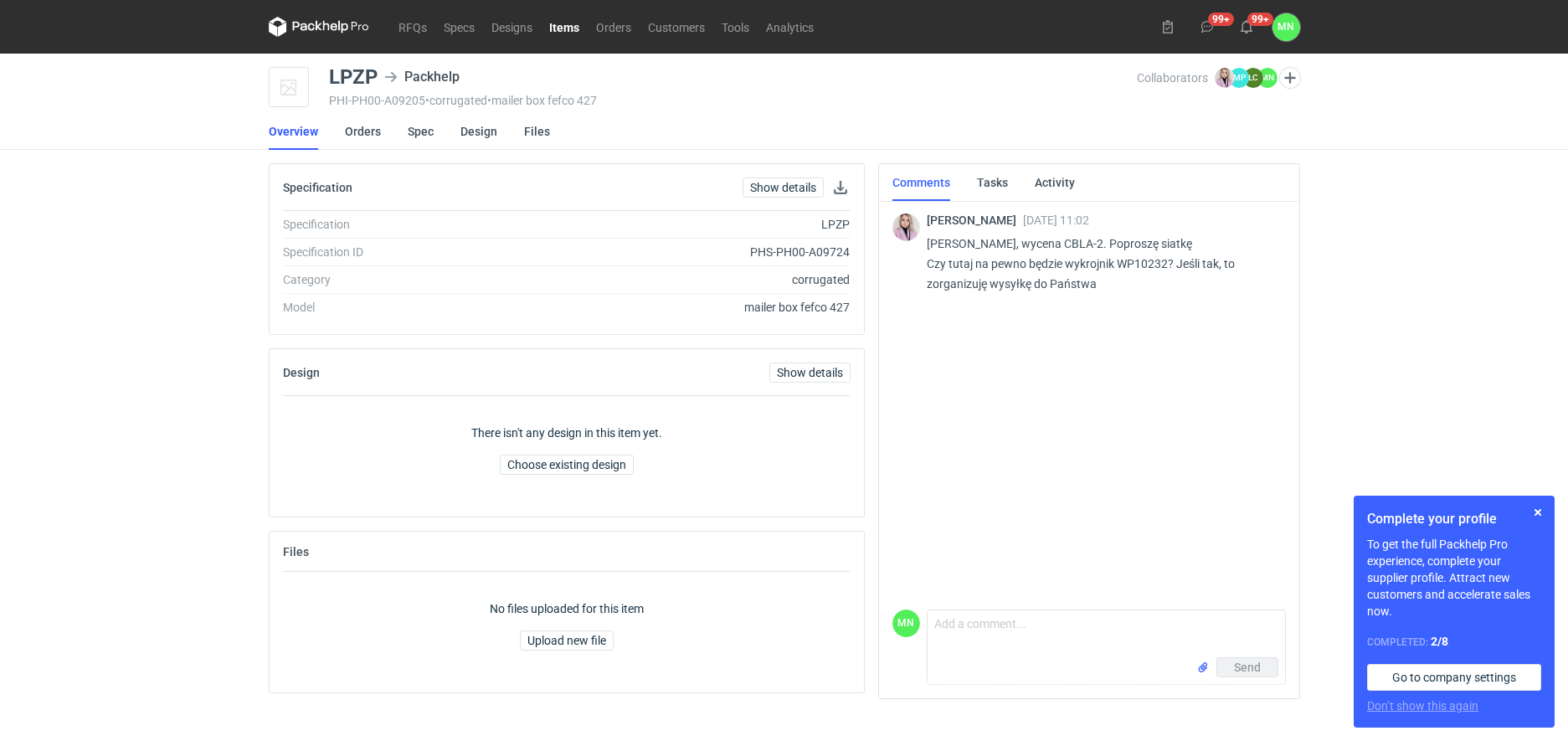
click at [1063, 242] on p "[PERSON_NAME], wycena CBLA-2. Poproszę siatkę Czy tutaj na pewno będzie wykrojn…" at bounding box center [1100, 263] width 346 height 60
copy p "CBLA"
click at [432, 135] on link "Spec" at bounding box center [421, 131] width 26 height 37
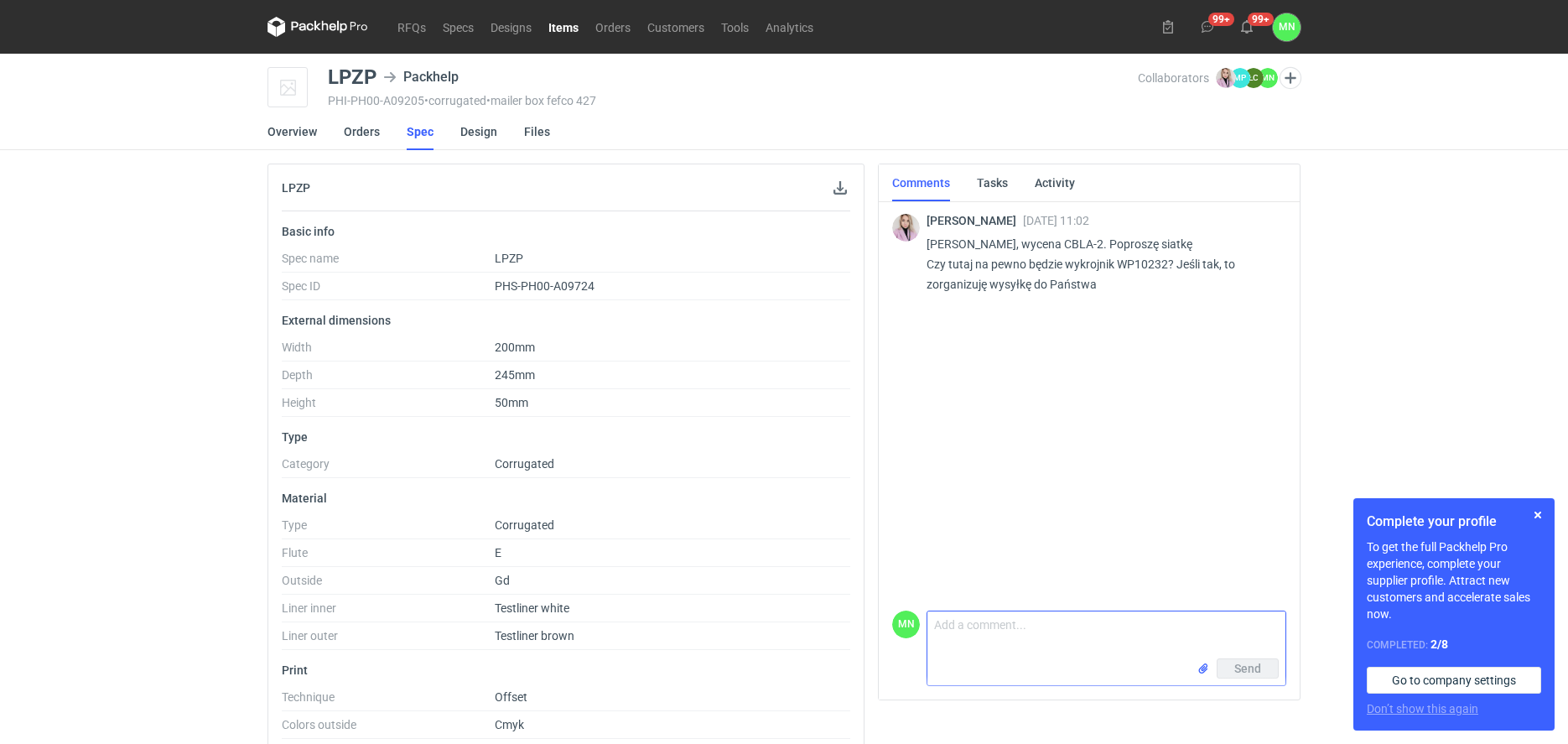
click at [991, 636] on textarea "Comment message" at bounding box center [1106, 635] width 358 height 47
paste textarea "WP10232"
type textarea "W"
paste textarea "WP10232"
type textarea "Pani Klaudio, siatka w załączniku, potwierdzam, że to wykrojnik WP10232."
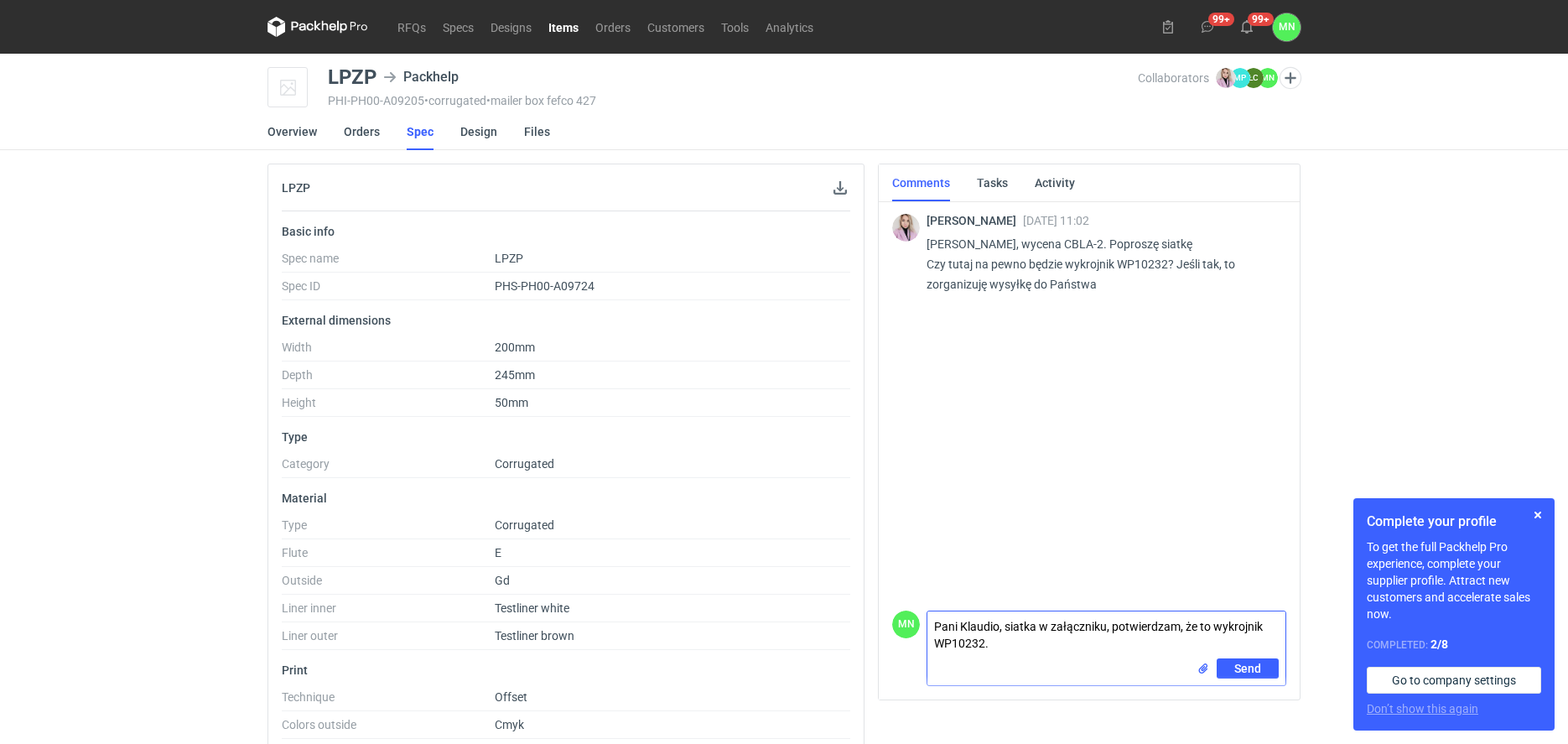
click at [1204, 670] on input "file" at bounding box center [1203, 670] width 13 height 18
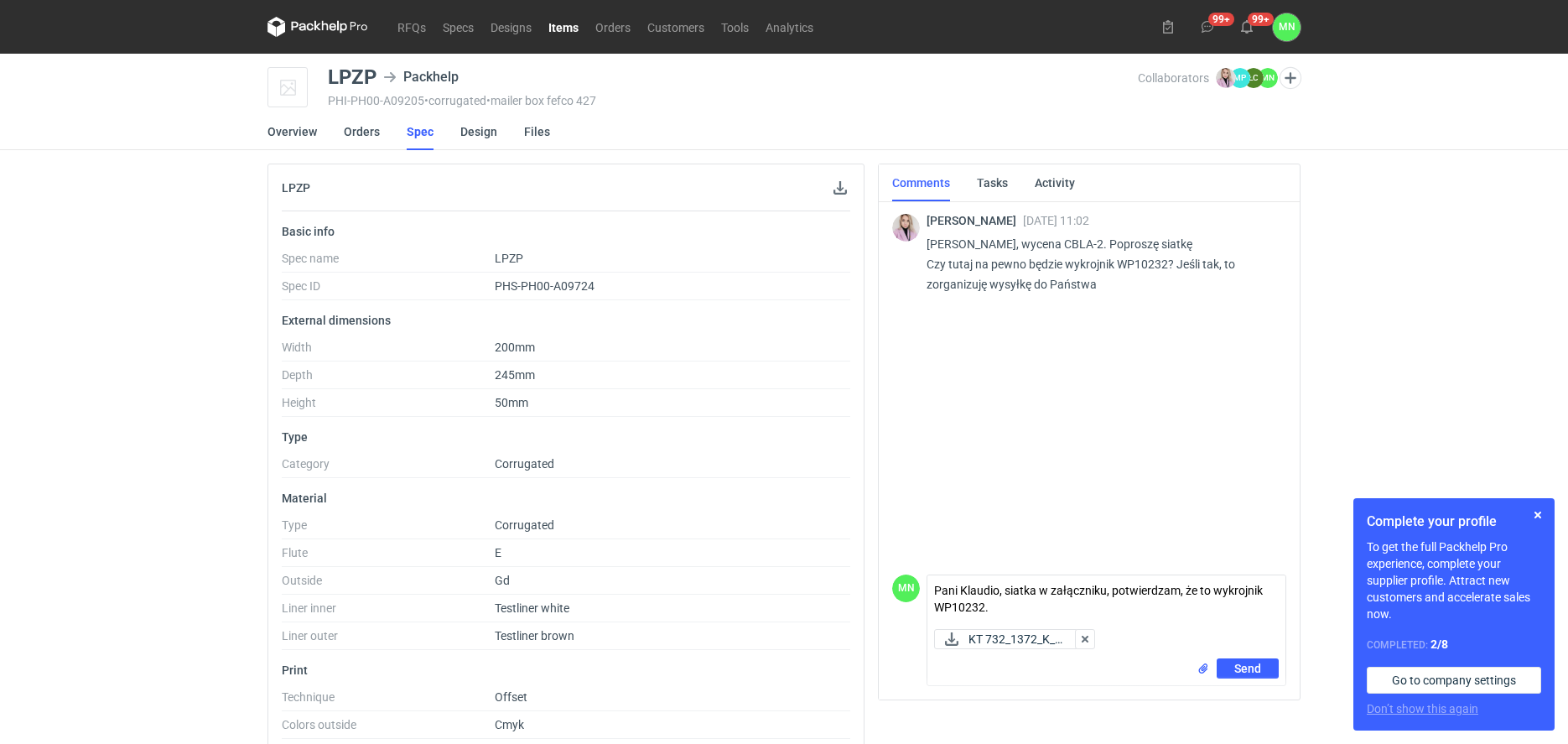
click at [1239, 677] on div "Send" at bounding box center [1106, 672] width 358 height 27
click at [1238, 669] on span "Send" at bounding box center [1248, 669] width 27 height 12
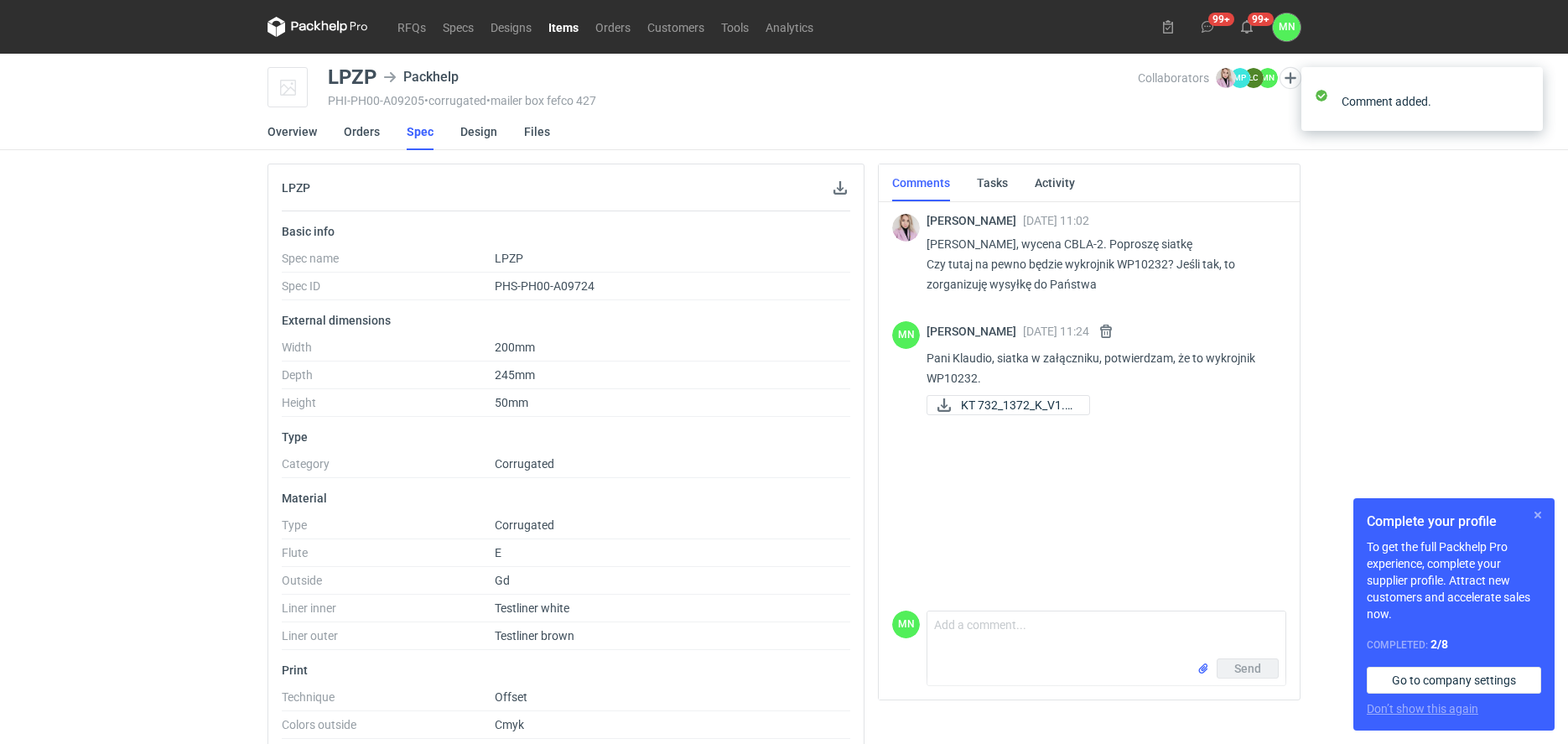
click at [1539, 514] on button "button" at bounding box center [1538, 515] width 20 height 20
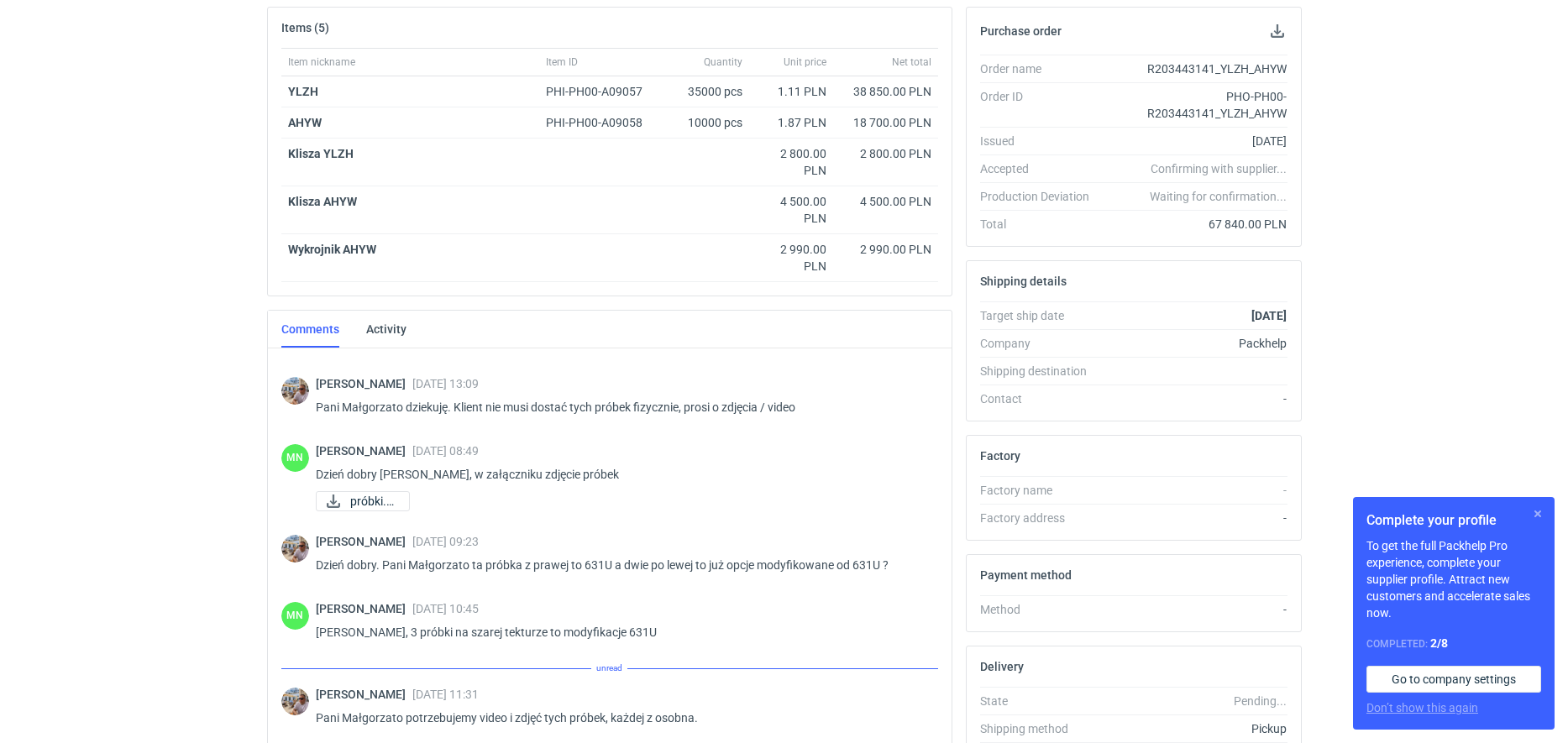
scroll to position [1802, 0]
click at [1537, 510] on button "button" at bounding box center [1538, 514] width 20 height 20
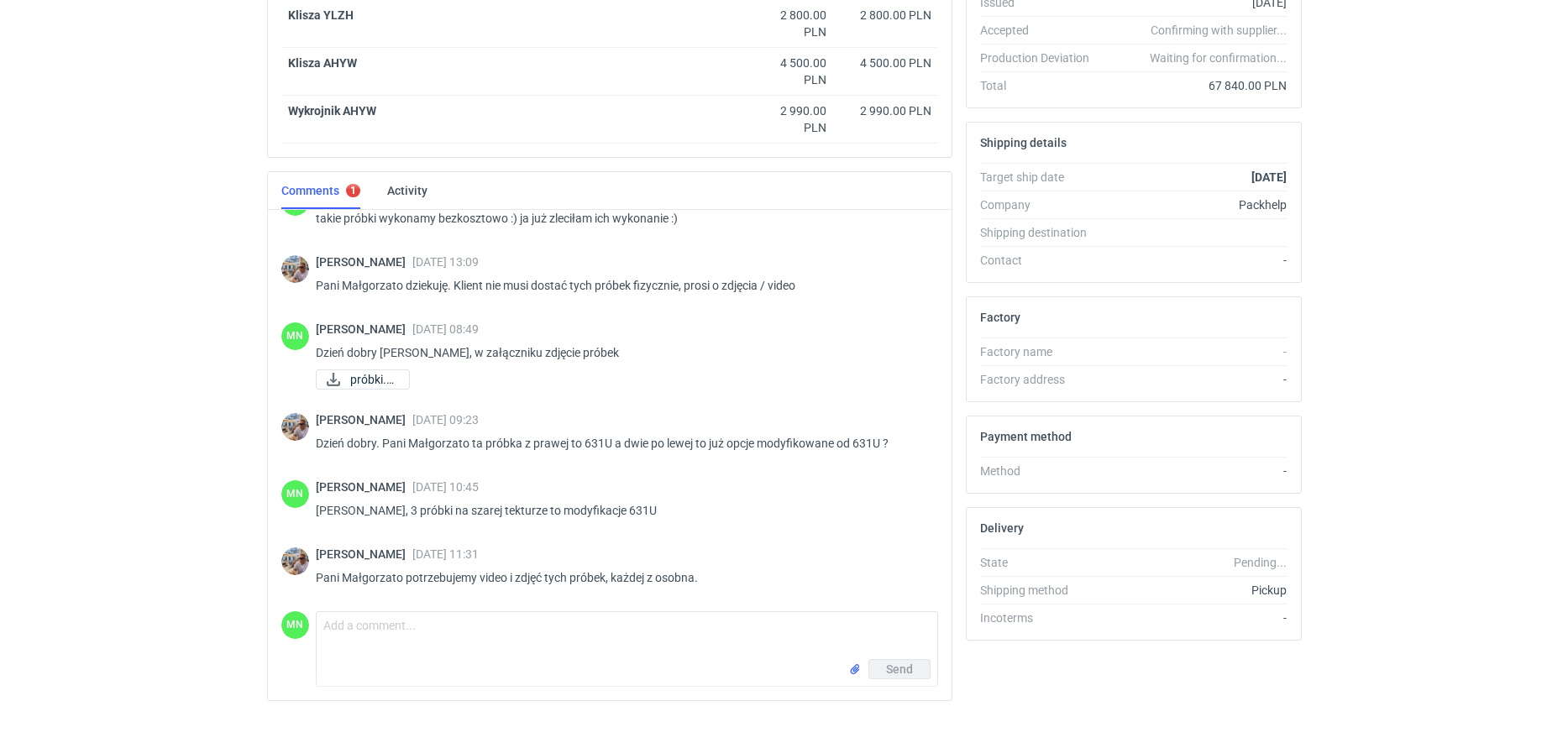
scroll to position [413, 0]
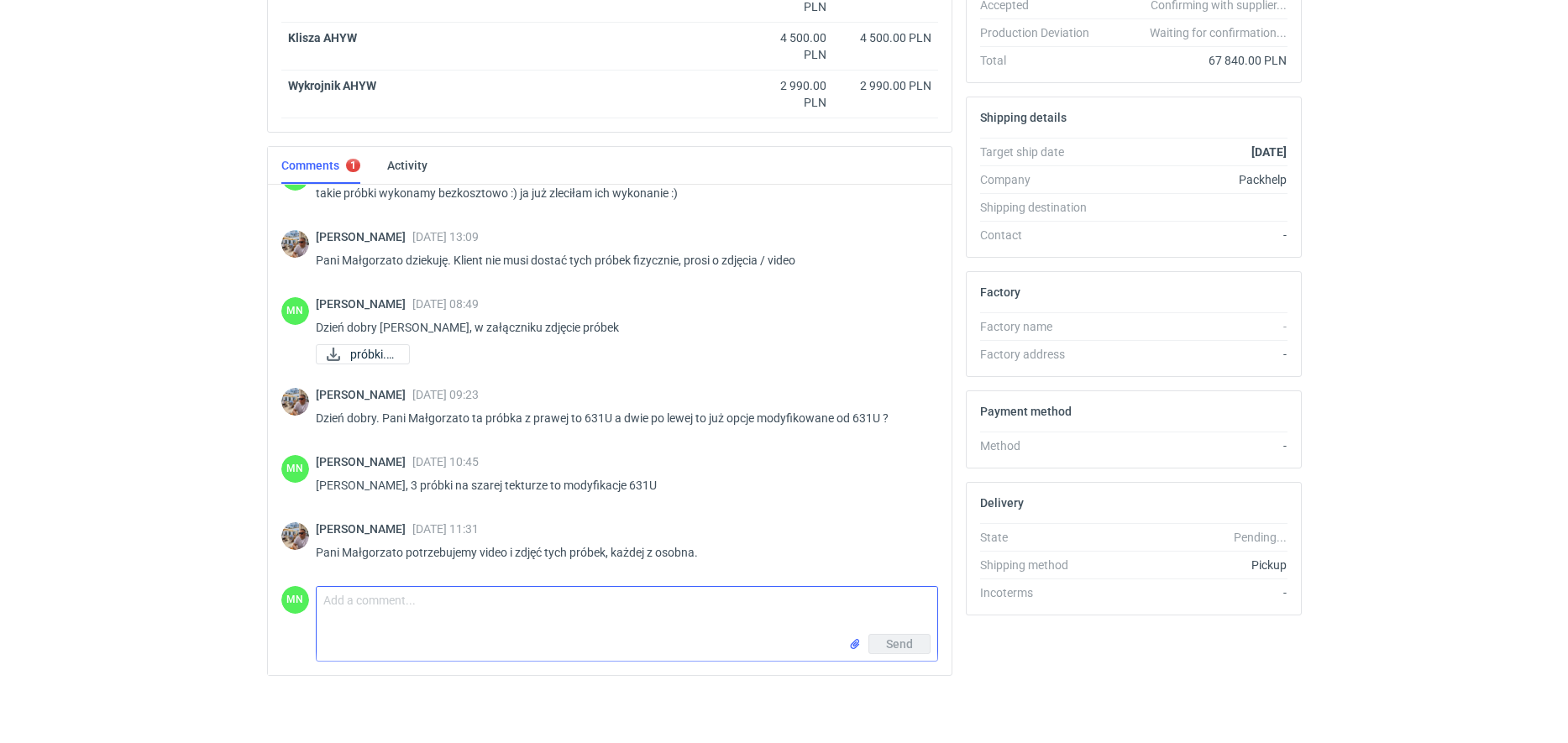
click at [458, 617] on textarea "Comment message" at bounding box center [626, 610] width 621 height 47
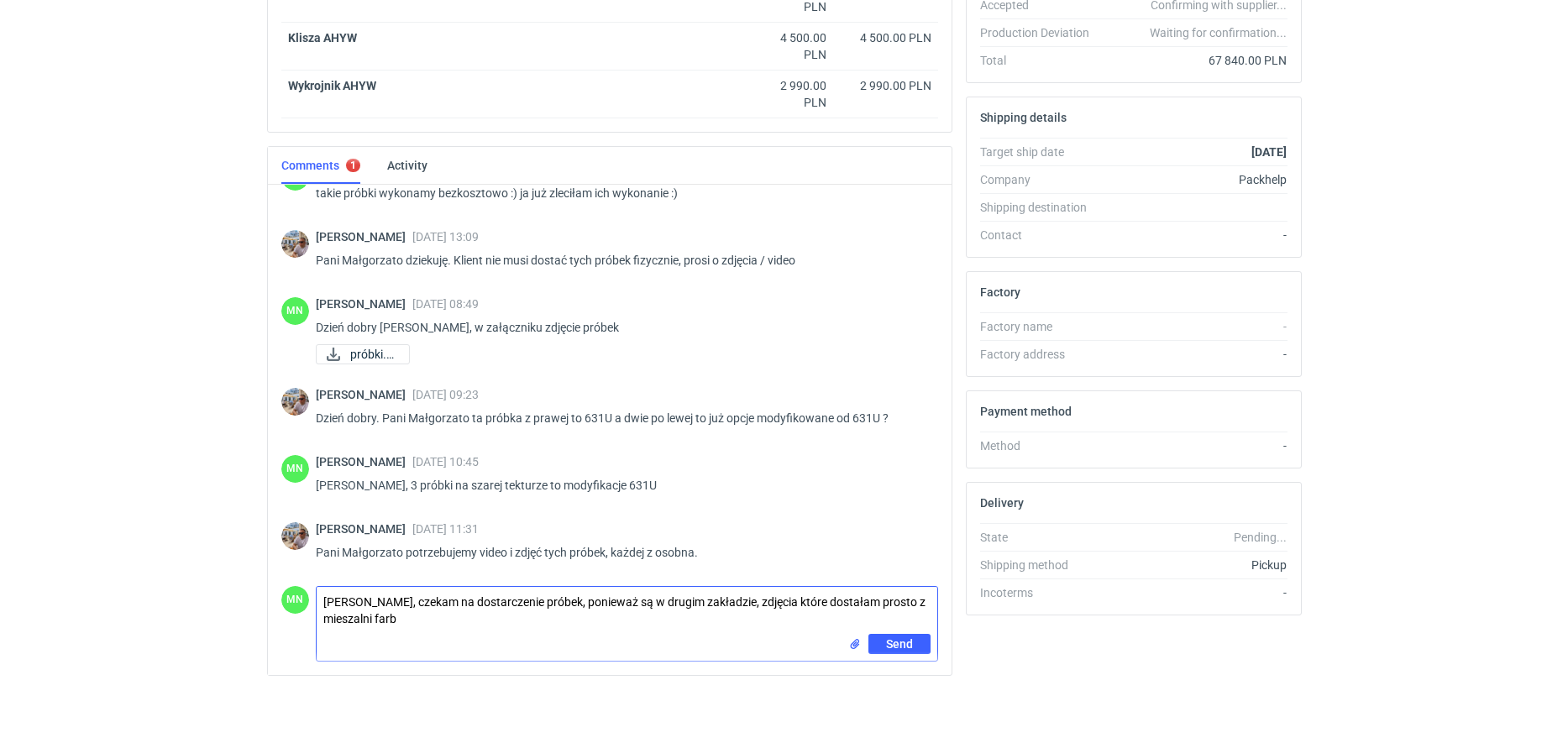
type textarea "[PERSON_NAME], czekam na dostarczenie próbek, ponieważ są w drugim zakładzie, z…"
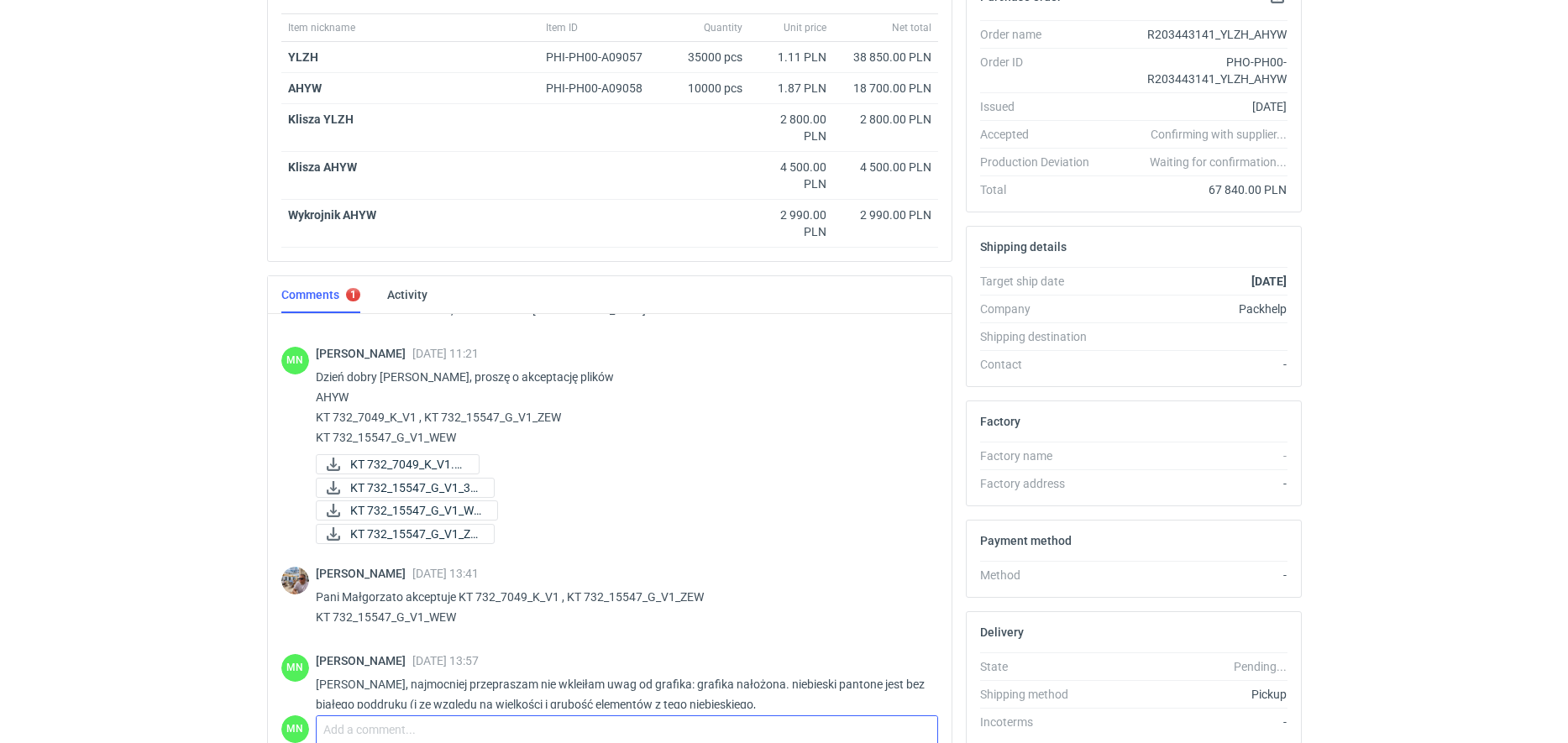
scroll to position [0, 0]
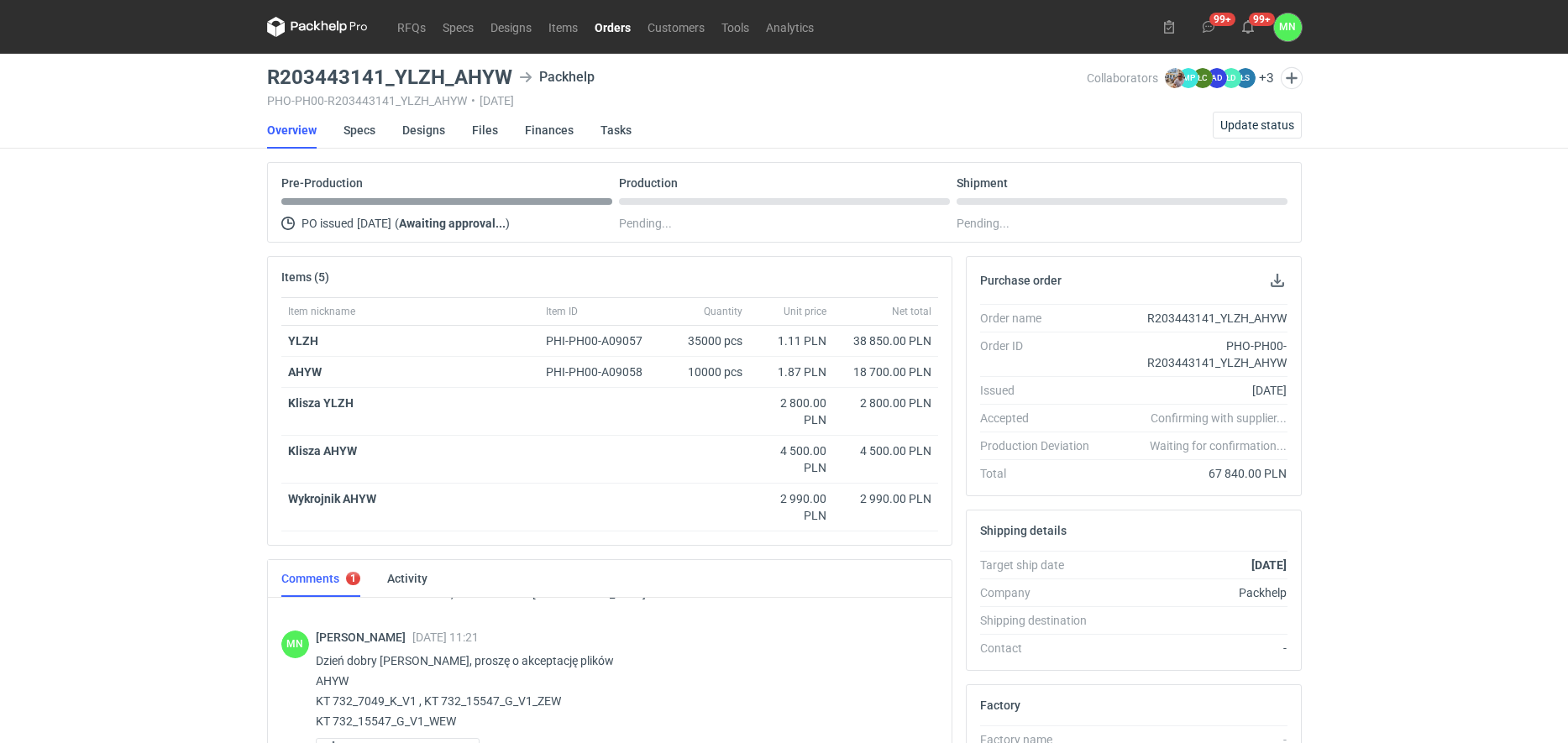
click at [611, 21] on link "Orders" at bounding box center [613, 27] width 53 height 20
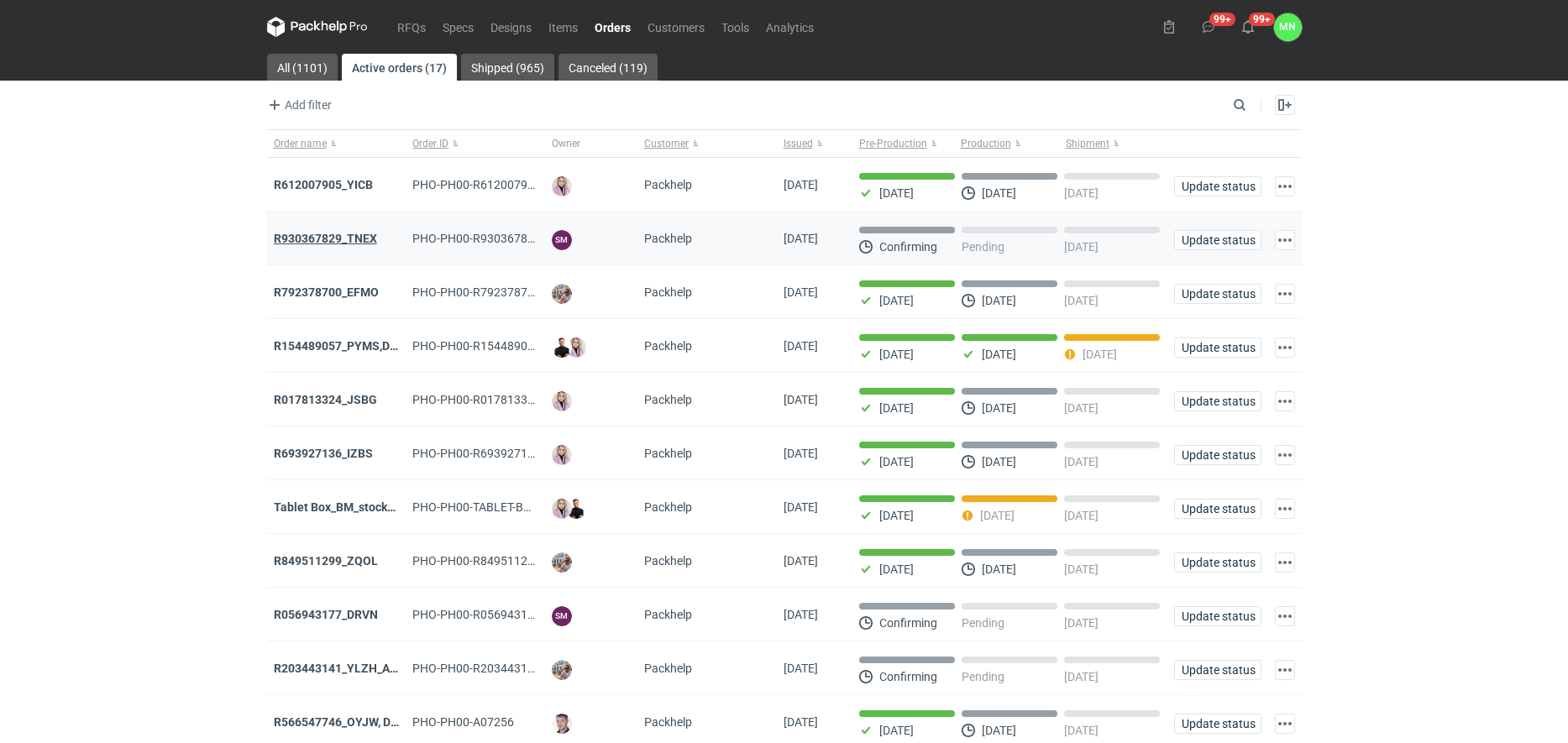
click at [302, 239] on strong "R930367829_TNEX" at bounding box center [325, 238] width 103 height 13
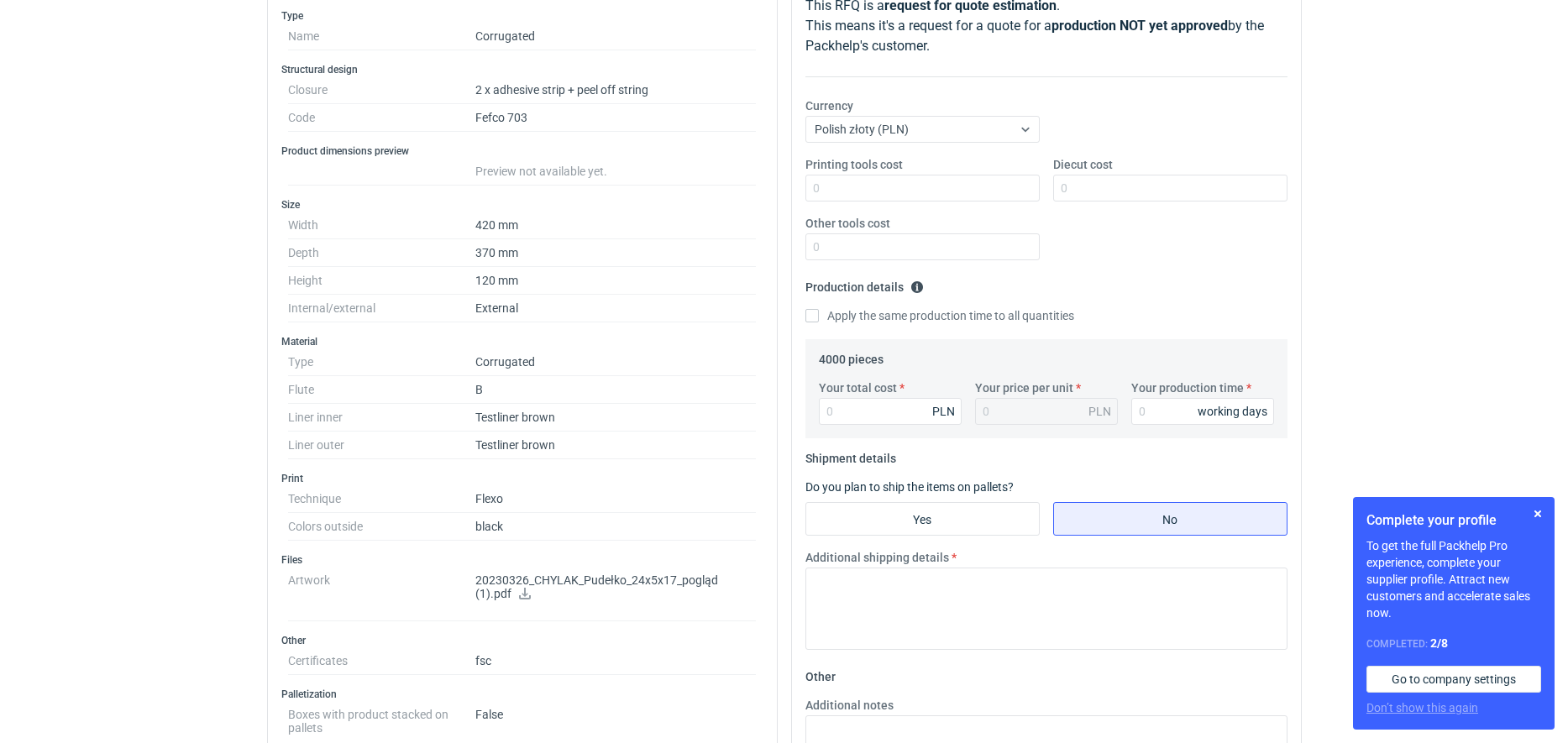
scroll to position [210, 0]
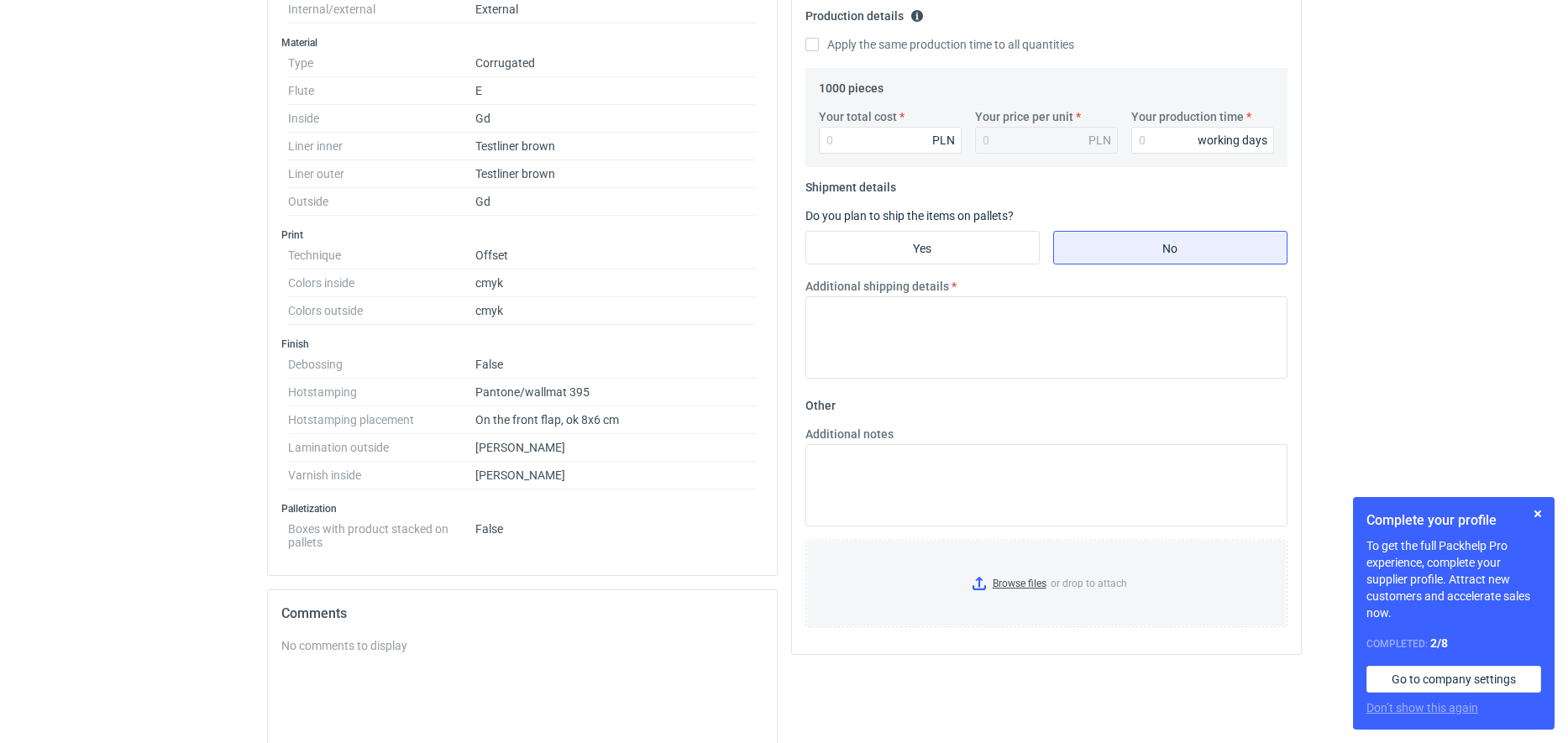
scroll to position [525, 0]
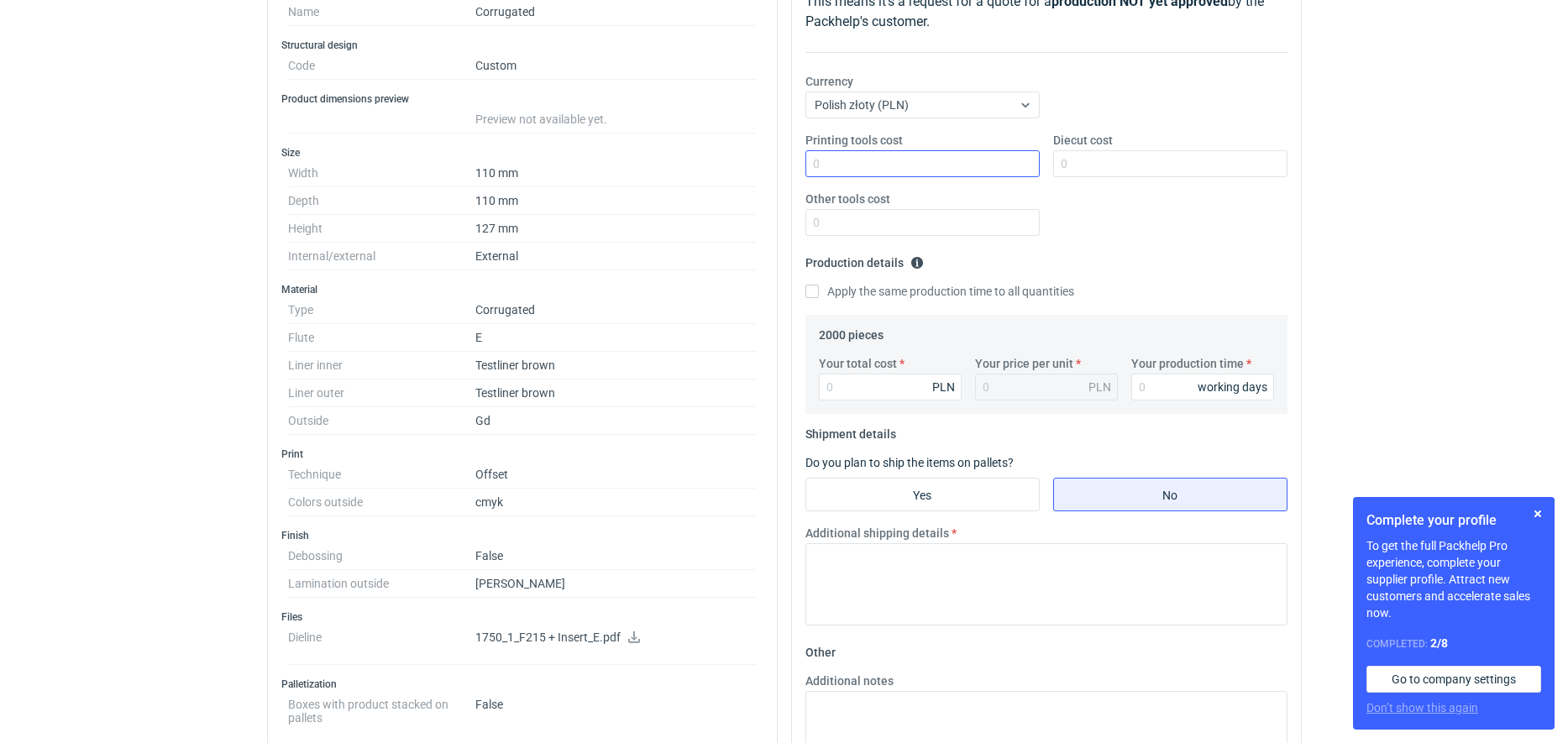
scroll to position [210, 0]
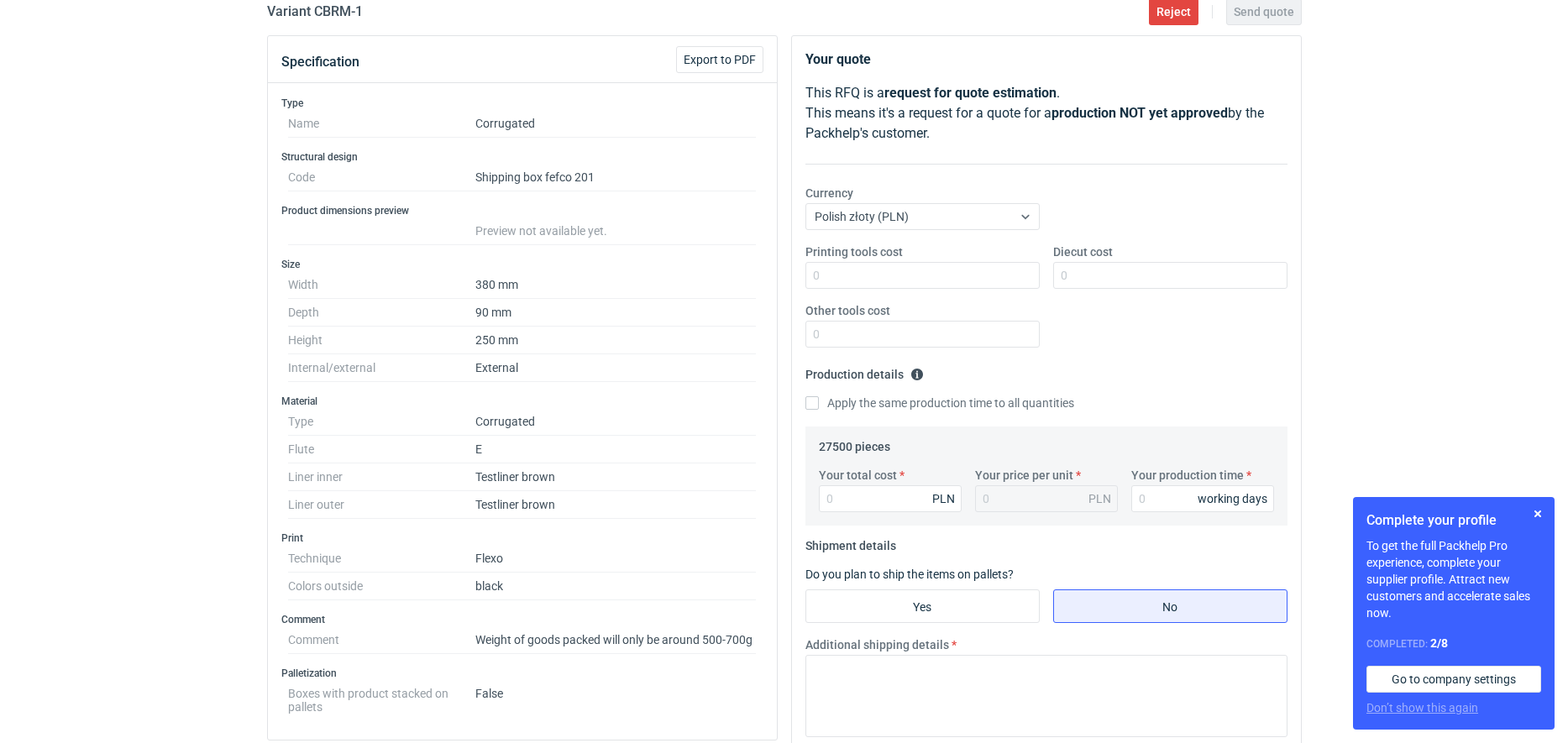
scroll to position [210, 0]
